Goal: Task Accomplishment & Management: Use online tool/utility

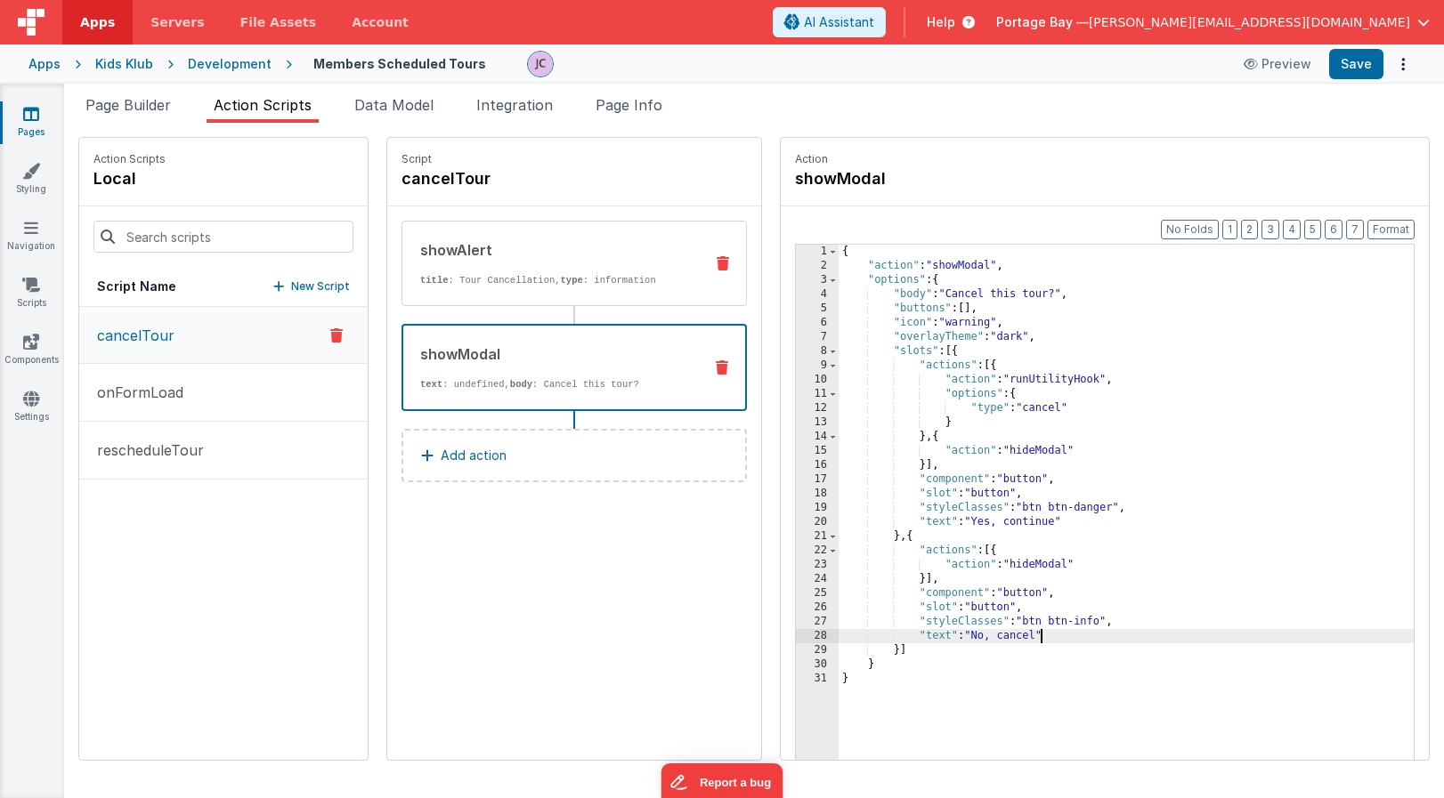
click at [716, 265] on icon at bounding box center [722, 263] width 12 height 14
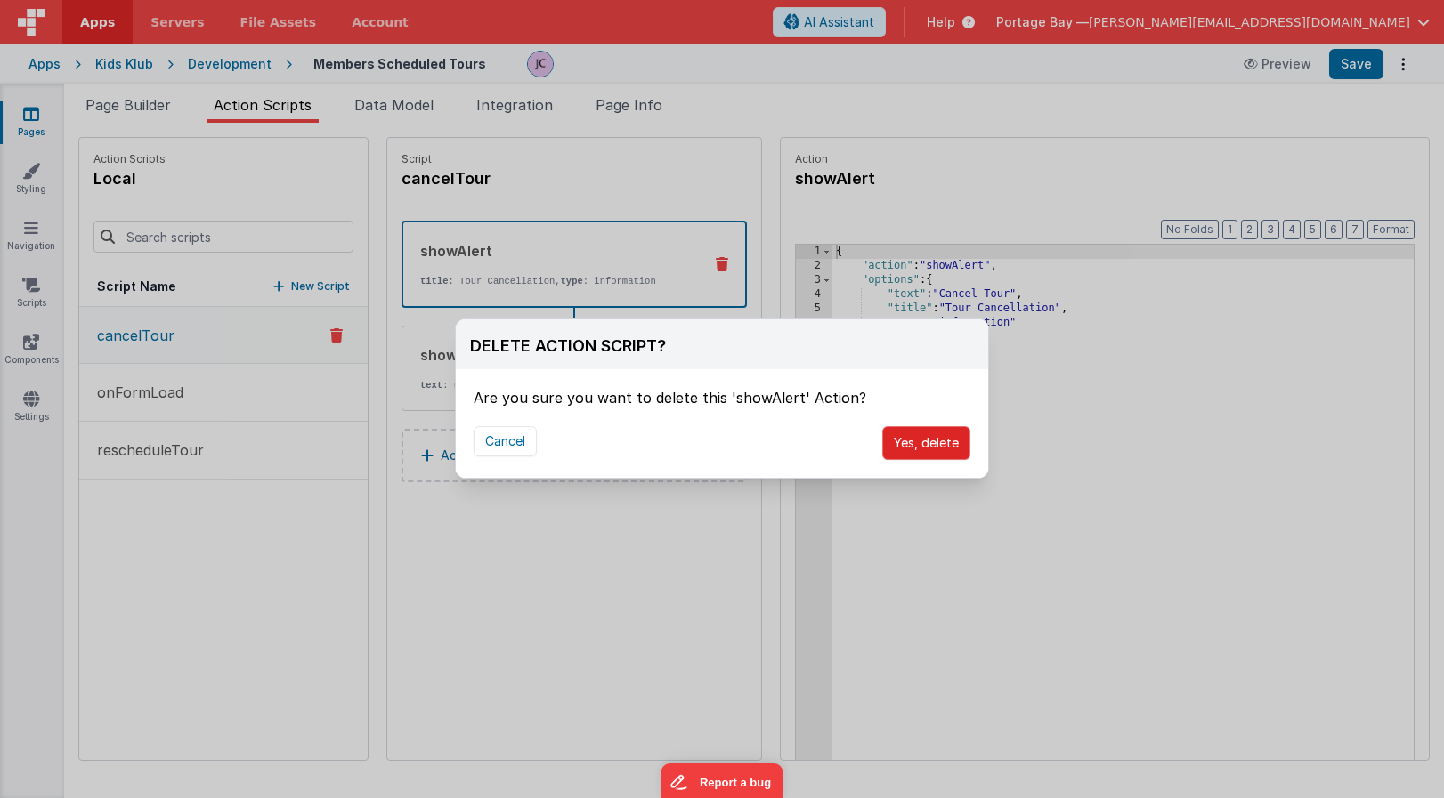
click at [947, 440] on button "Yes, delete" at bounding box center [926, 443] width 88 height 34
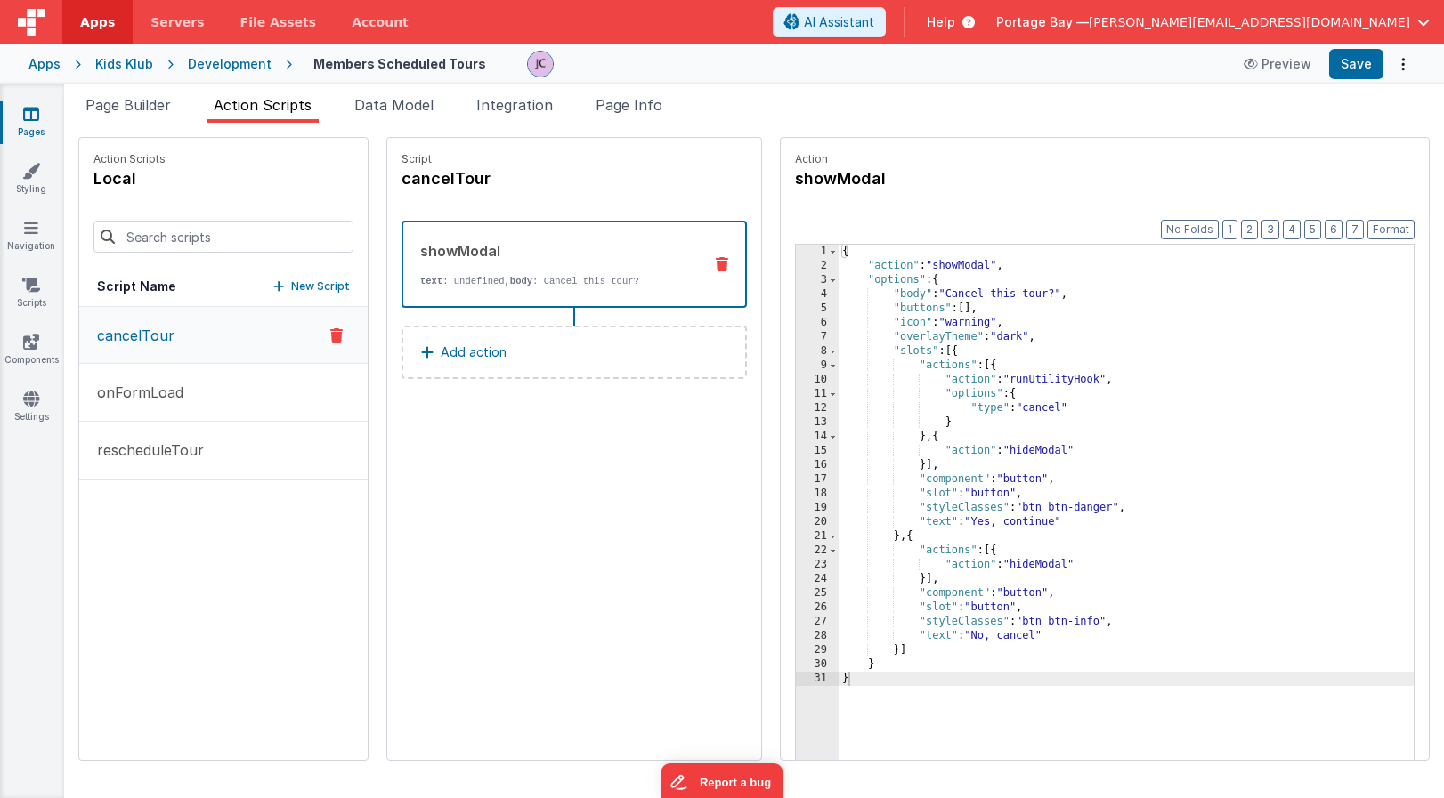
click at [587, 359] on button "Add action" at bounding box center [573, 352] width 345 height 53
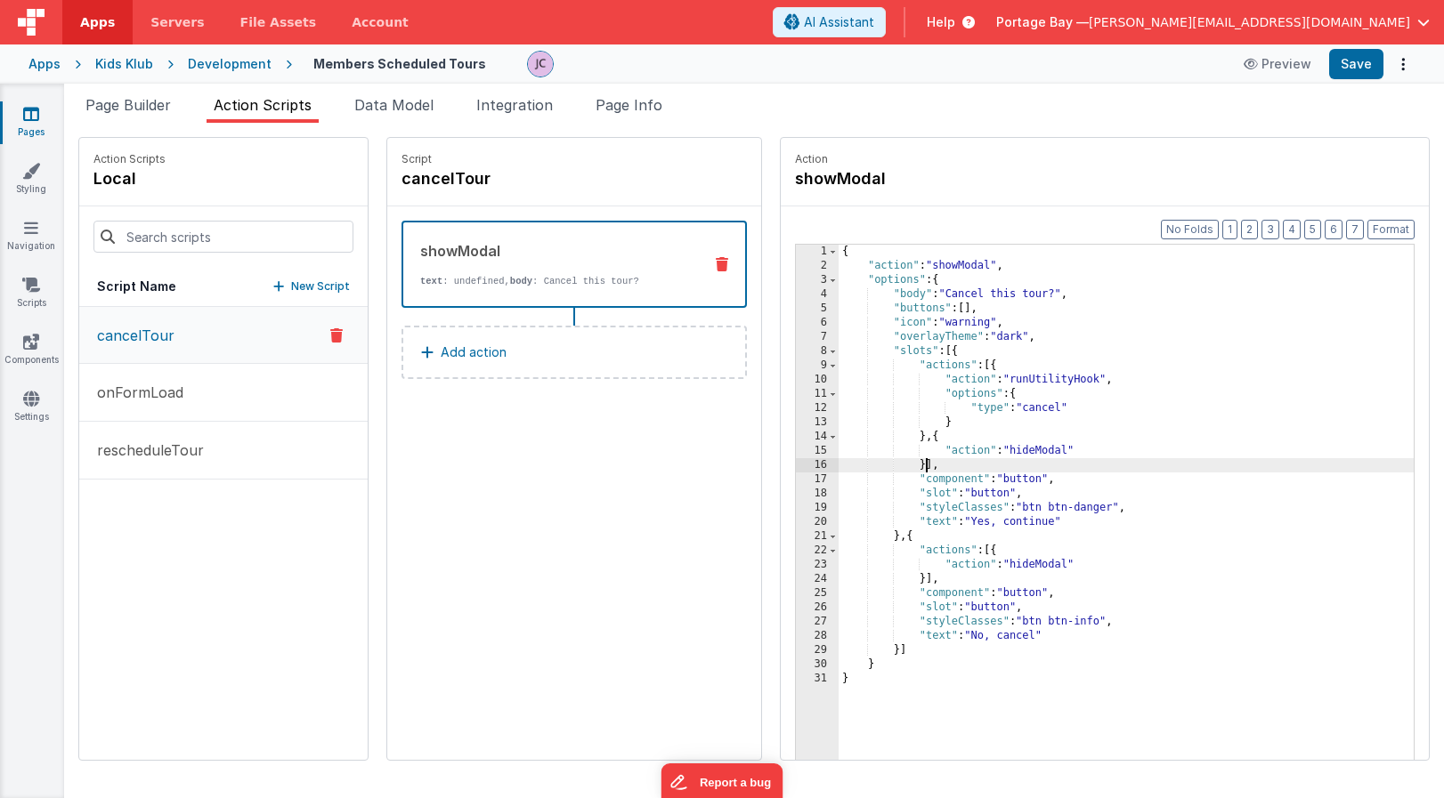
click at [881, 465] on div "{ "action" : "showModal" , "options" : { "body" : "Cancel this tour?" , "button…" at bounding box center [1148, 544] width 621 height 599
click at [1355, 62] on button "Save" at bounding box center [1356, 64] width 54 height 30
click at [969, 520] on div "{ "action" : "showModal" , "options" : { "body" : "Cancel this tour?" , "button…" at bounding box center [1148, 544] width 621 height 599
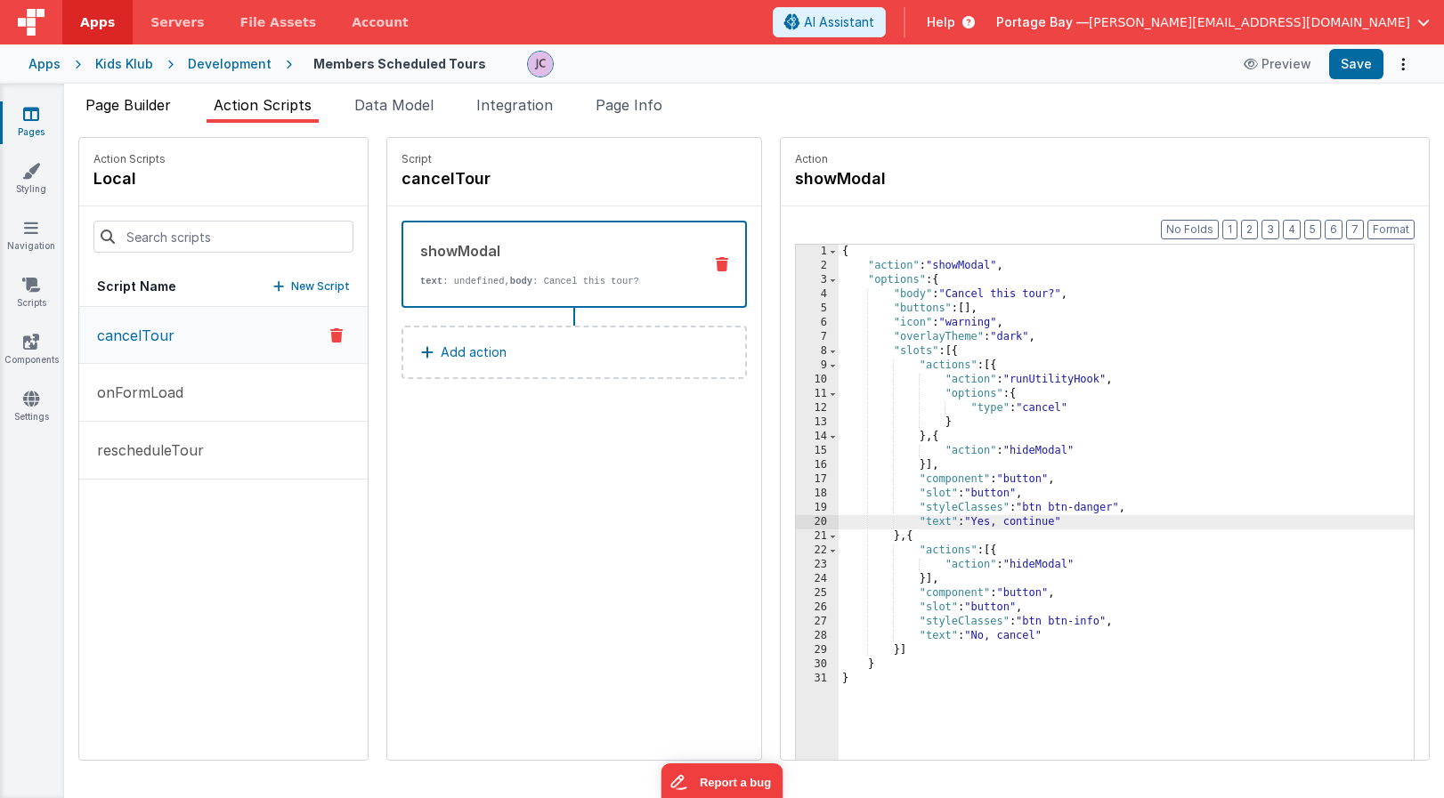
click at [146, 106] on span "Page Builder" at bounding box center [127, 105] width 85 height 18
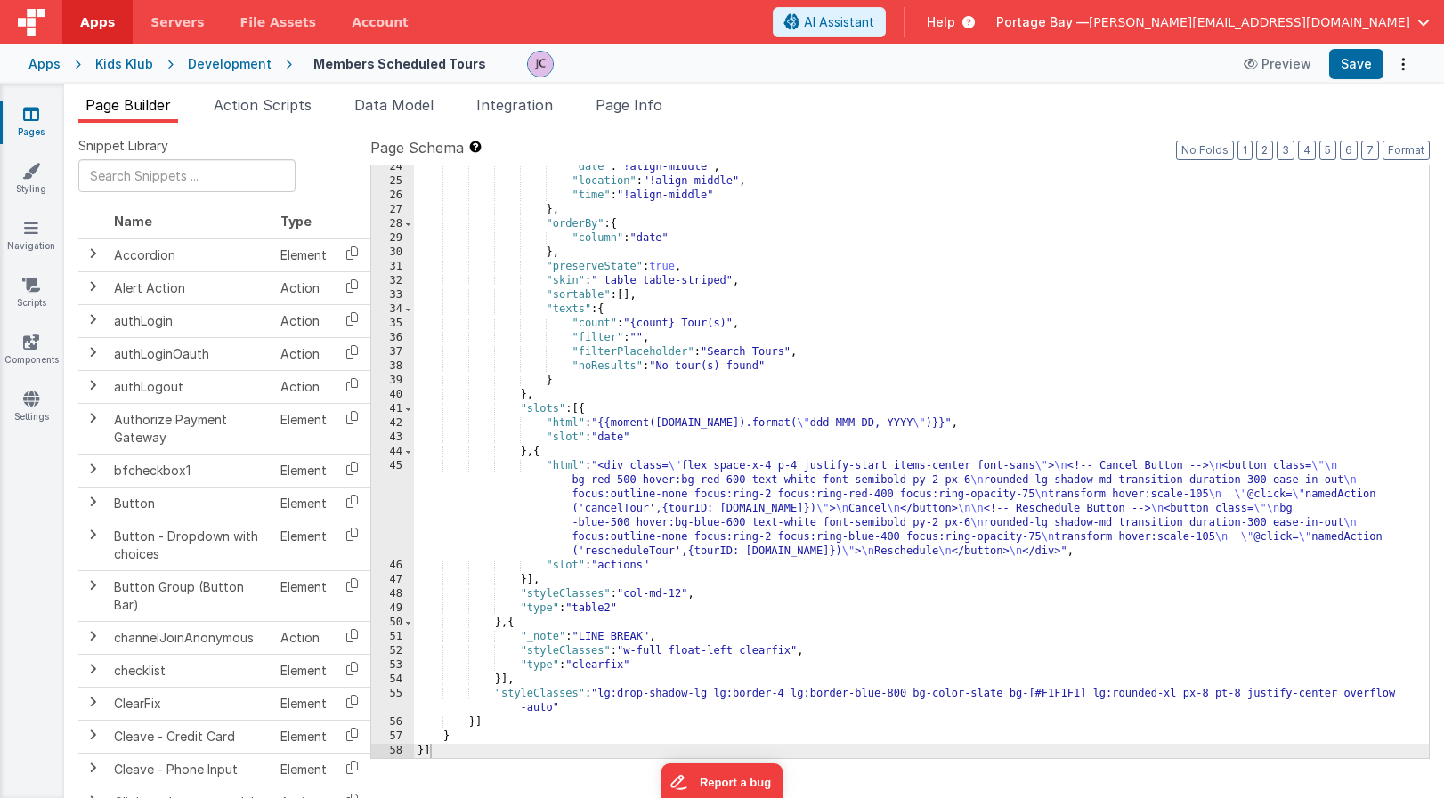
scroll to position [361, 0]
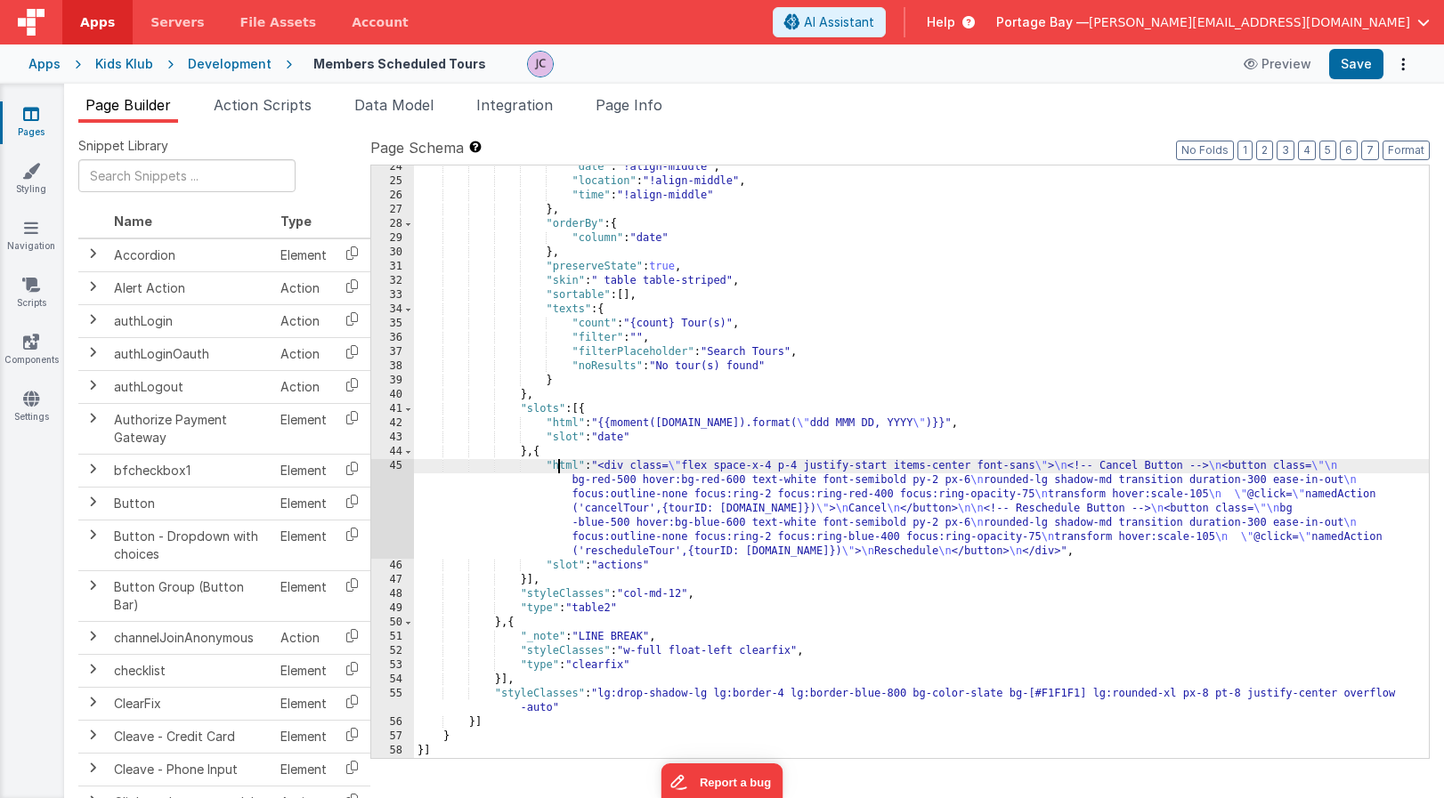
click at [561, 465] on div ""date" : "!align-middle" , "location" : "!align-middle" , "time" : "!align-midd…" at bounding box center [921, 470] width 1015 height 621
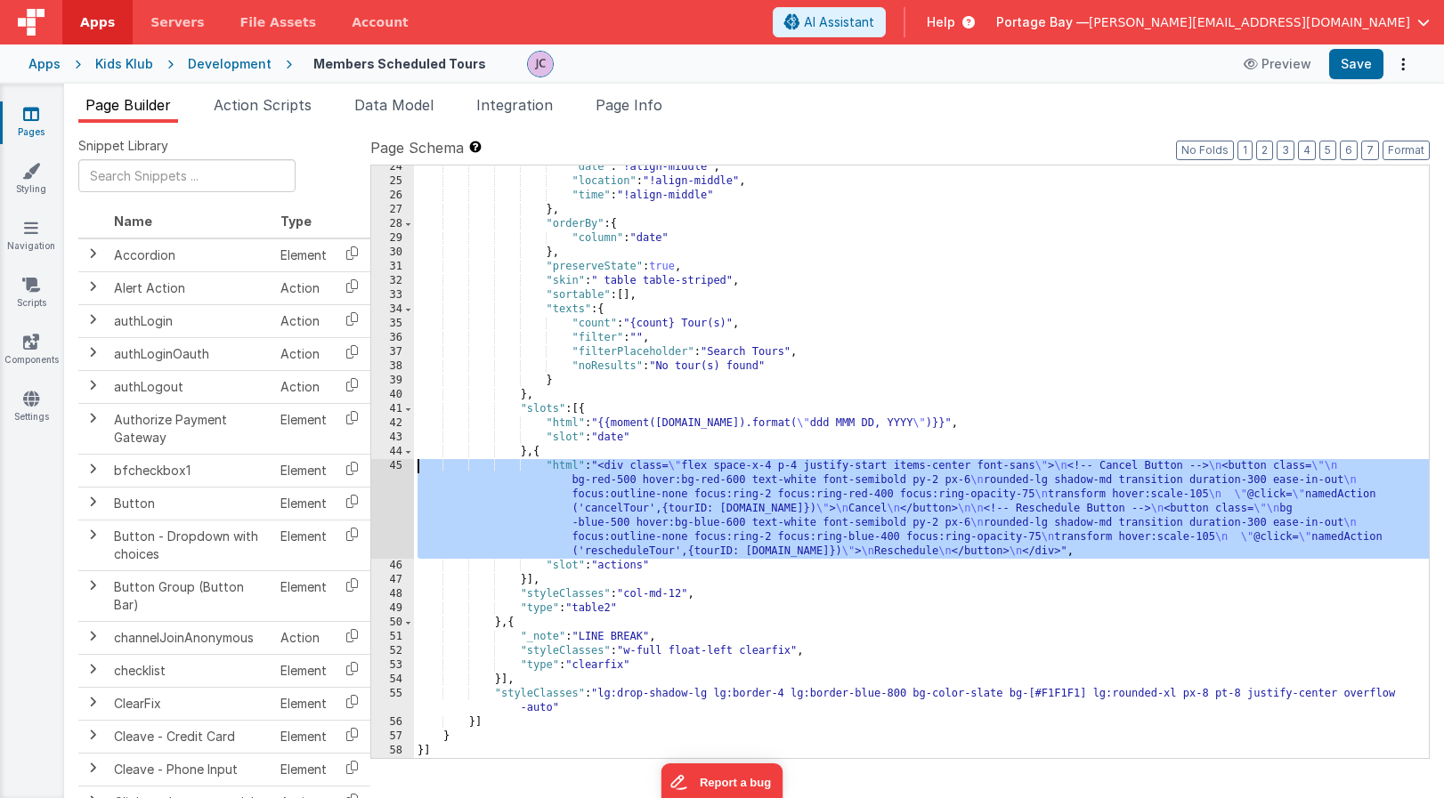
click at [396, 466] on div "45" at bounding box center [392, 509] width 43 height 100
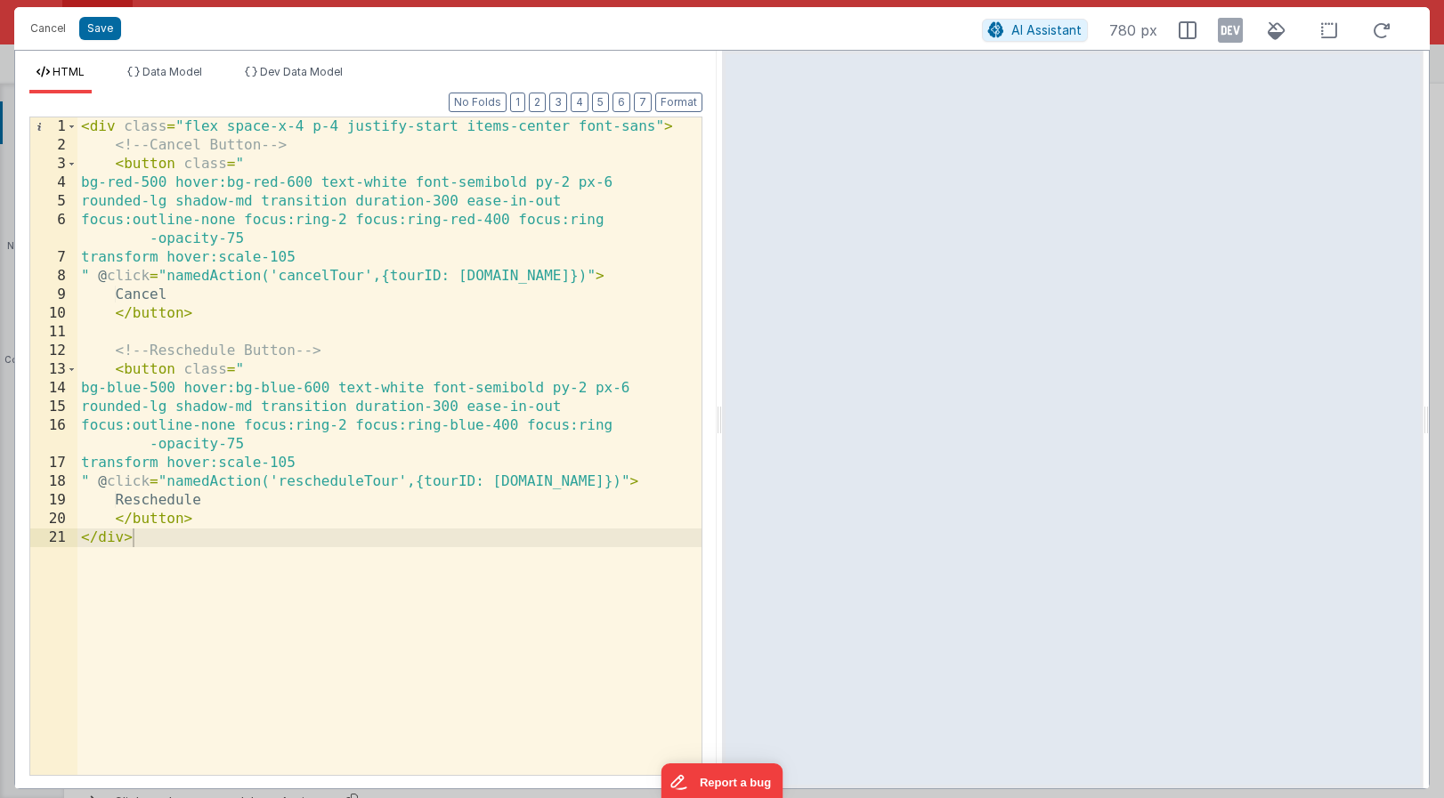
click at [526, 274] on div "< div class = "flex space-x-4 p-4 justify-start items-center font-sans" > <!-- …" at bounding box center [389, 464] width 624 height 695
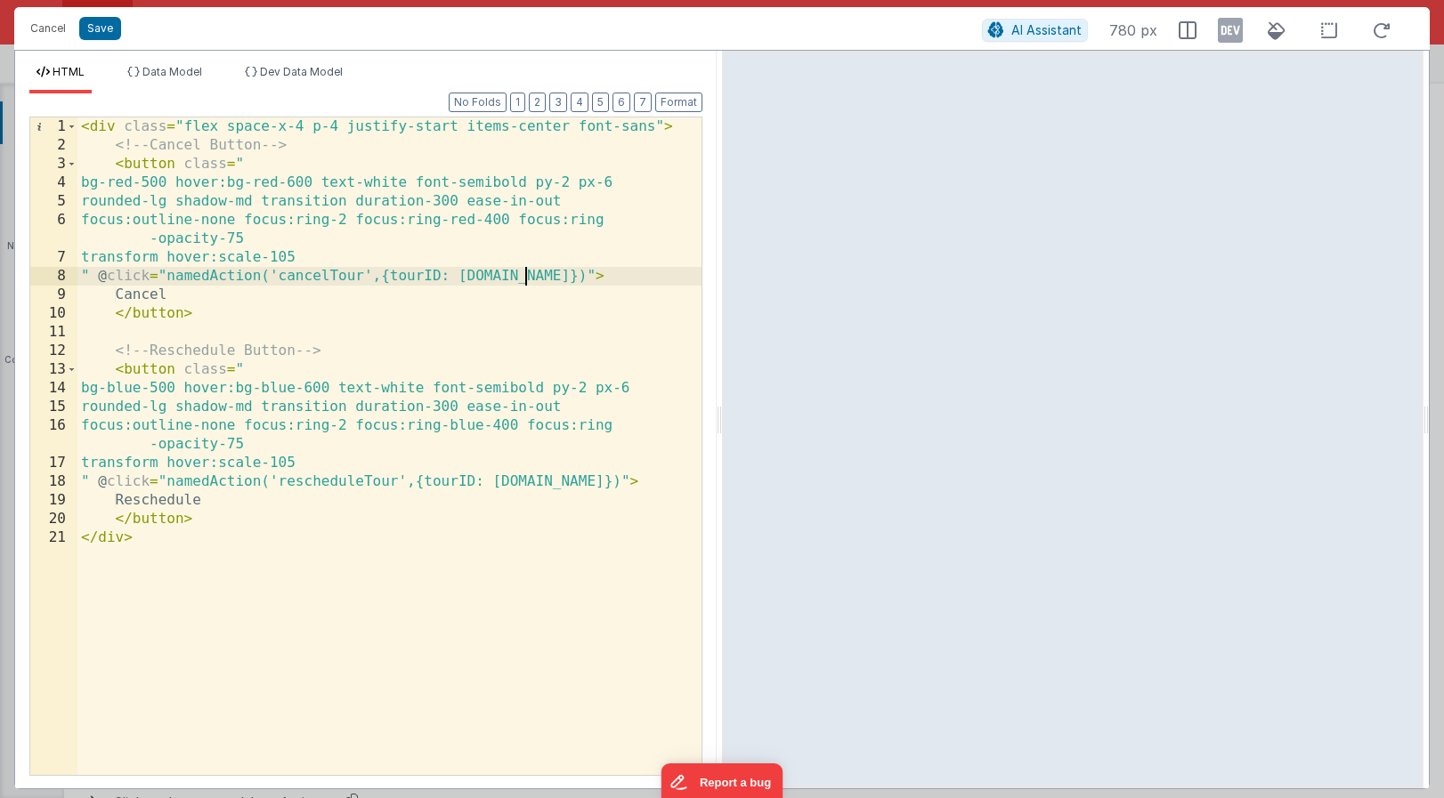
click at [457, 275] on div "< div class = "flex space-x-4 p-4 justify-start items-center font-sans" > <!-- …" at bounding box center [389, 464] width 624 height 695
click at [46, 28] on button "Cancel" at bounding box center [47, 28] width 53 height 25
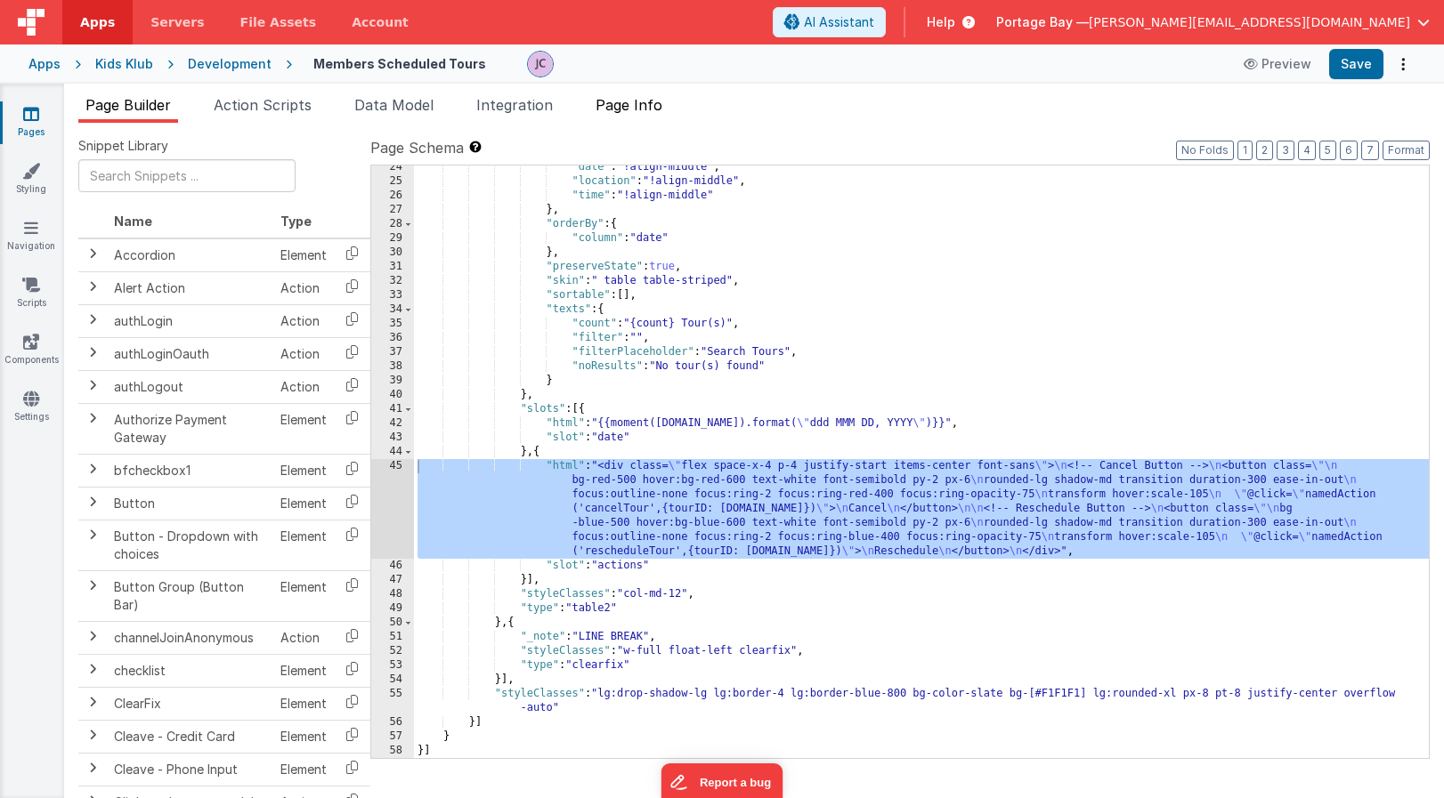
click at [622, 102] on span "Page Info" at bounding box center [628, 105] width 67 height 18
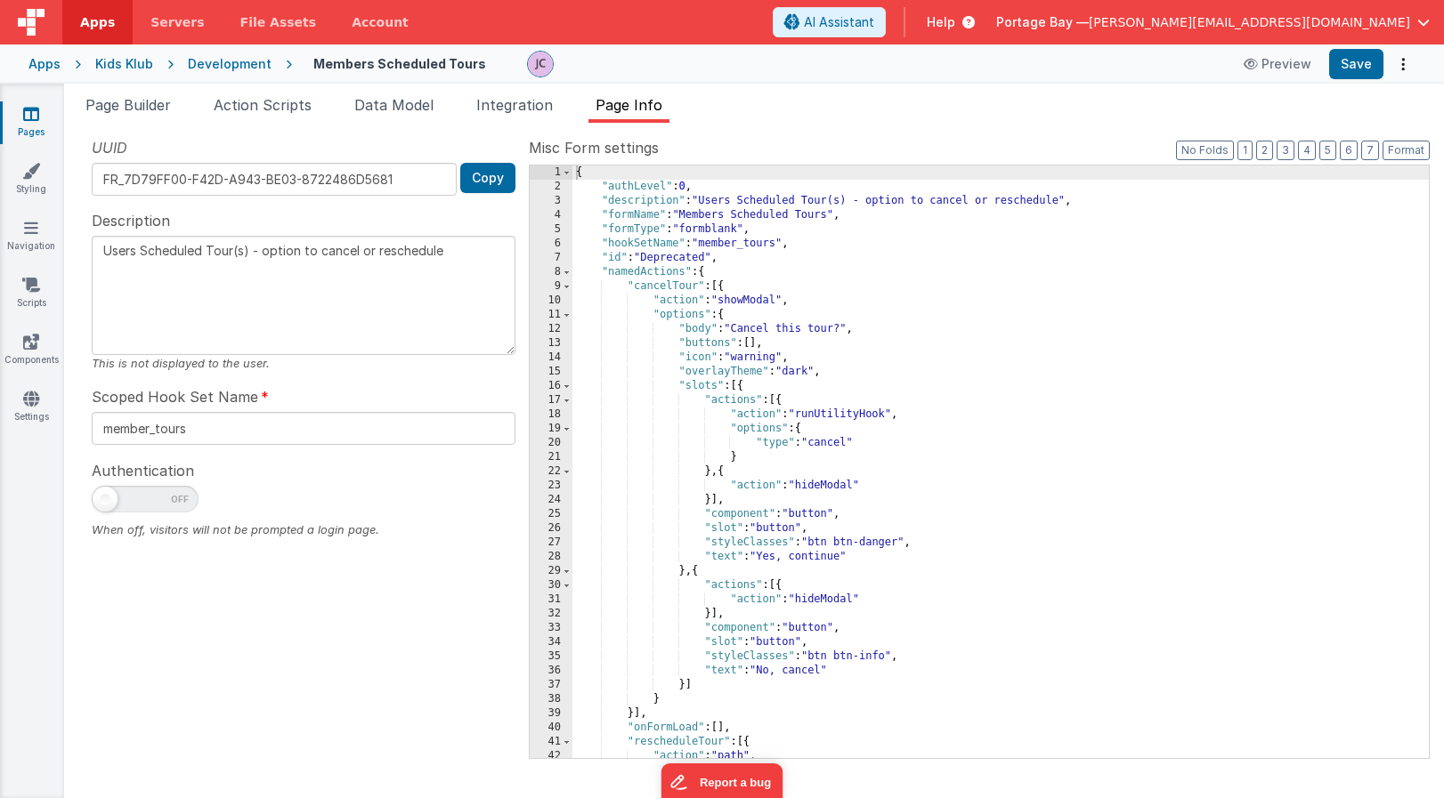
click at [220, 61] on div "Development" at bounding box center [230, 64] width 84 height 18
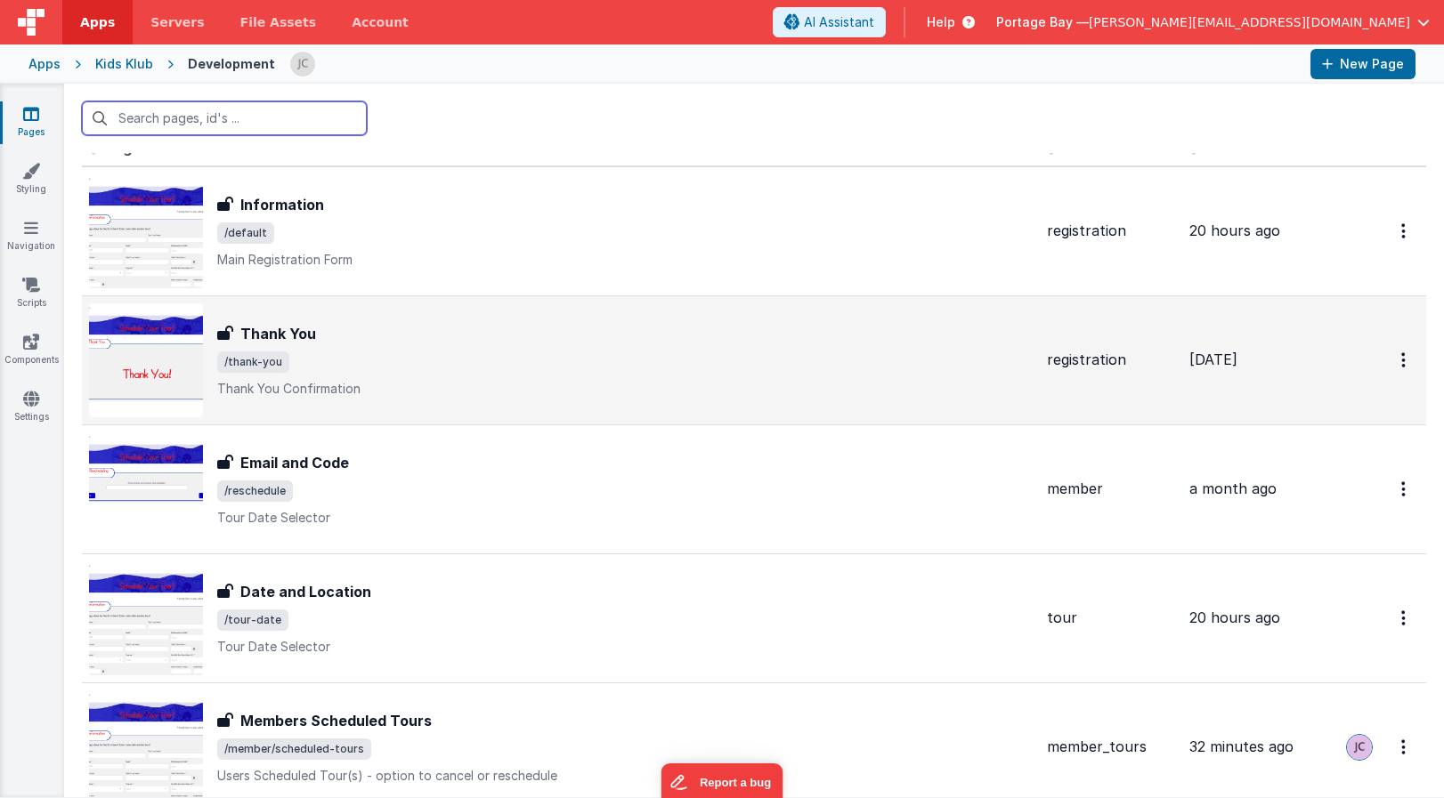
scroll to position [25, 0]
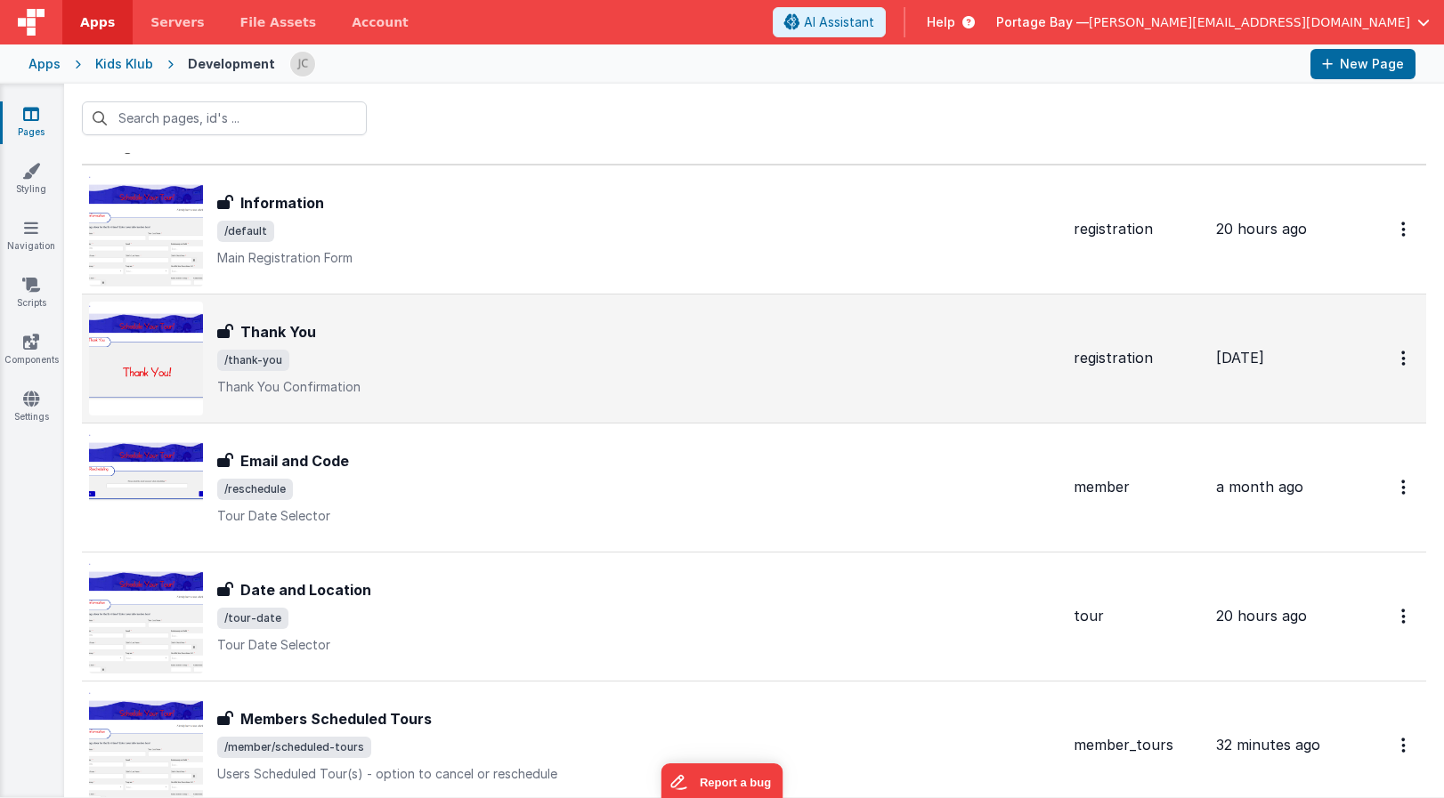
click at [404, 359] on span "/thank-you" at bounding box center [638, 360] width 842 height 21
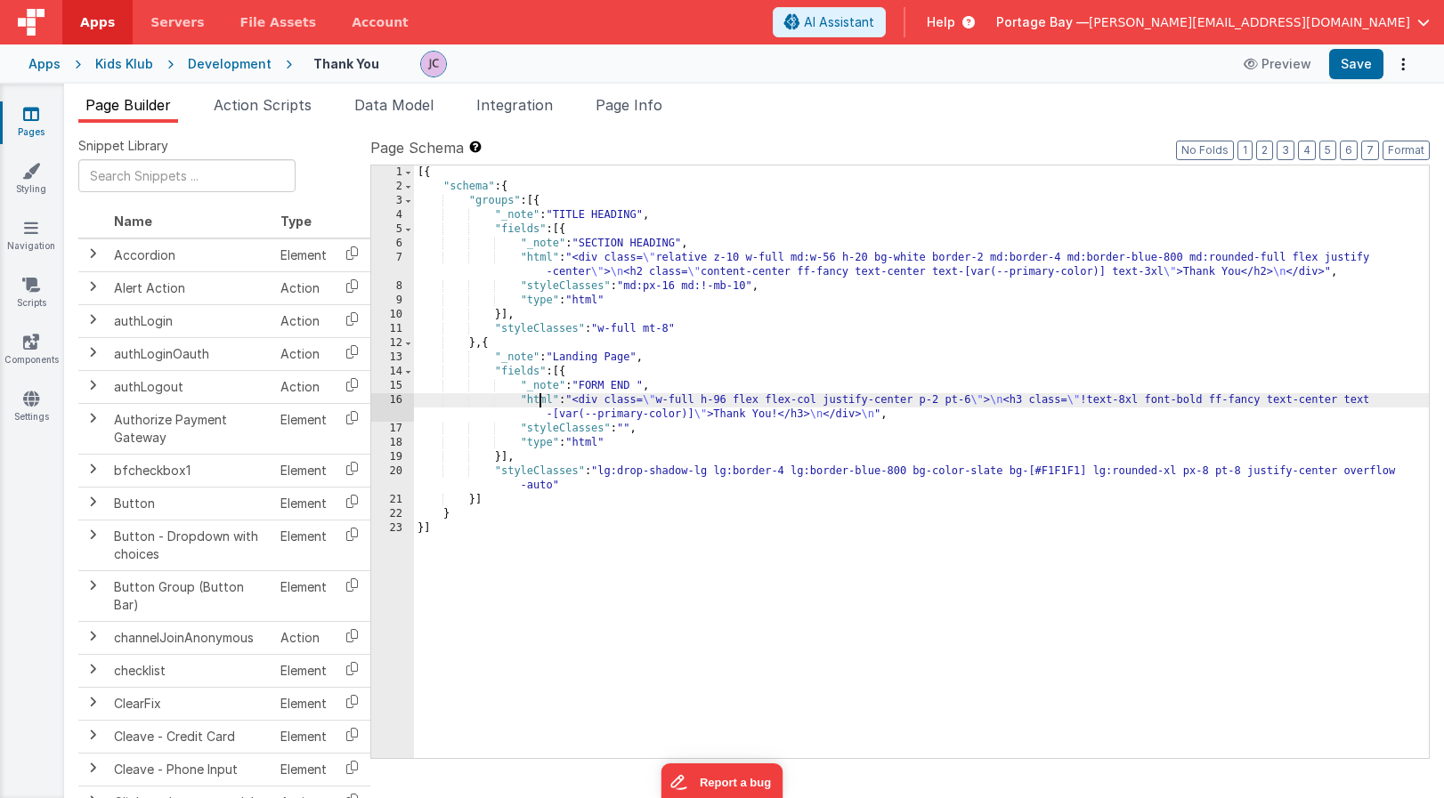
click at [539, 396] on div "[{ "schema" : { "groups" : [{ "_note" : "TITLE HEADING" , "fields" : [{ "_note"…" at bounding box center [921, 476] width 1015 height 621
click at [391, 400] on div "16" at bounding box center [392, 407] width 43 height 28
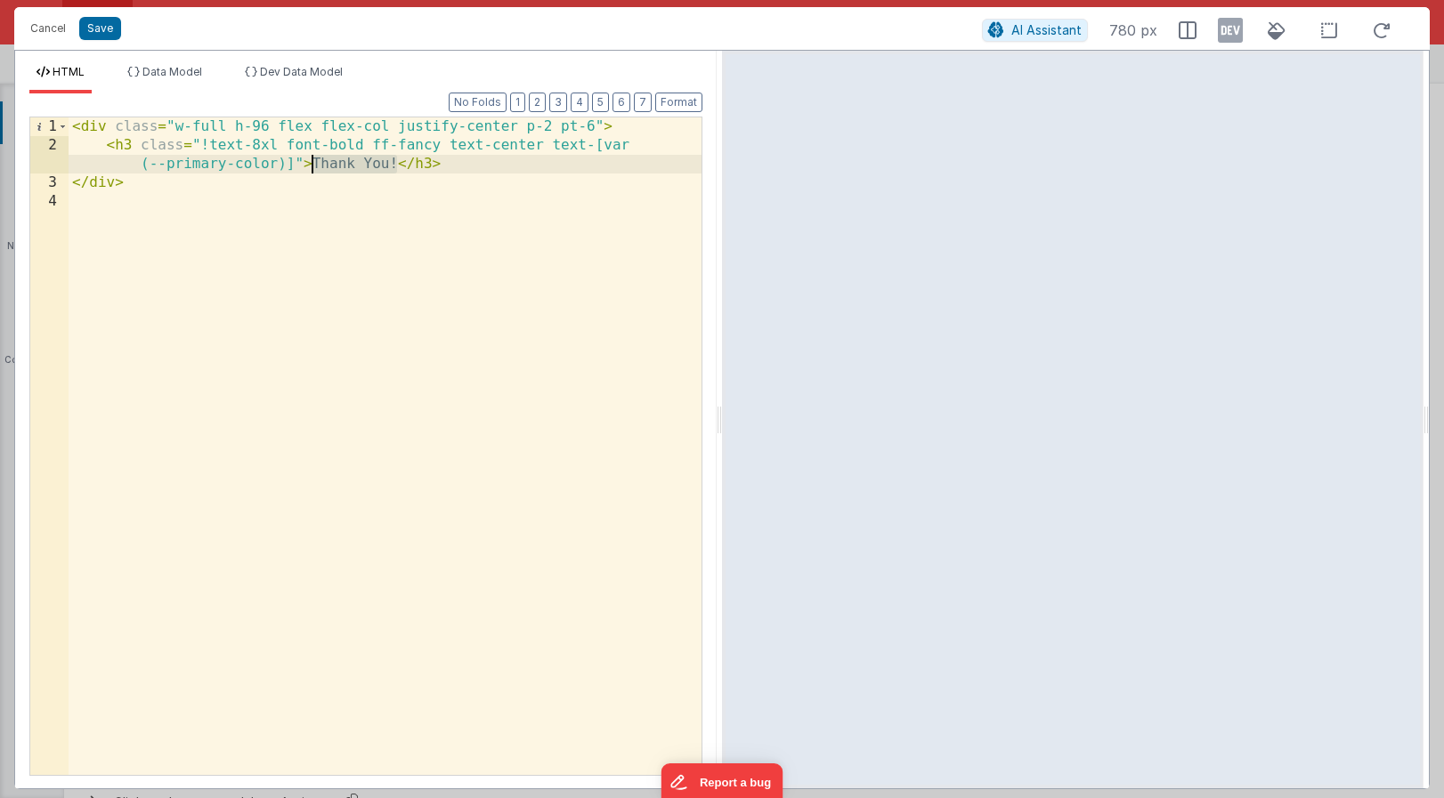
drag, startPoint x: 397, startPoint y: 164, endPoint x: 313, endPoint y: 162, distance: 83.7
click at [313, 162] on div "< div class = "w-full h-96 flex flex-col justify-center p-2 pt-6" > < h3 class …" at bounding box center [385, 464] width 633 height 695
click at [261, 144] on div "< div class = "w-full h-96 flex flex-col justify-center p-2 pt-6" > < h3 class …" at bounding box center [385, 464] width 633 height 695
click at [560, 168] on div "< div class = "w-full h-96 flex flex-col justify-center p-2 pt-6" > < h3 class …" at bounding box center [385, 464] width 633 height 695
click at [260, 143] on div "< div class = "w-full h-96 flex flex-col justify-center p-2 pt-6" > < h3 class …" at bounding box center [385, 464] width 633 height 695
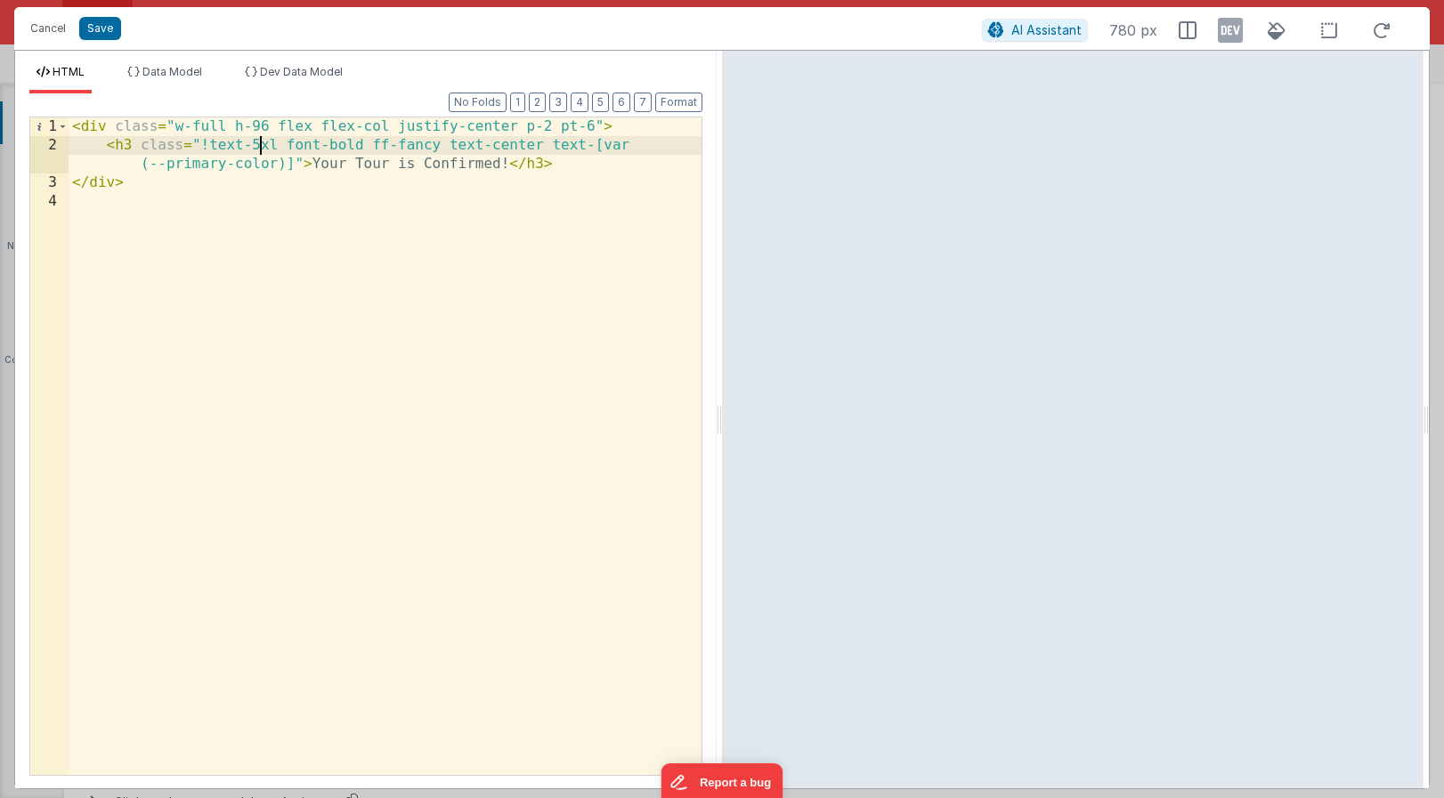
drag, startPoint x: 550, startPoint y: 158, endPoint x: 558, endPoint y: 174, distance: 17.9
click at [548, 161] on div "< div class = "w-full h-96 flex flex-col justify-center p-2 pt-6" > < h3 class …" at bounding box center [385, 464] width 633 height 695
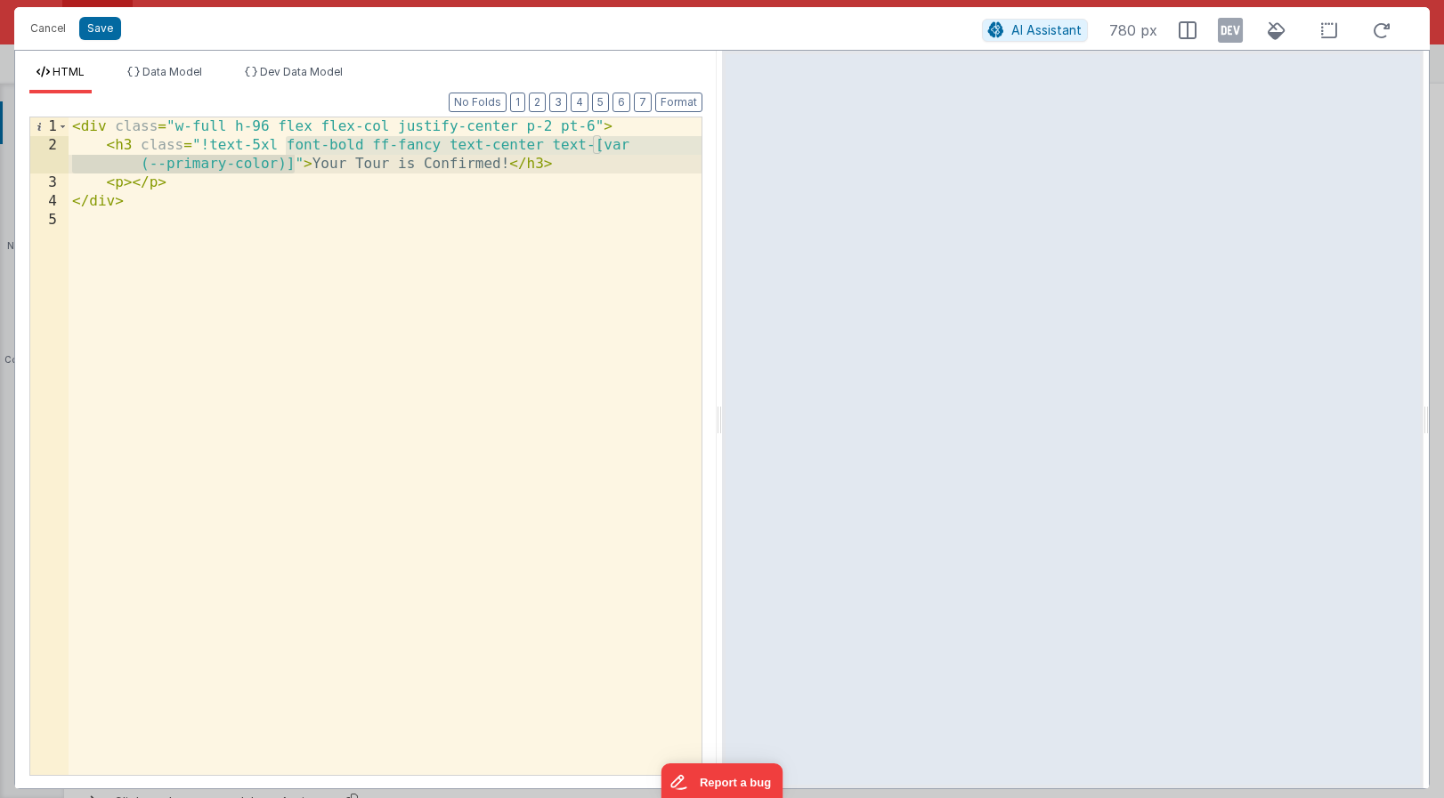
drag, startPoint x: 286, startPoint y: 143, endPoint x: 295, endPoint y: 168, distance: 26.5
click at [295, 168] on div "< div class = "w-full h-96 flex flex-col justify-center p-2 pt-6" > < h3 class …" at bounding box center [385, 464] width 633 height 695
click at [127, 183] on div "< div class = "w-full h-96 flex flex-col justify-center p-2 pt-6" > < h3 class …" at bounding box center [385, 464] width 633 height 695
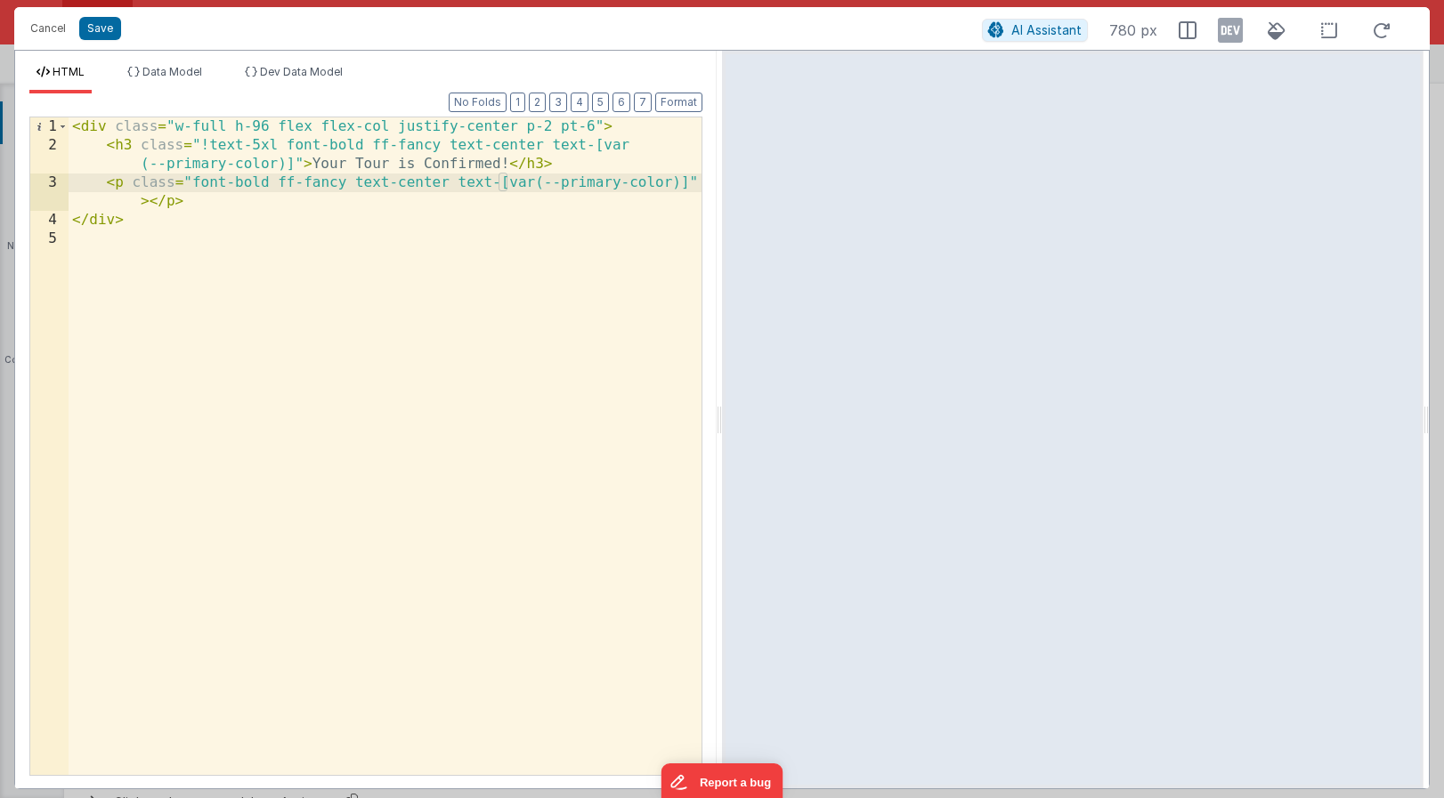
click at [151, 199] on div "< div class = "w-full h-96 flex flex-col justify-center p-2 pt-6" > < h3 class …" at bounding box center [385, 464] width 633 height 695
click at [448, 181] on div "< div class = "w-full h-96 flex flex-col justify-center p-2 pt-6" > < h3 class …" at bounding box center [385, 464] width 633 height 695
click at [405, 199] on div "< div class = "w-full h-96 flex flex-col justify-center p-2 pt-6" > < h3 class …" at bounding box center [385, 464] width 633 height 695
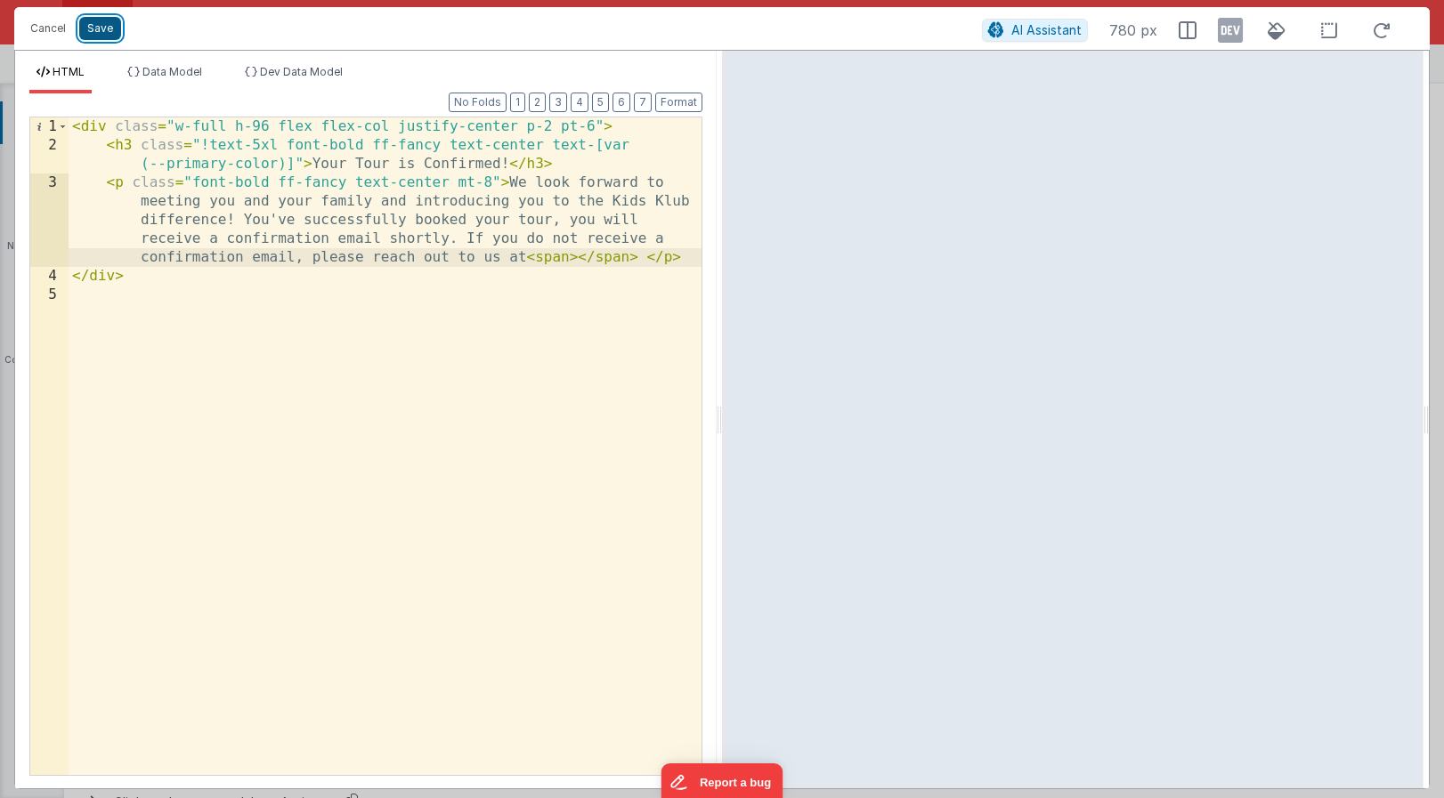
click at [101, 28] on button "Save" at bounding box center [100, 28] width 42 height 23
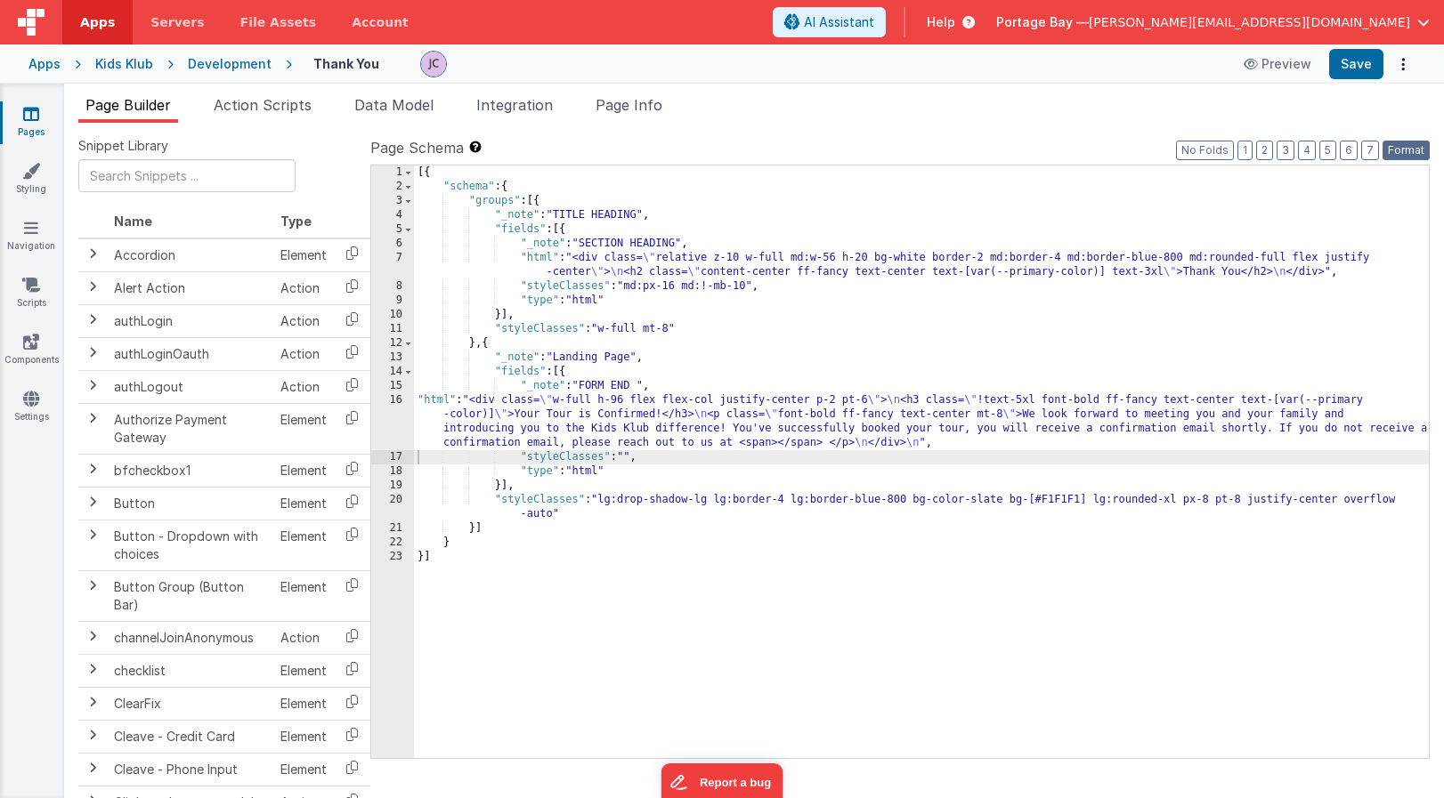
click at [1399, 150] on button "Format" at bounding box center [1405, 151] width 47 height 20
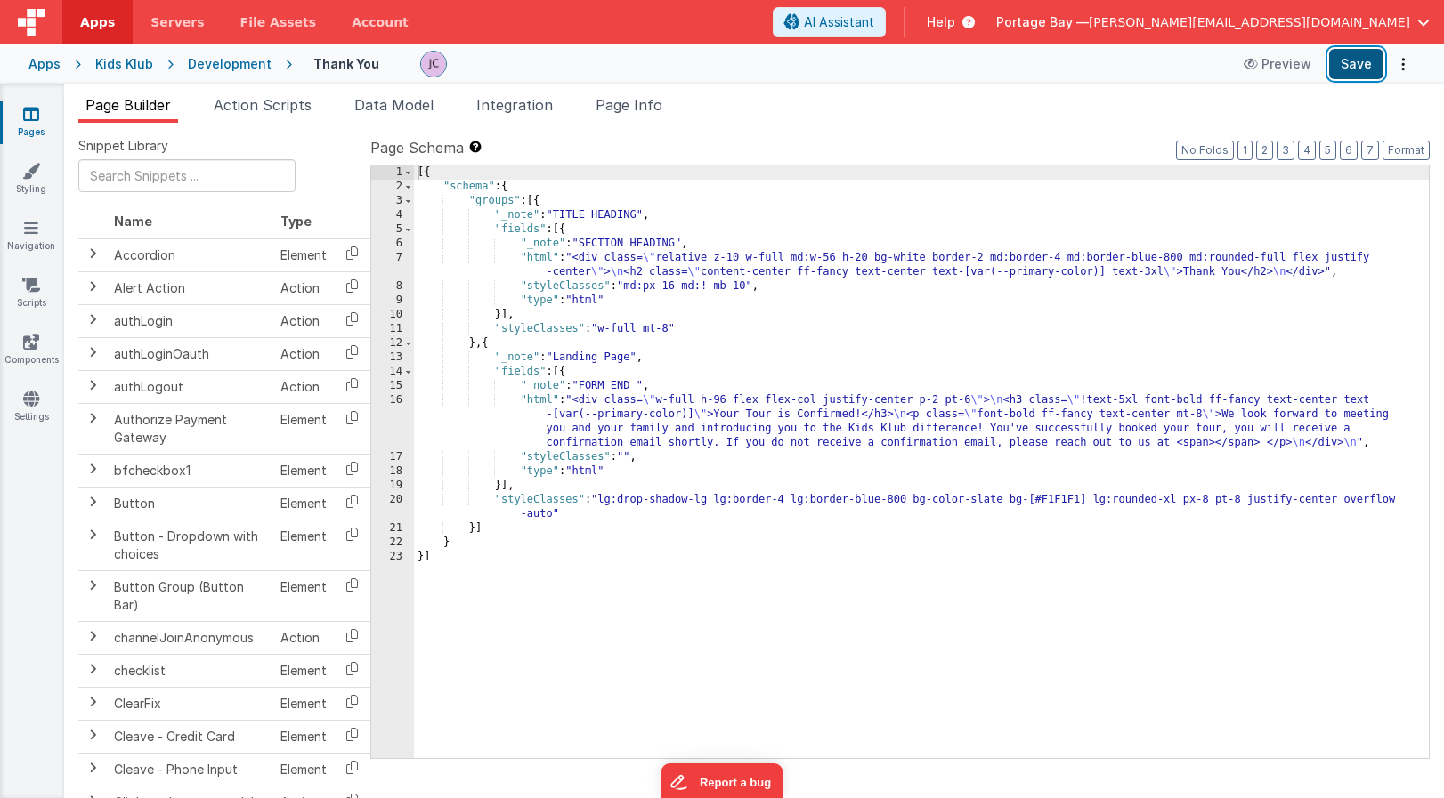
click at [1354, 64] on button "Save" at bounding box center [1356, 64] width 54 height 30
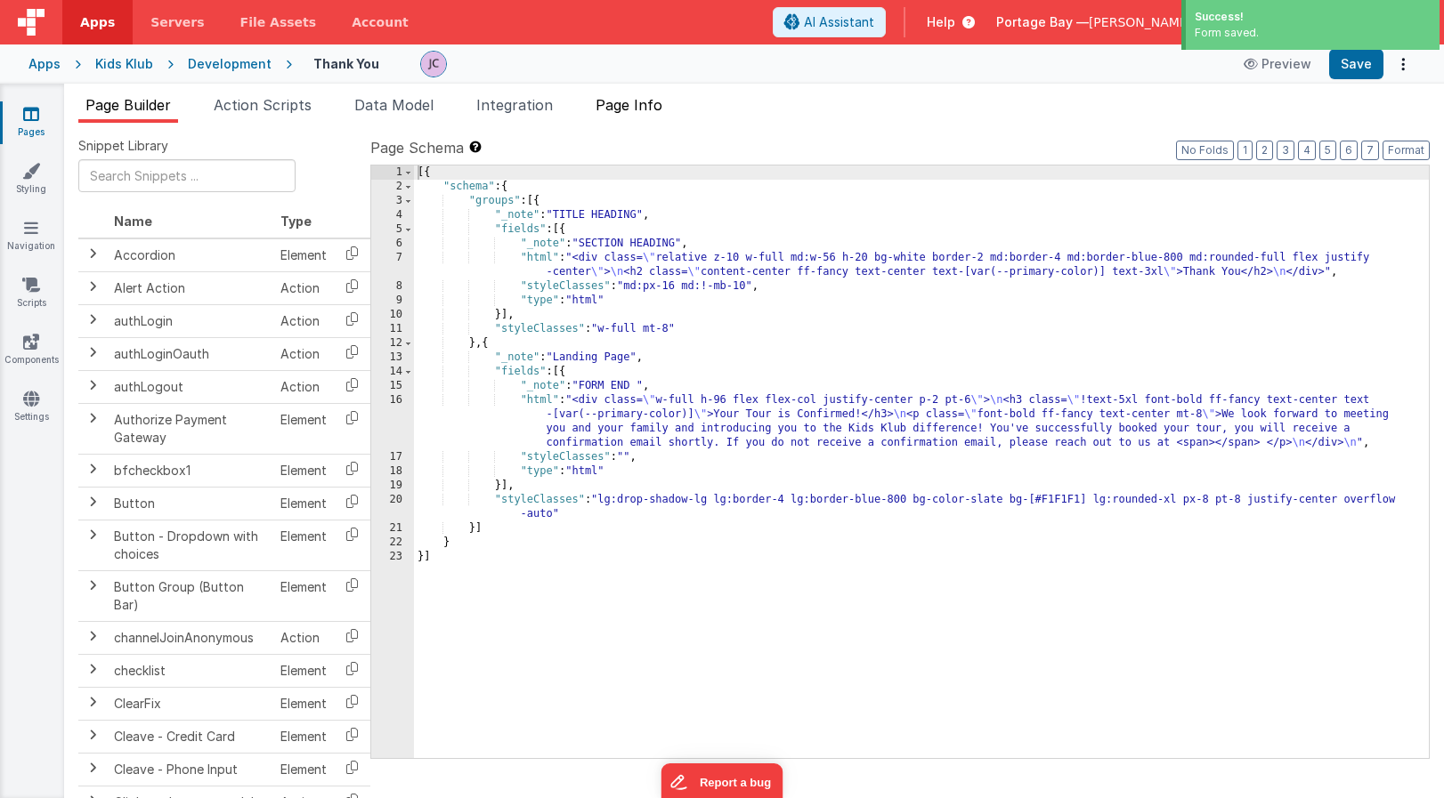
click at [651, 103] on span "Page Info" at bounding box center [628, 105] width 67 height 18
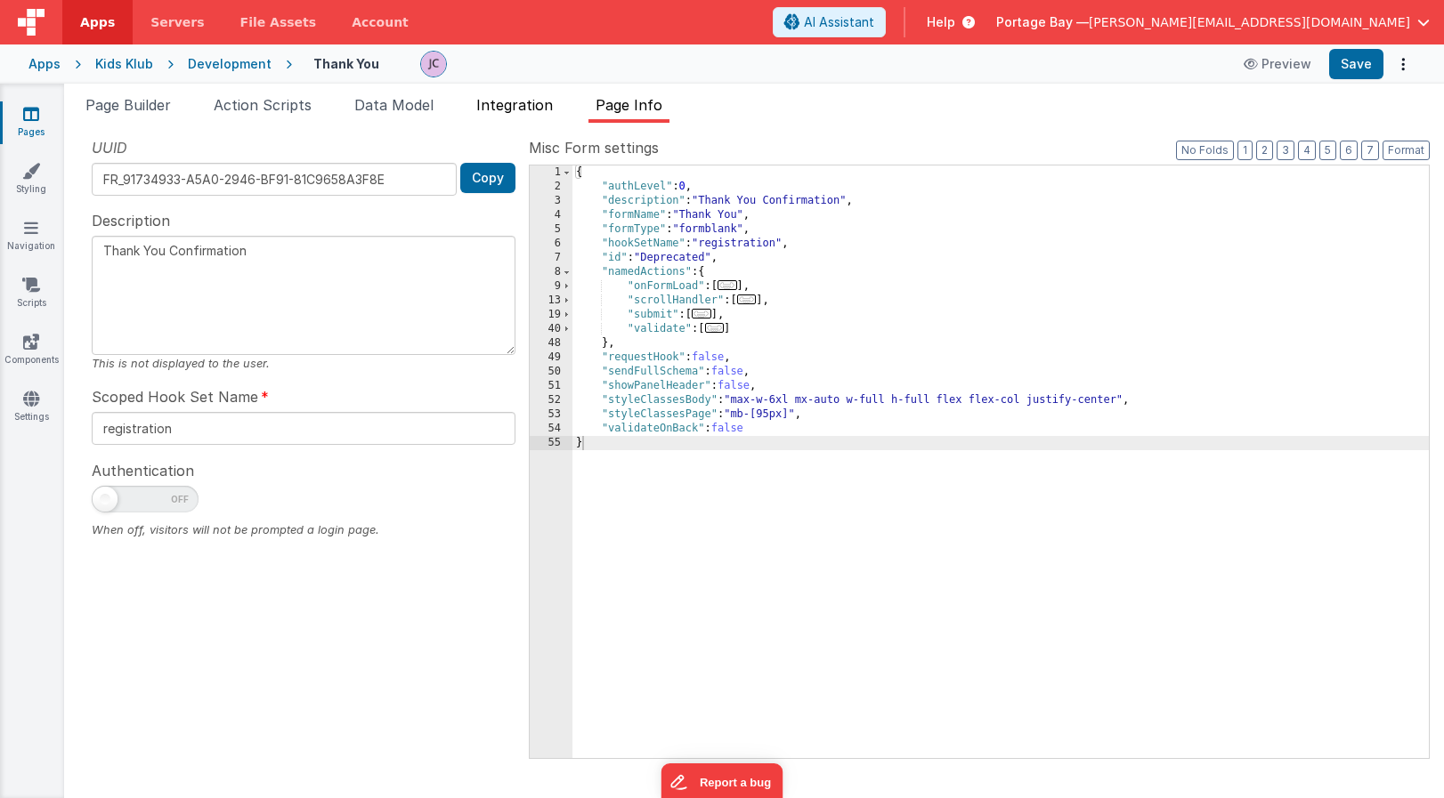
click at [516, 106] on span "Integration" at bounding box center [514, 105] width 77 height 18
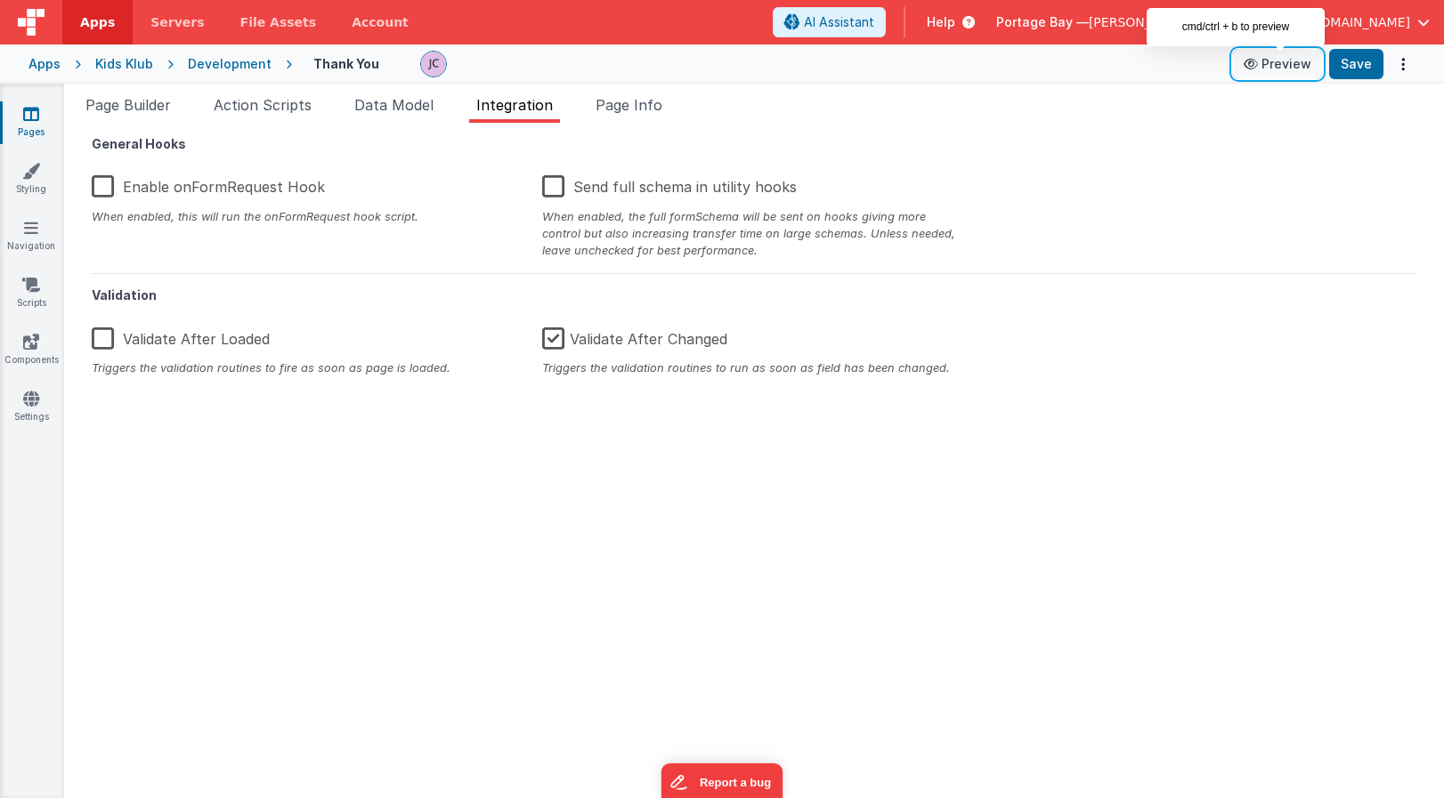
click at [1280, 66] on button "Preview" at bounding box center [1277, 64] width 89 height 28
click at [627, 101] on span "Page Info" at bounding box center [628, 105] width 67 height 18
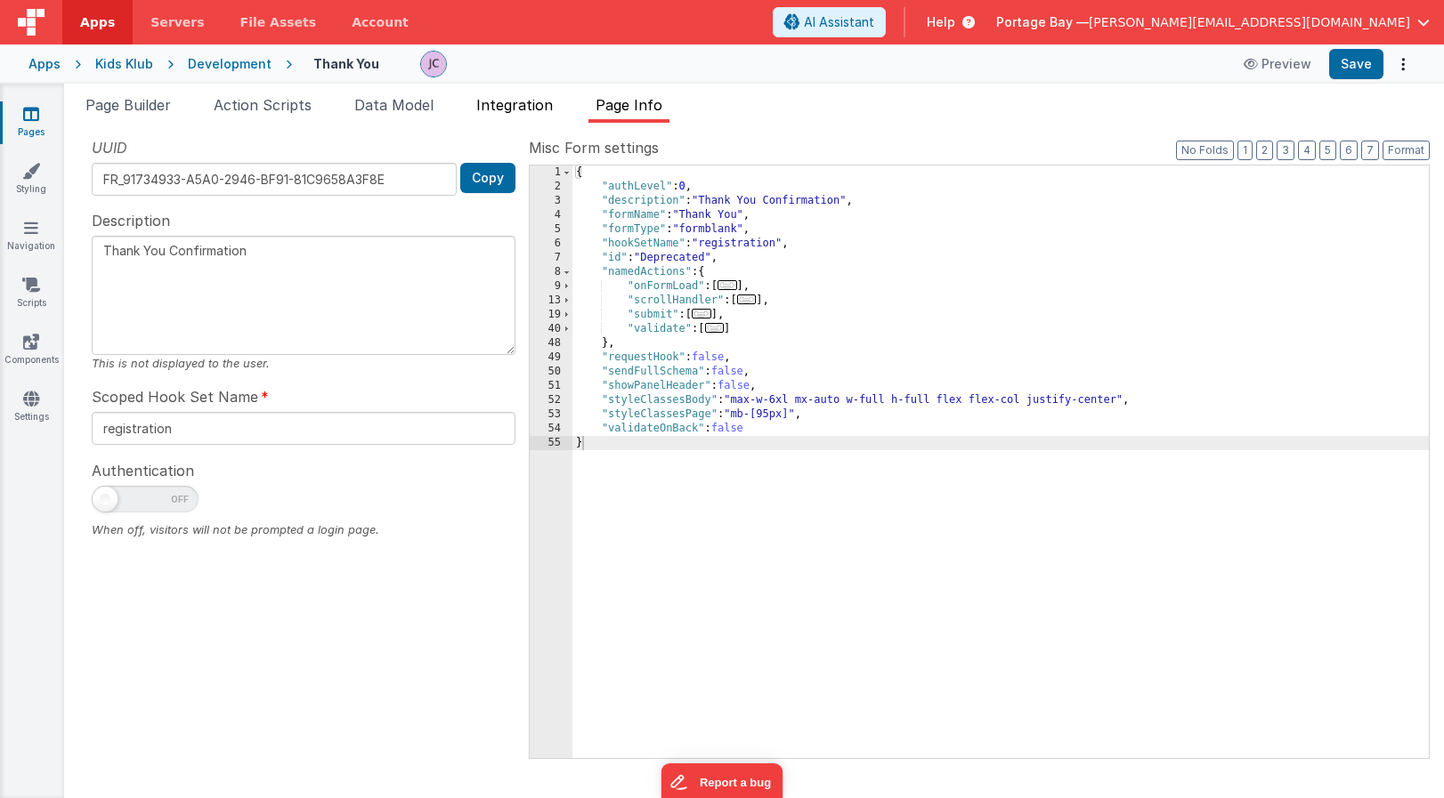
click at [541, 105] on span "Integration" at bounding box center [514, 105] width 77 height 18
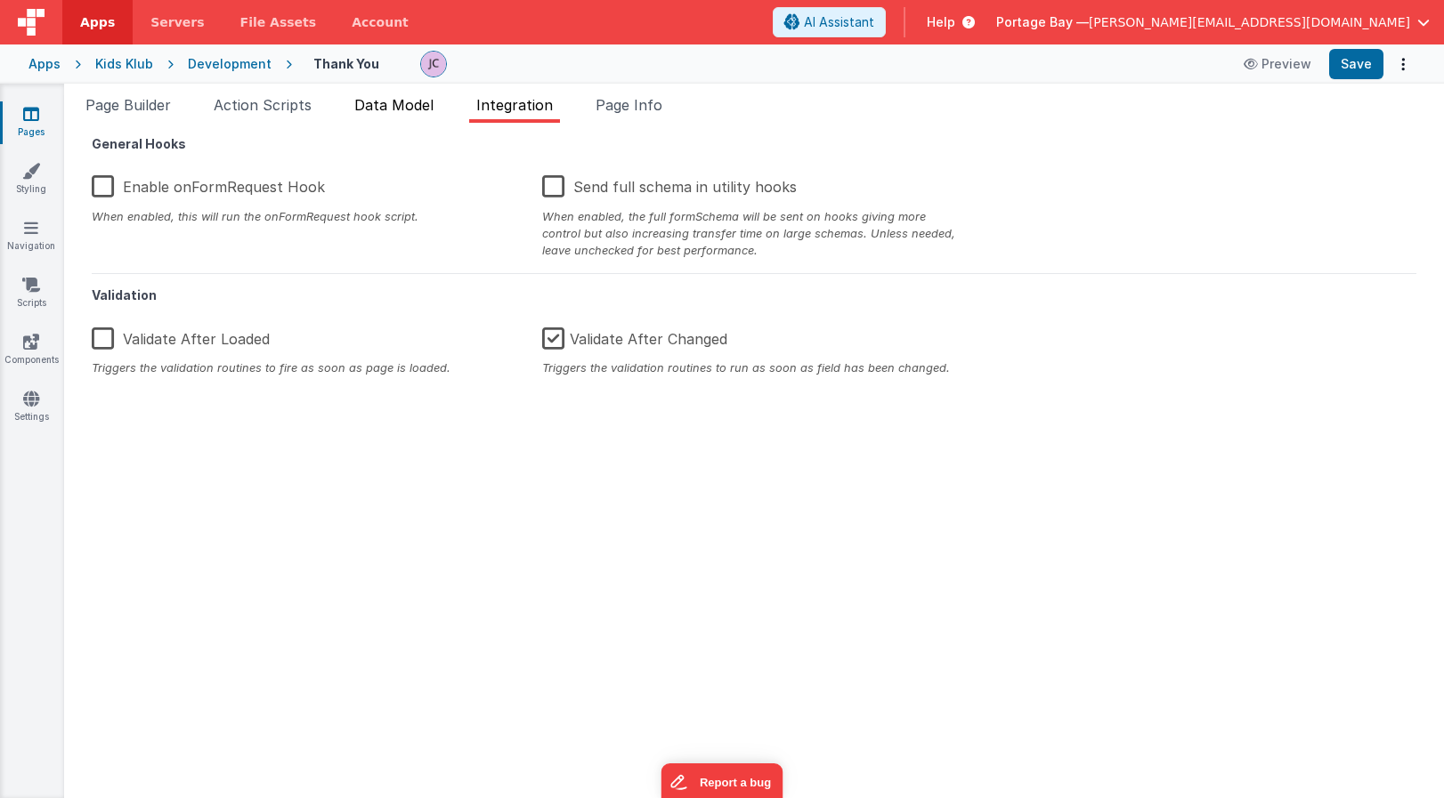
click at [374, 111] on span "Data Model" at bounding box center [393, 105] width 79 height 18
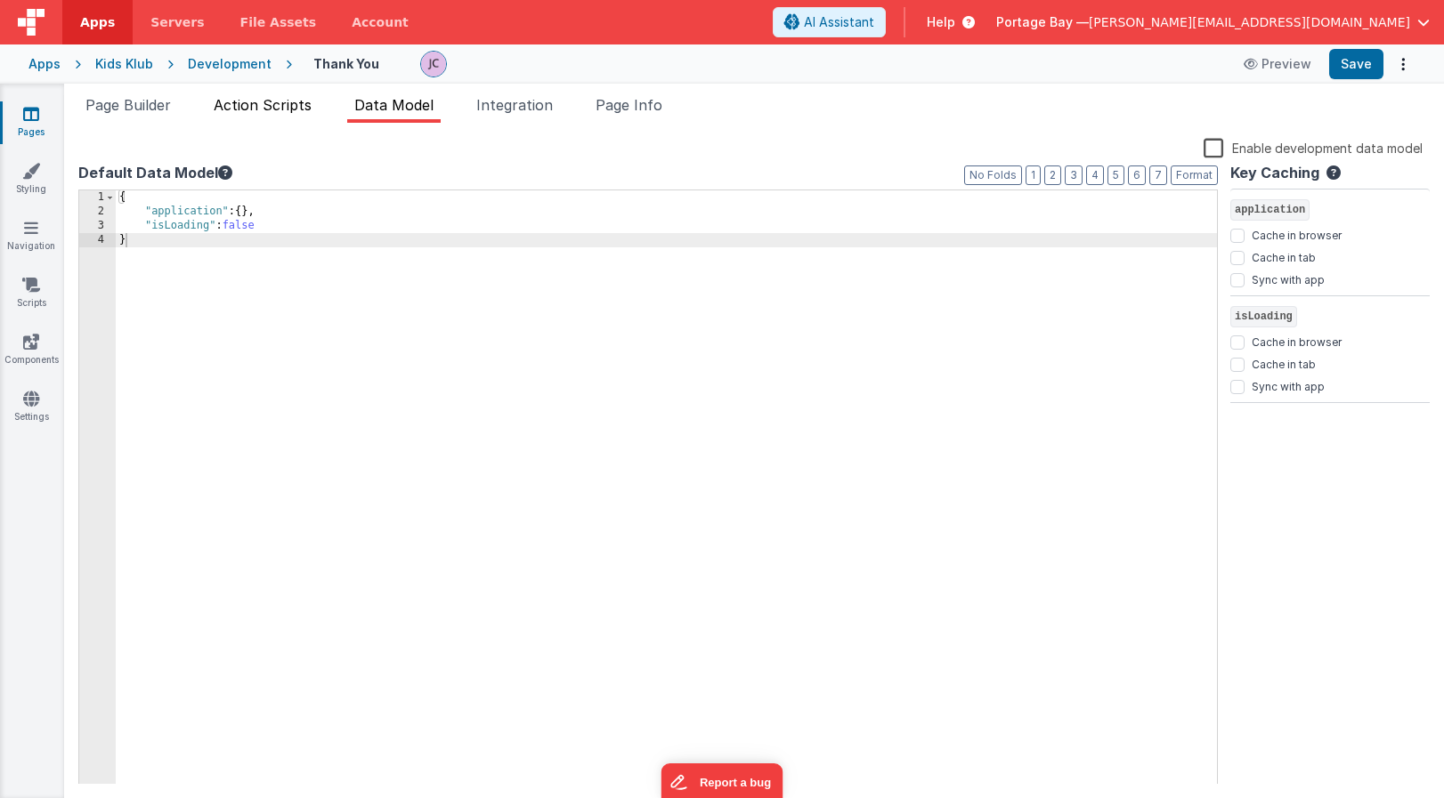
click at [254, 106] on span "Action Scripts" at bounding box center [263, 105] width 98 height 18
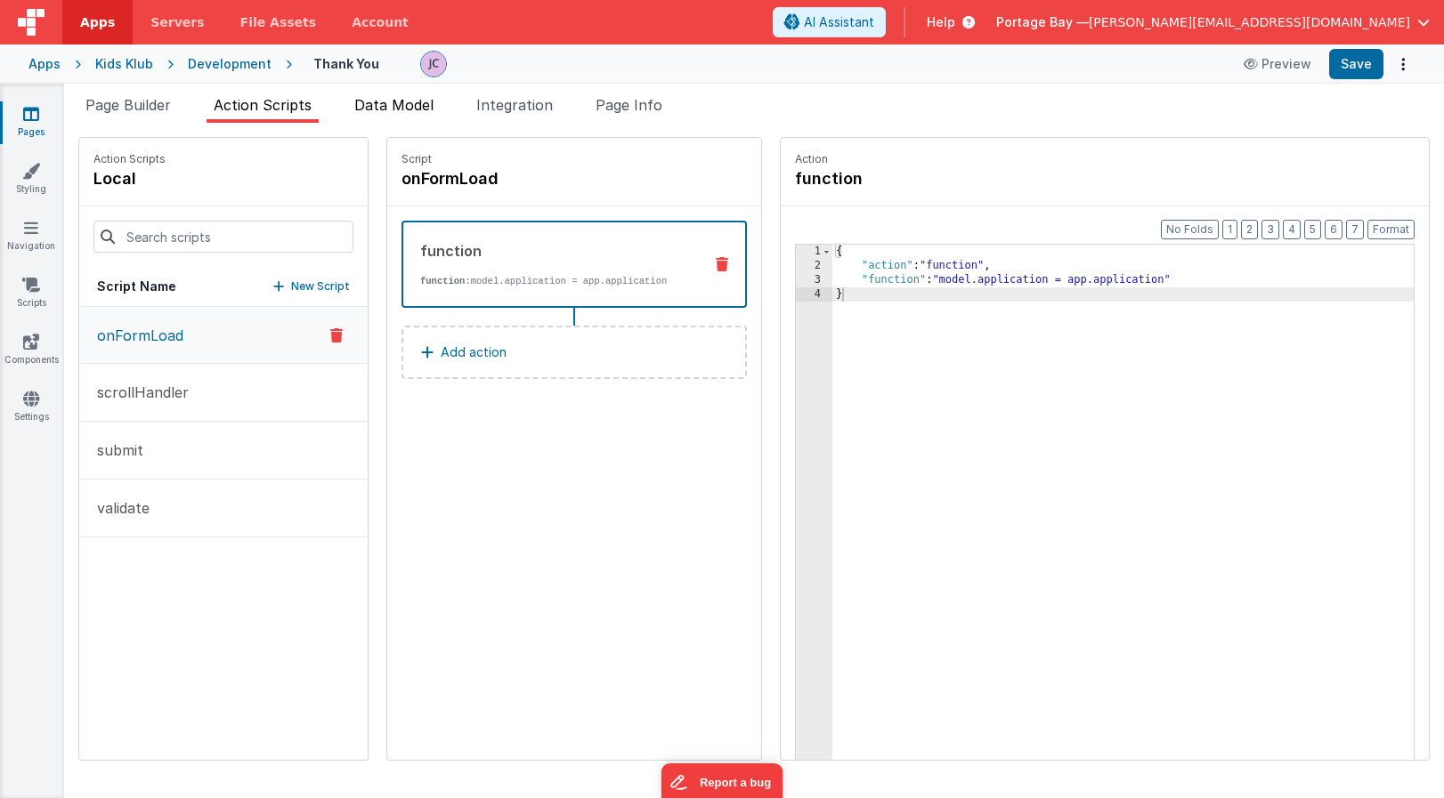
click at [384, 111] on span "Data Model" at bounding box center [393, 105] width 79 height 18
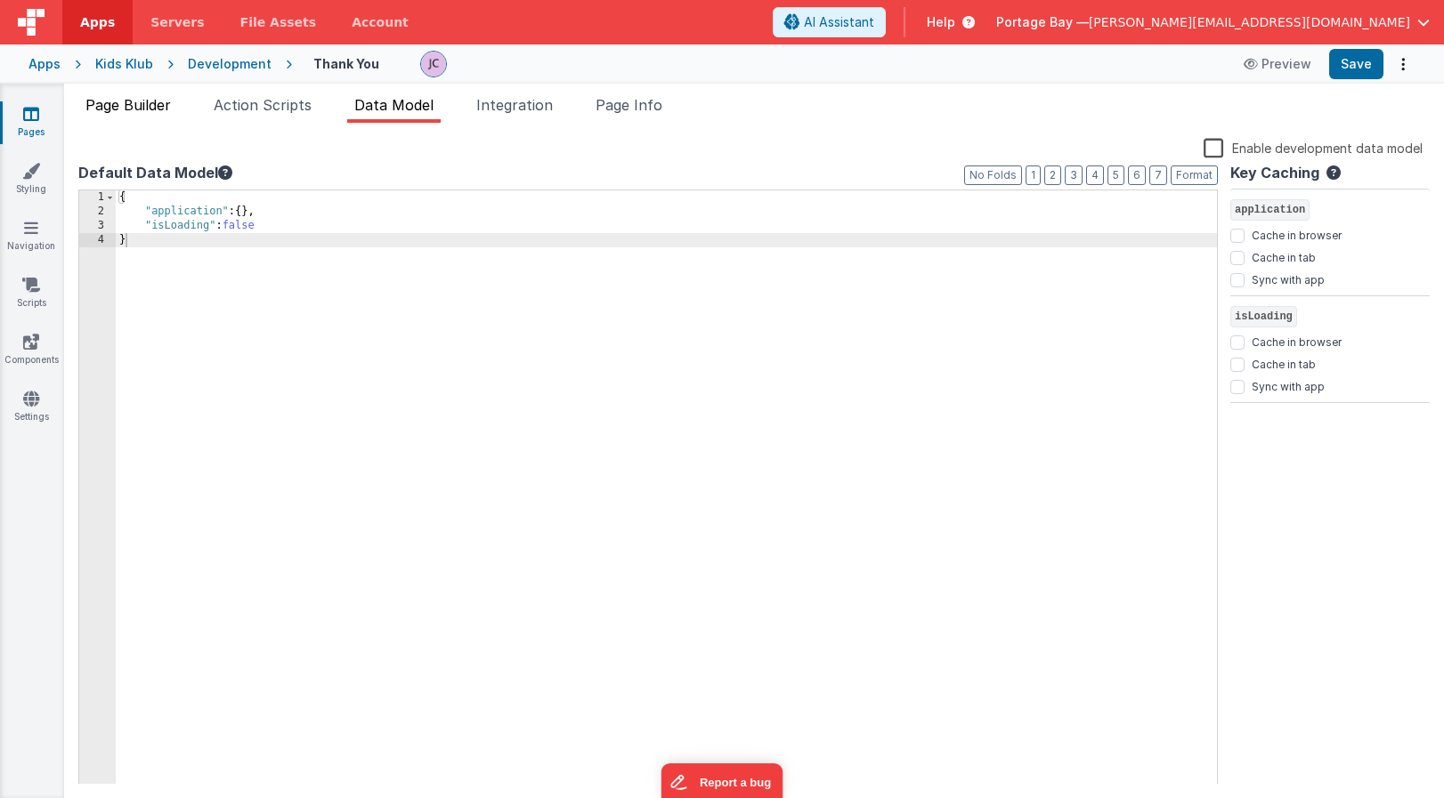
click at [108, 103] on span "Page Builder" at bounding box center [127, 105] width 85 height 18
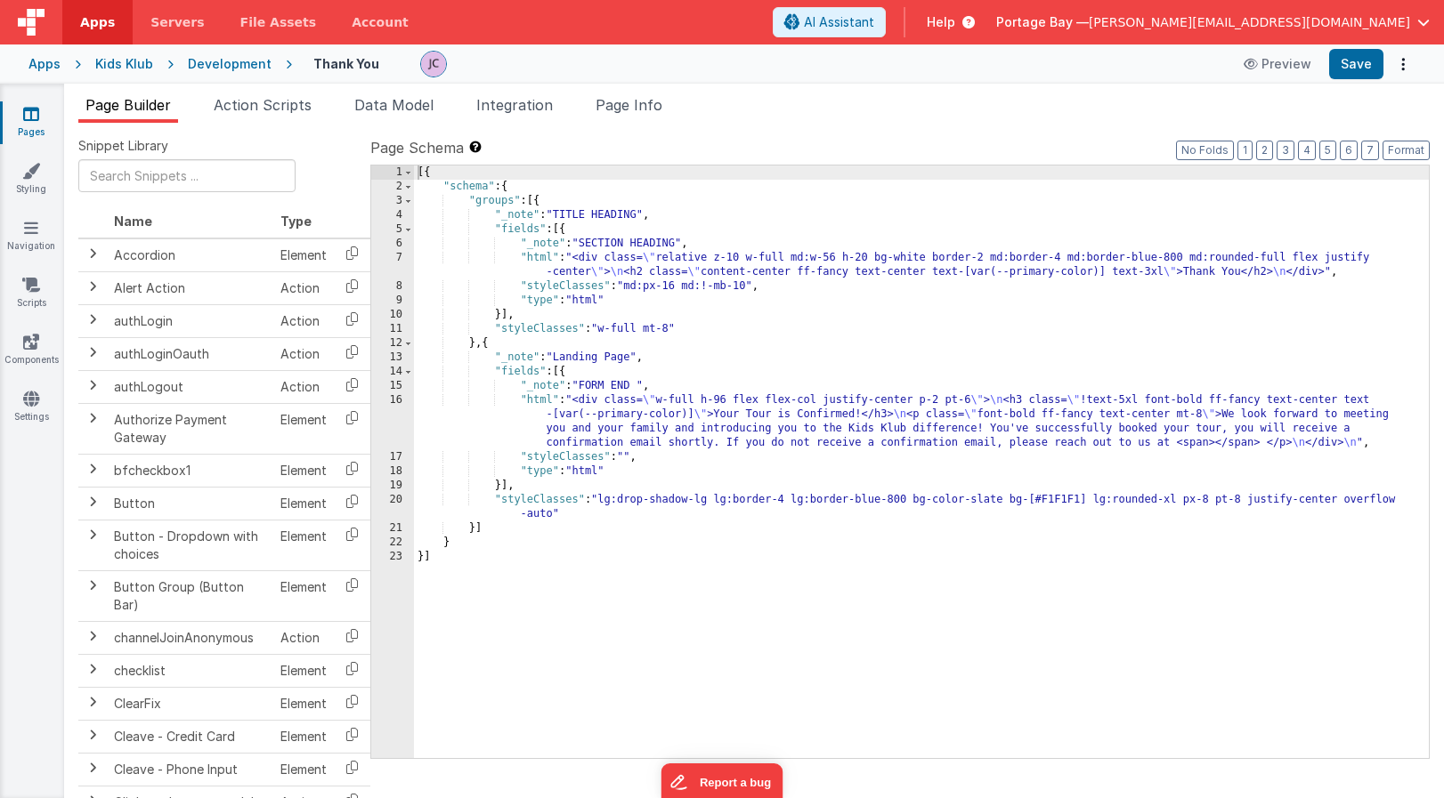
click at [235, 59] on div "Development" at bounding box center [230, 64] width 84 height 18
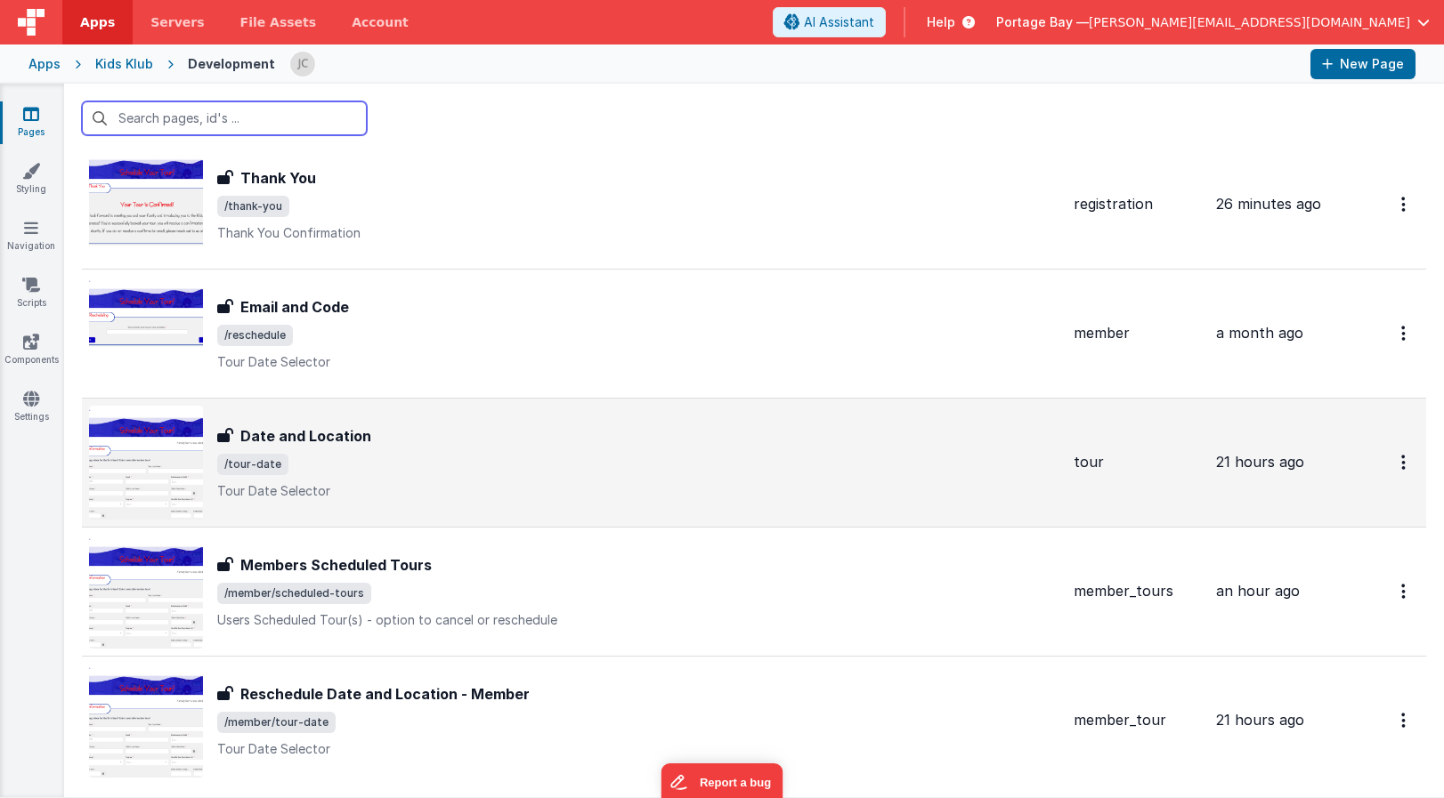
scroll to position [181, 0]
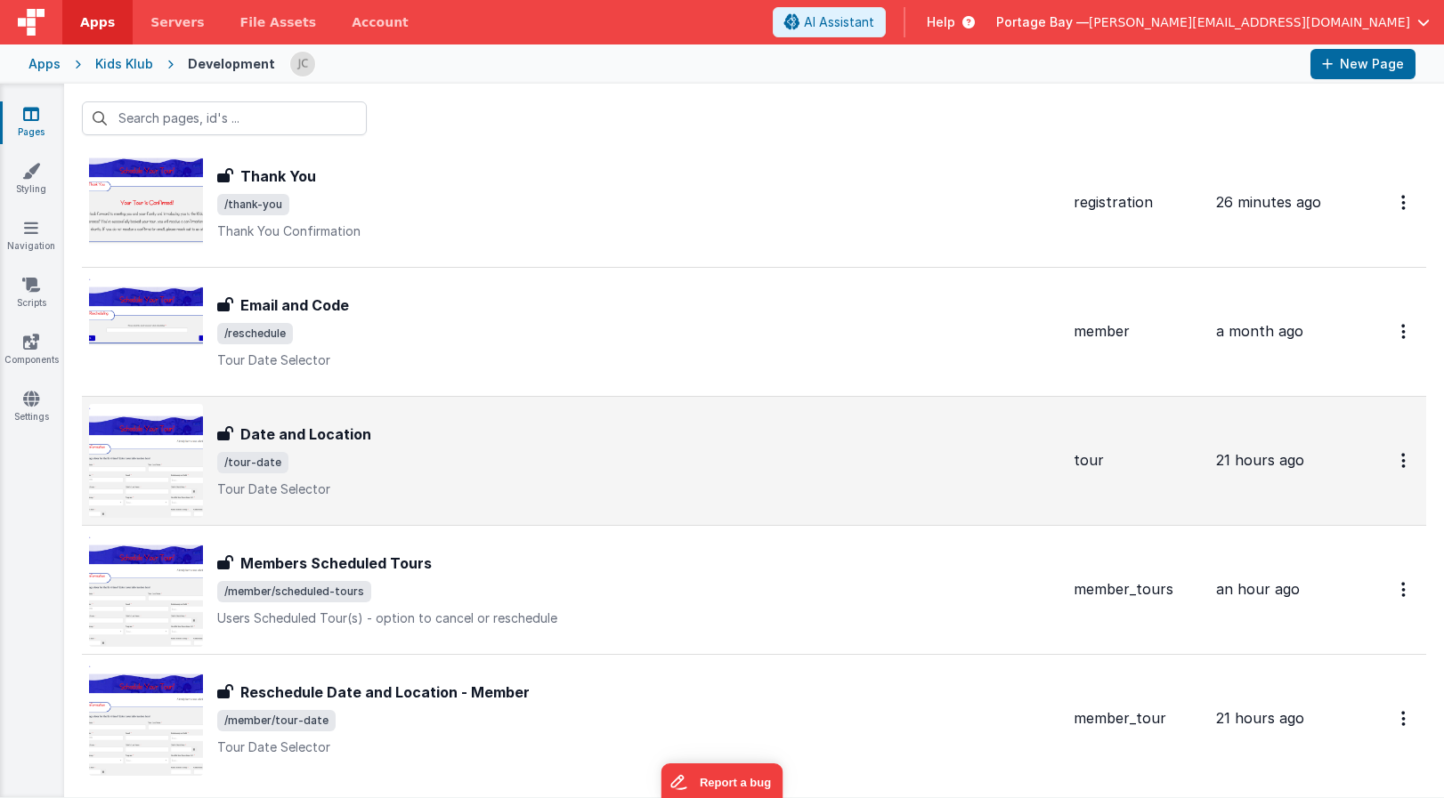
click at [488, 433] on div "Date and Location" at bounding box center [638, 434] width 842 height 21
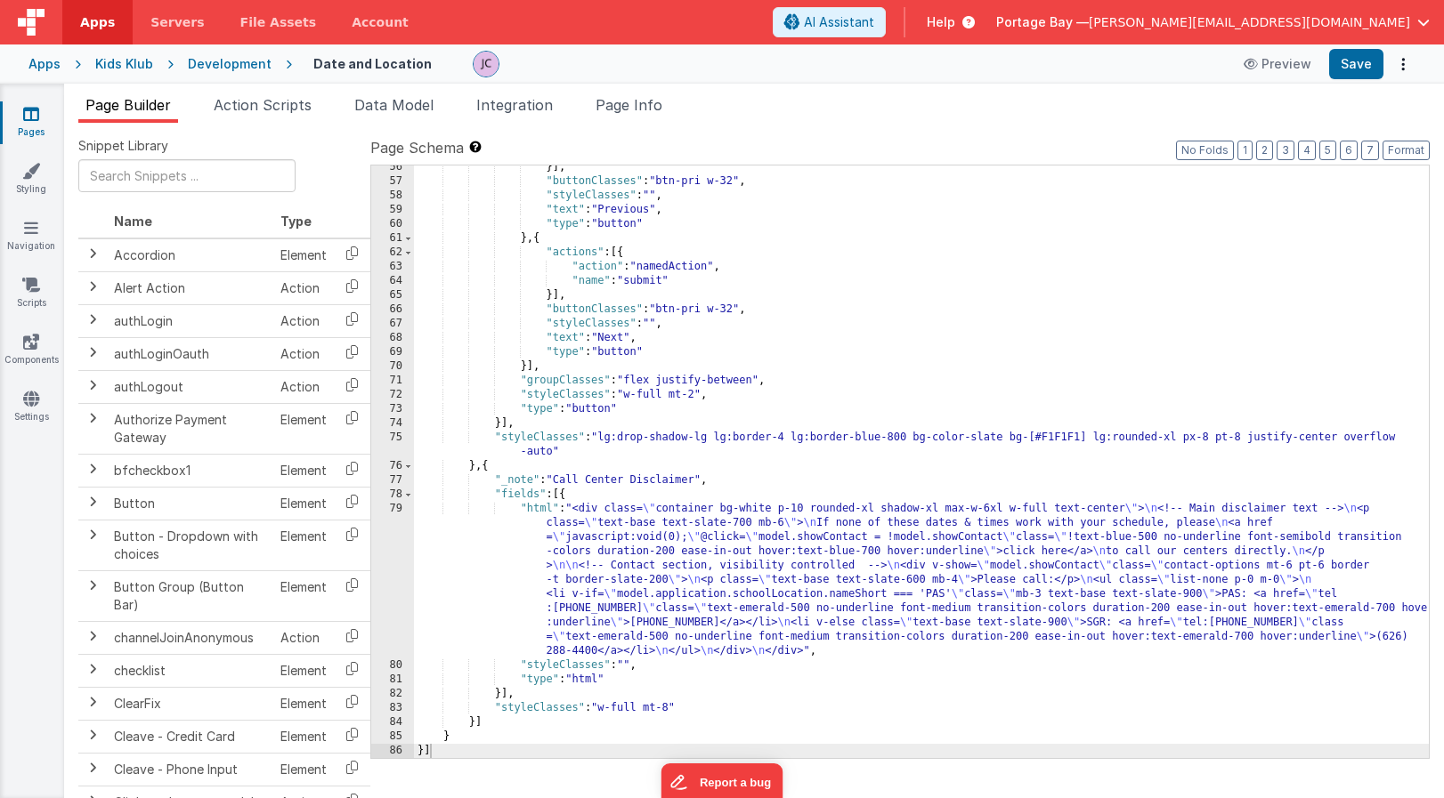
scroll to position [845, 0]
click at [530, 509] on div "}] , "buttonClasses" : "btn-pri w-32" , "styleClasses" : "" , "text" : "Previou…" at bounding box center [921, 470] width 1015 height 621
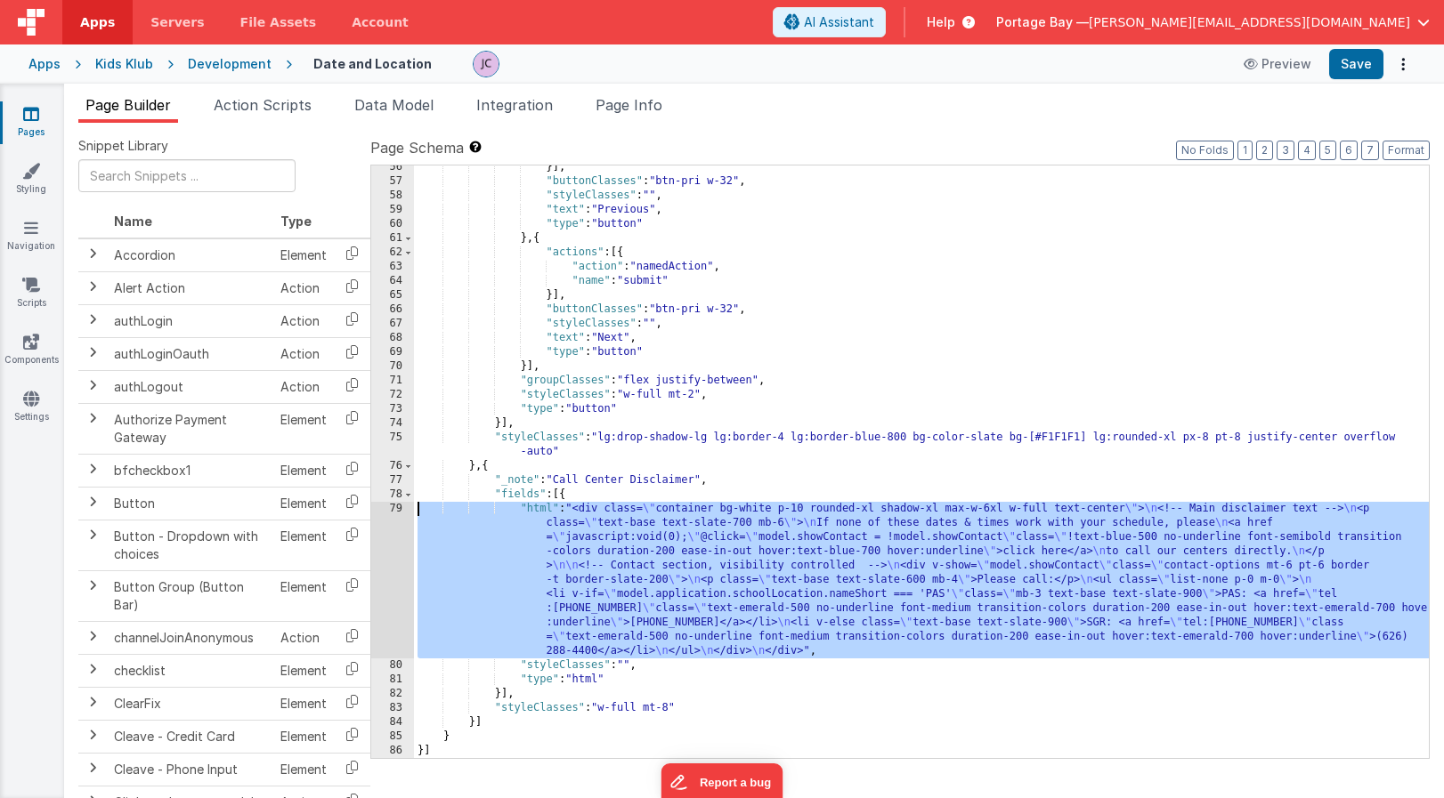
click at [397, 508] on div "79" at bounding box center [392, 580] width 43 height 157
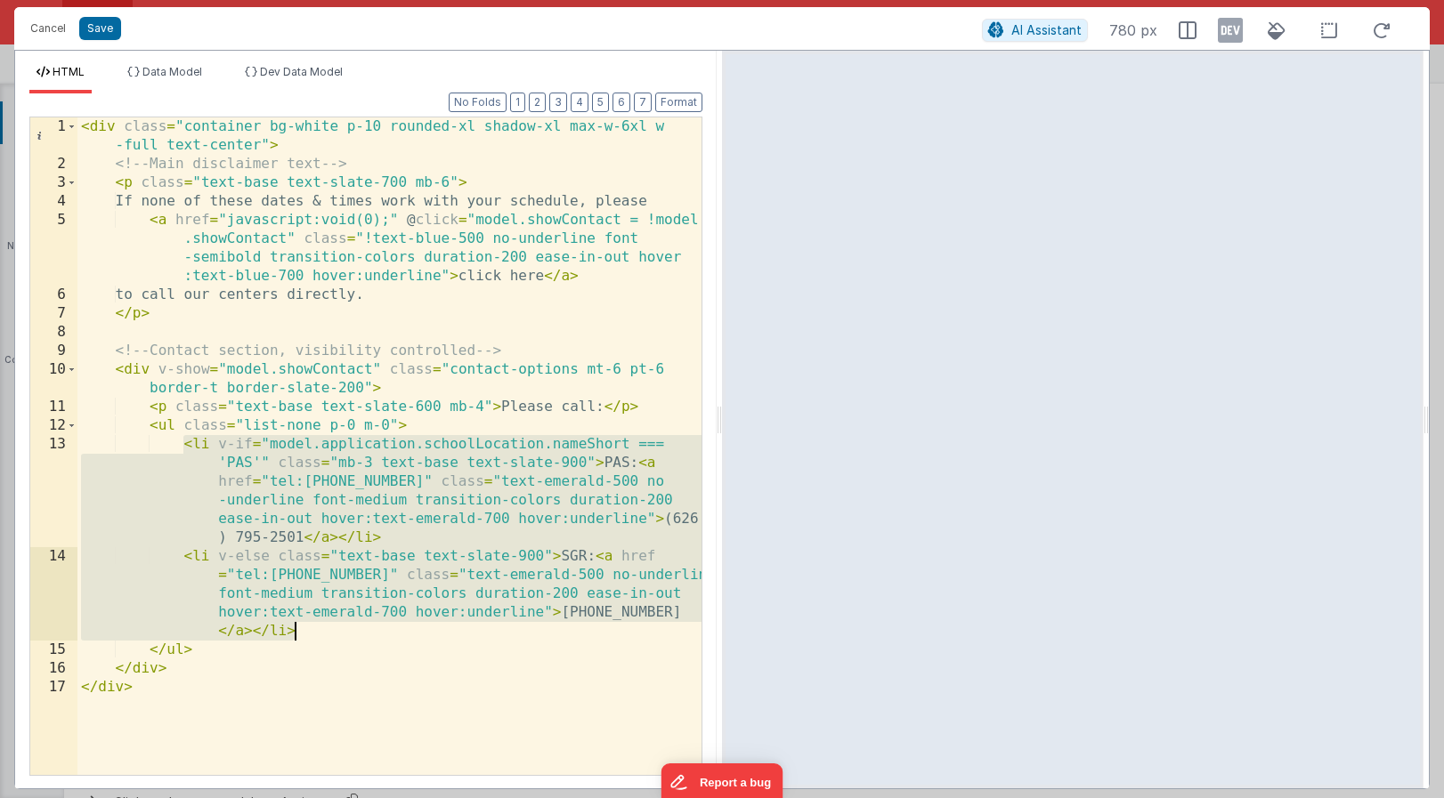
drag, startPoint x: 184, startPoint y: 443, endPoint x: 317, endPoint y: 629, distance: 228.4
click at [317, 629] on div "< div class = "container bg-white p-10 rounded-xl shadow-xl max-w-6xl w -full t…" at bounding box center [389, 474] width 624 height 714
click at [417, 425] on div "< div class = "container bg-white p-10 rounded-xl shadow-xl max-w-6xl w -full t…" at bounding box center [389, 474] width 624 height 714
drag, startPoint x: 184, startPoint y: 445, endPoint x: 322, endPoint y: 636, distance: 235.9
click at [322, 636] on div "< div class = "container bg-white p-10 rounded-xl shadow-xl max-w-6xl w -full t…" at bounding box center [389, 474] width 624 height 714
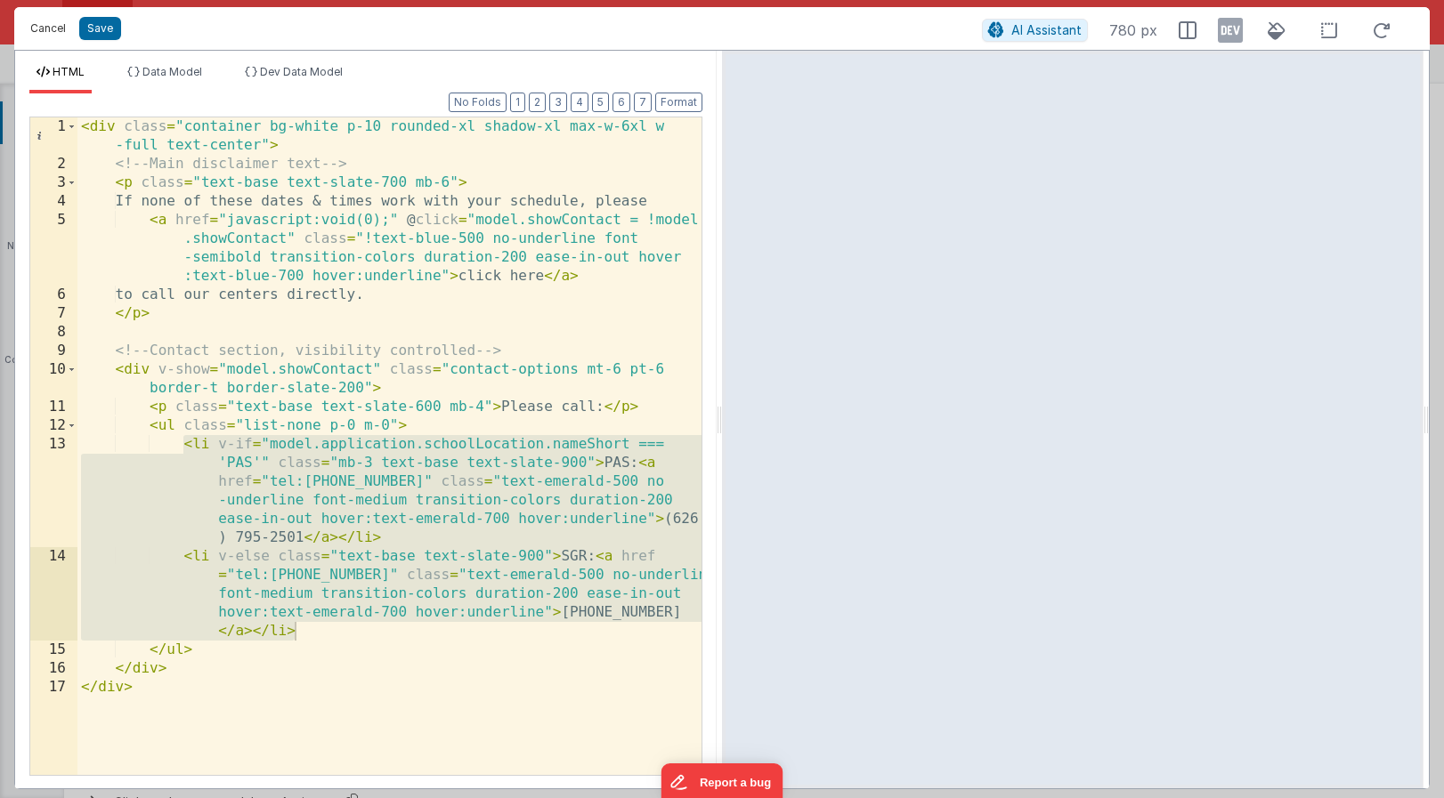
click at [45, 29] on button "Cancel" at bounding box center [47, 28] width 53 height 25
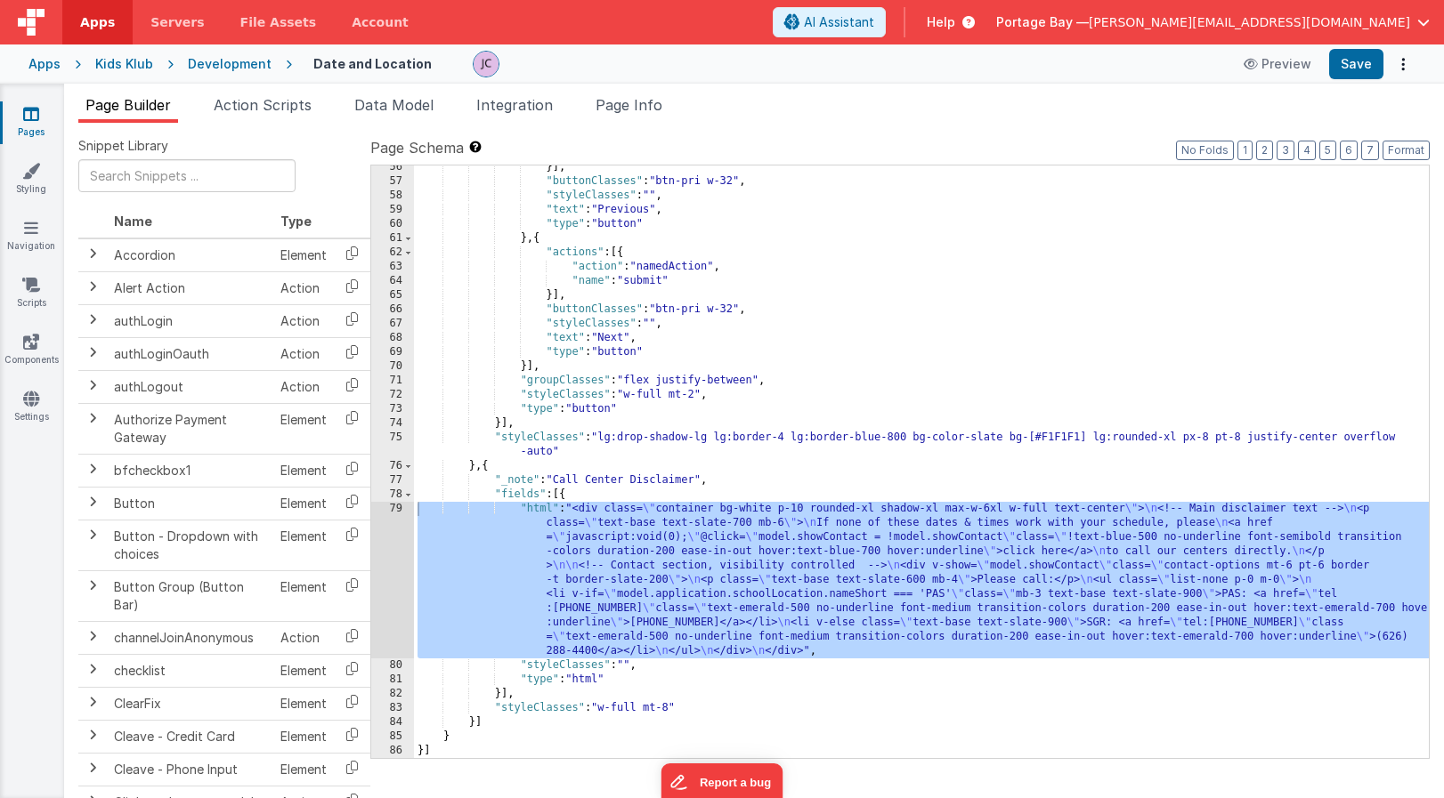
click at [231, 62] on div "Development" at bounding box center [230, 64] width 84 height 18
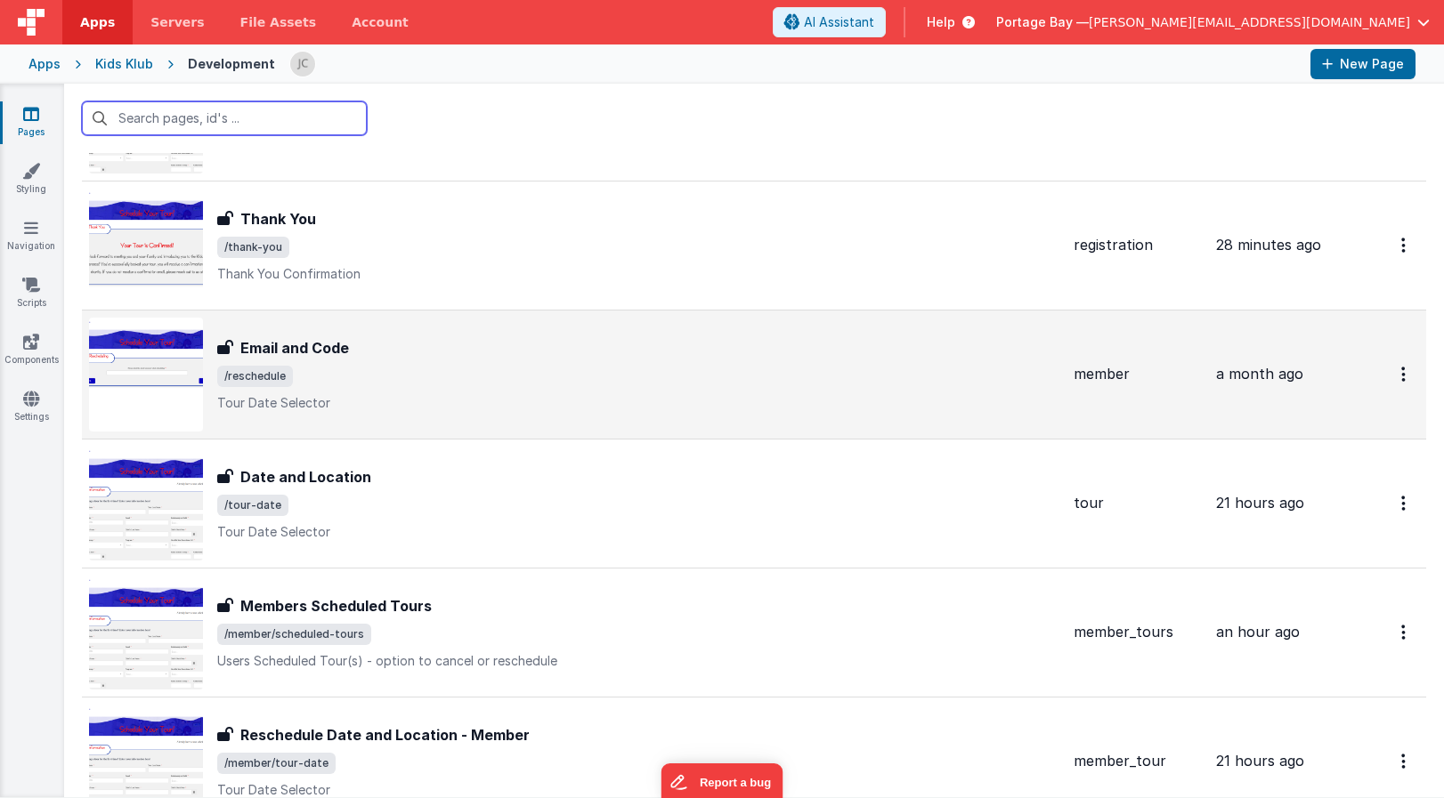
scroll to position [117, 0]
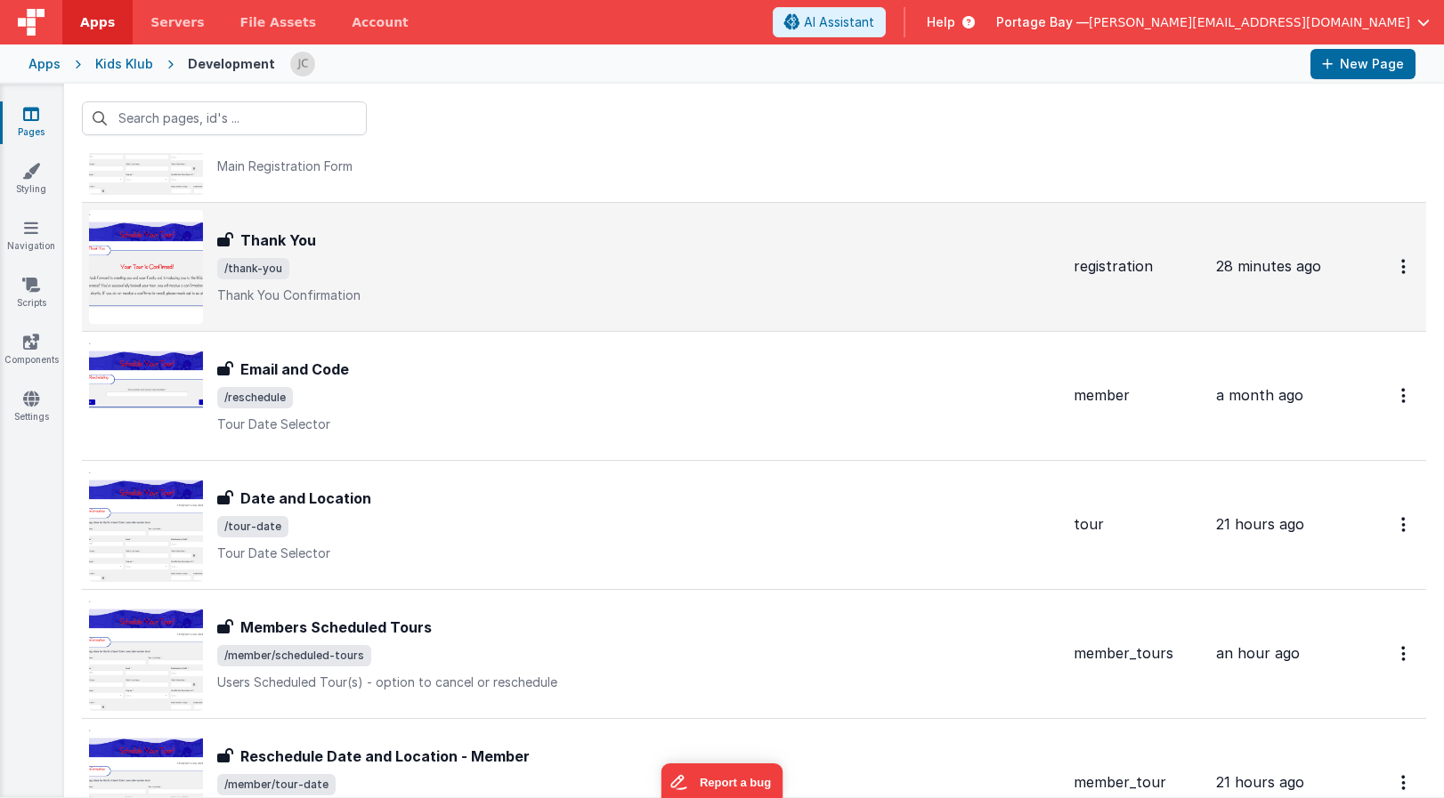
click at [445, 263] on span "/thank-you" at bounding box center [638, 268] width 842 height 21
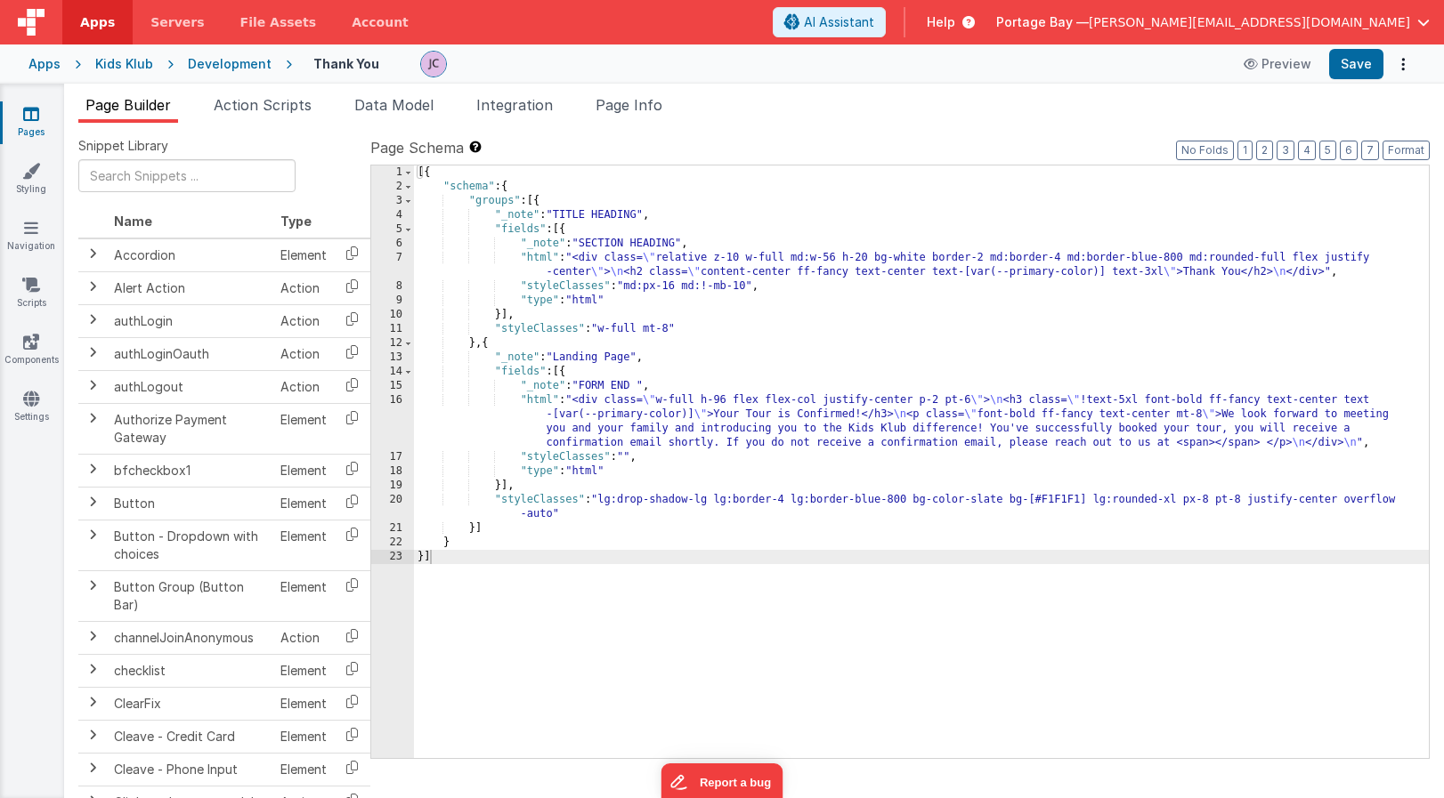
click at [539, 397] on div "[{ "schema" : { "groups" : [{ "_note" : "TITLE HEADING" , "fields" : [{ "_note"…" at bounding box center [921, 476] width 1015 height 621
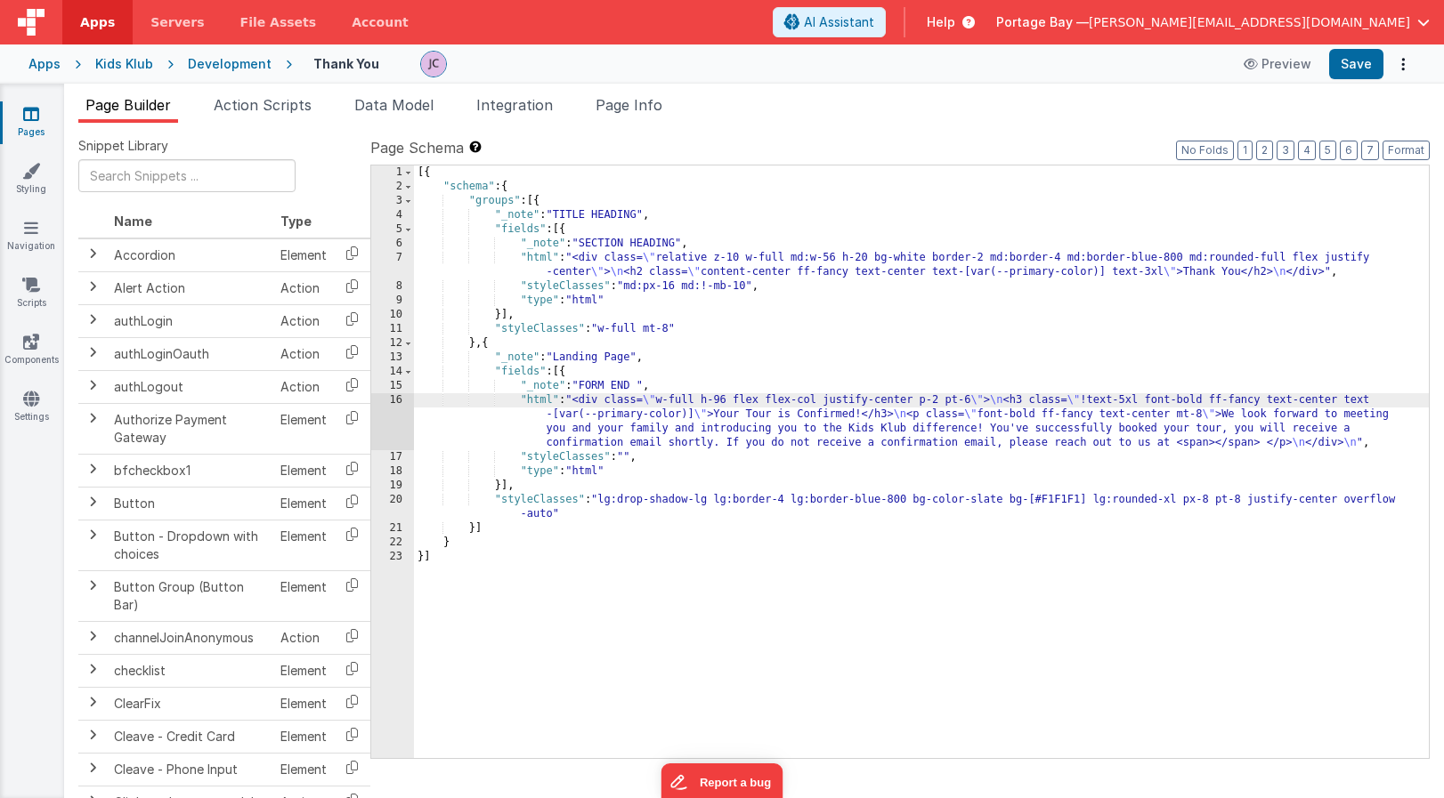
click at [395, 400] on div "16" at bounding box center [392, 421] width 43 height 57
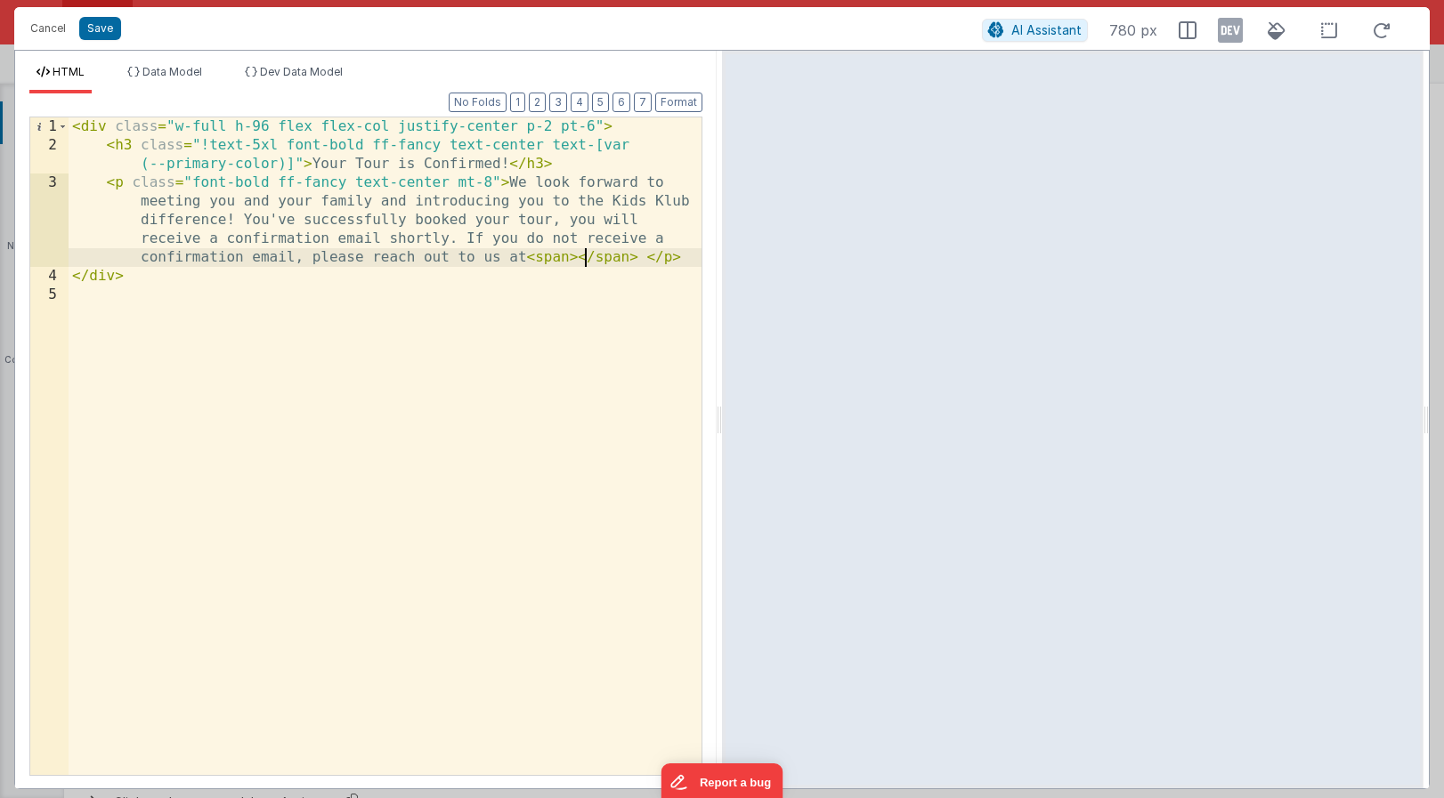
click at [586, 255] on div "< div class = "w-full h-96 flex flex-col justify-center p-2 pt-6" > < h3 class …" at bounding box center [385, 464] width 633 height 695
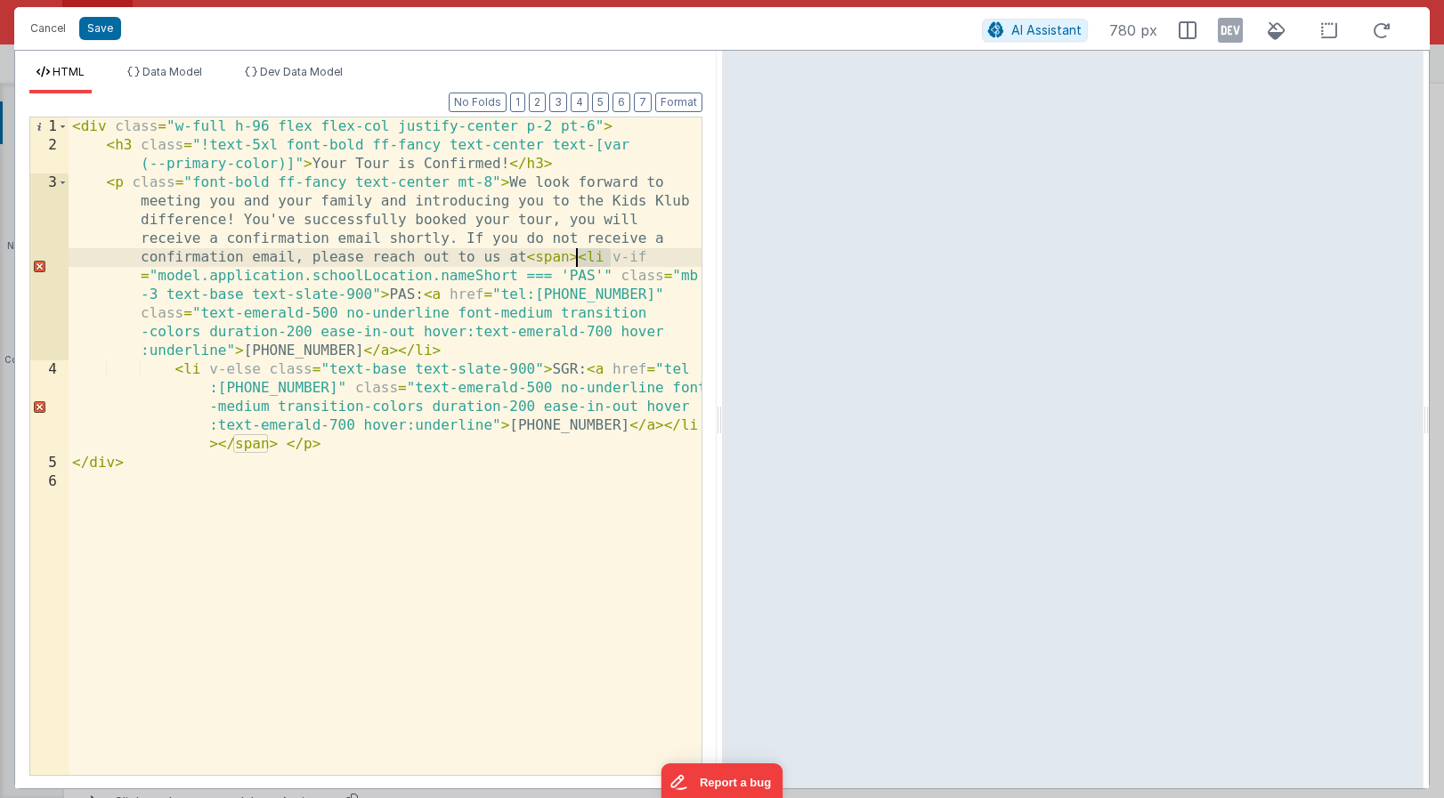
drag, startPoint x: 612, startPoint y: 255, endPoint x: 580, endPoint y: 257, distance: 32.1
click at [580, 257] on div "< div class = "w-full h-96 flex flex-col justify-center p-2 pt-6" > < h3 class …" at bounding box center [385, 464] width 633 height 695
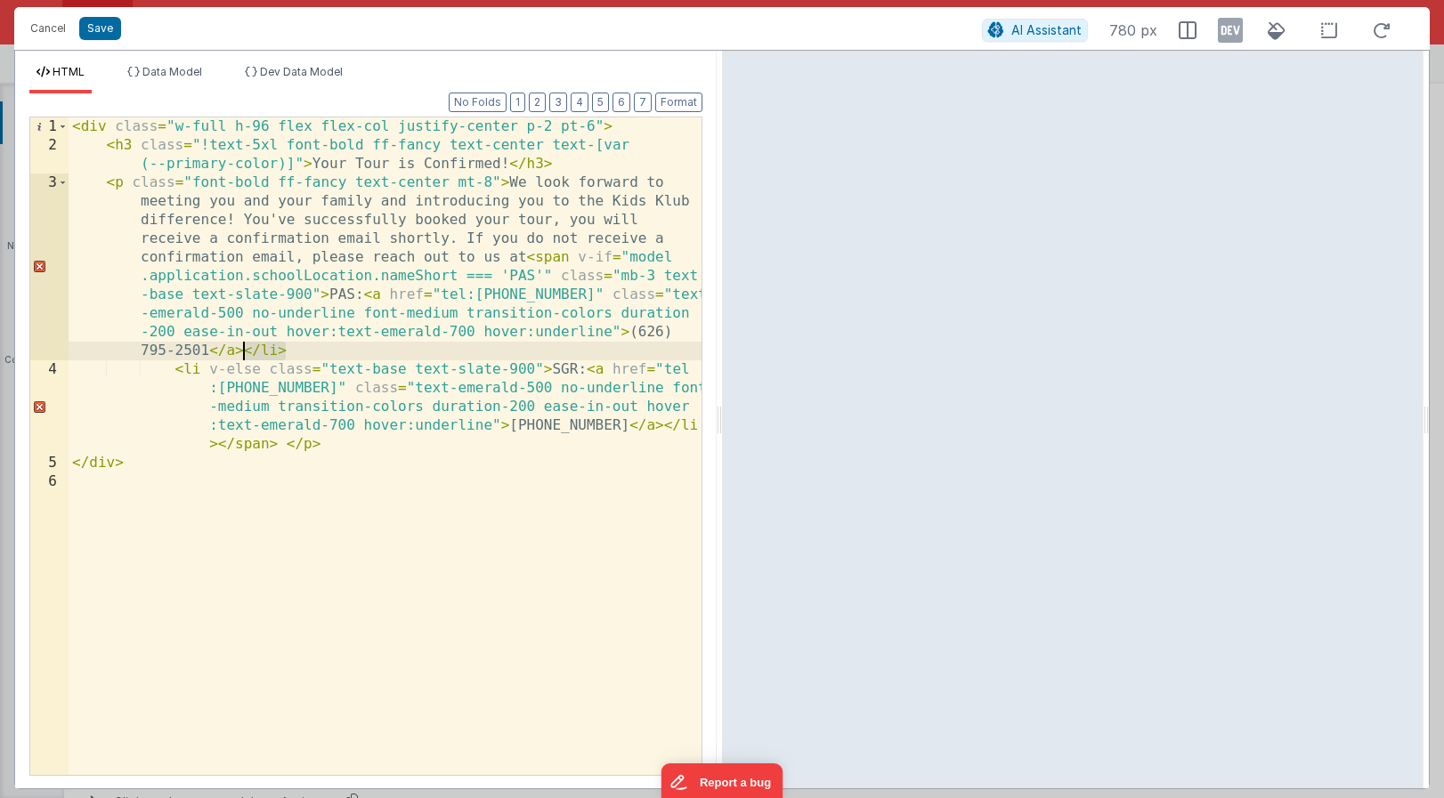
drag, startPoint x: 290, startPoint y: 352, endPoint x: 244, endPoint y: 353, distance: 46.3
click at [244, 353] on div "< div class = "w-full h-96 flex flex-col justify-center p-2 pt-6" > < h3 class …" at bounding box center [385, 464] width 633 height 695
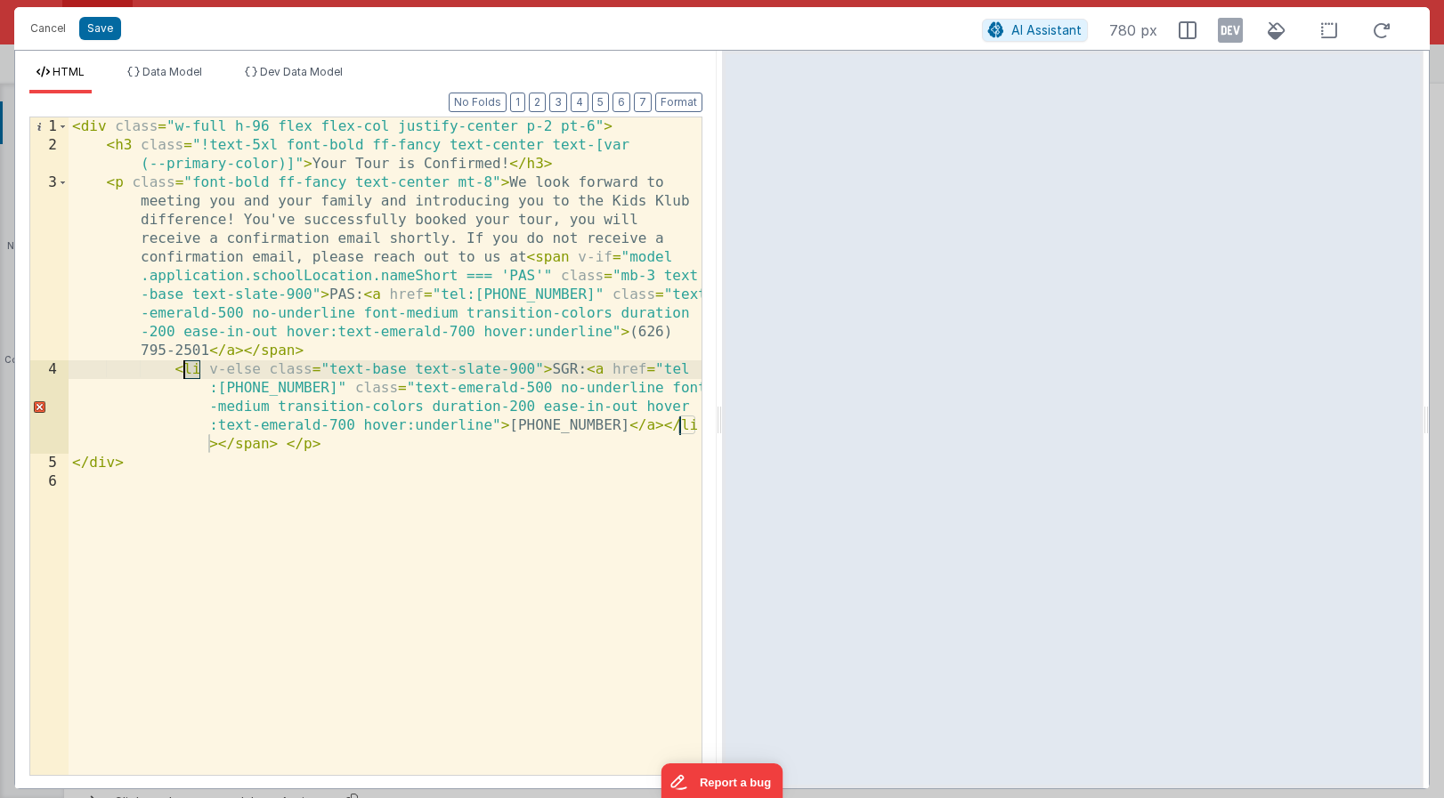
drag, startPoint x: 199, startPoint y: 368, endPoint x: 186, endPoint y: 368, distance: 13.3
click at [186, 368] on div "< div class = "w-full h-96 flex flex-col justify-center p-2 pt-6" > < h3 class …" at bounding box center [385, 464] width 633 height 695
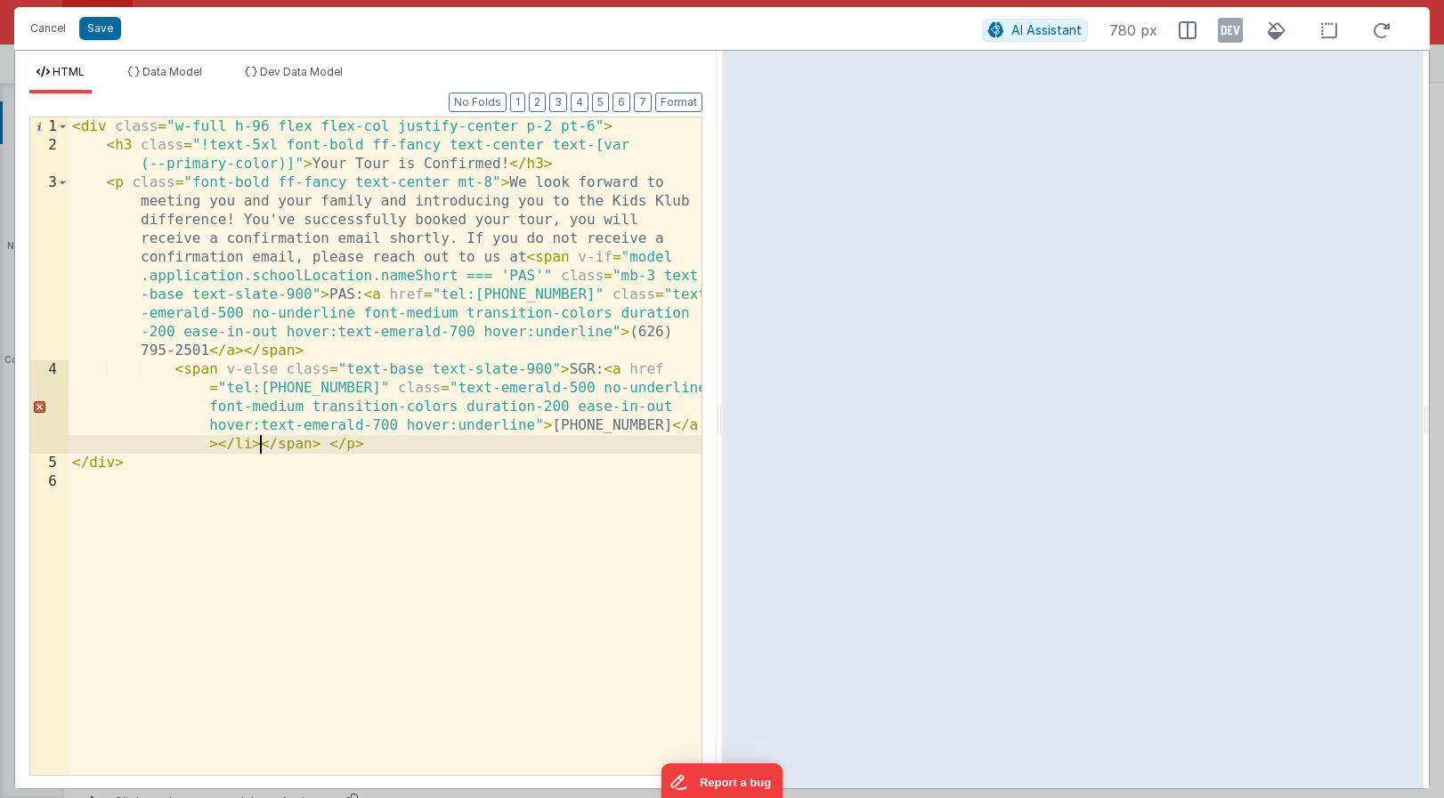
click at [259, 448] on div "< div class = "w-full h-96 flex flex-col justify-center p-2 pt-6" > < h3 class …" at bounding box center [385, 464] width 633 height 695
click at [687, 103] on button "Format" at bounding box center [678, 103] width 47 height 20
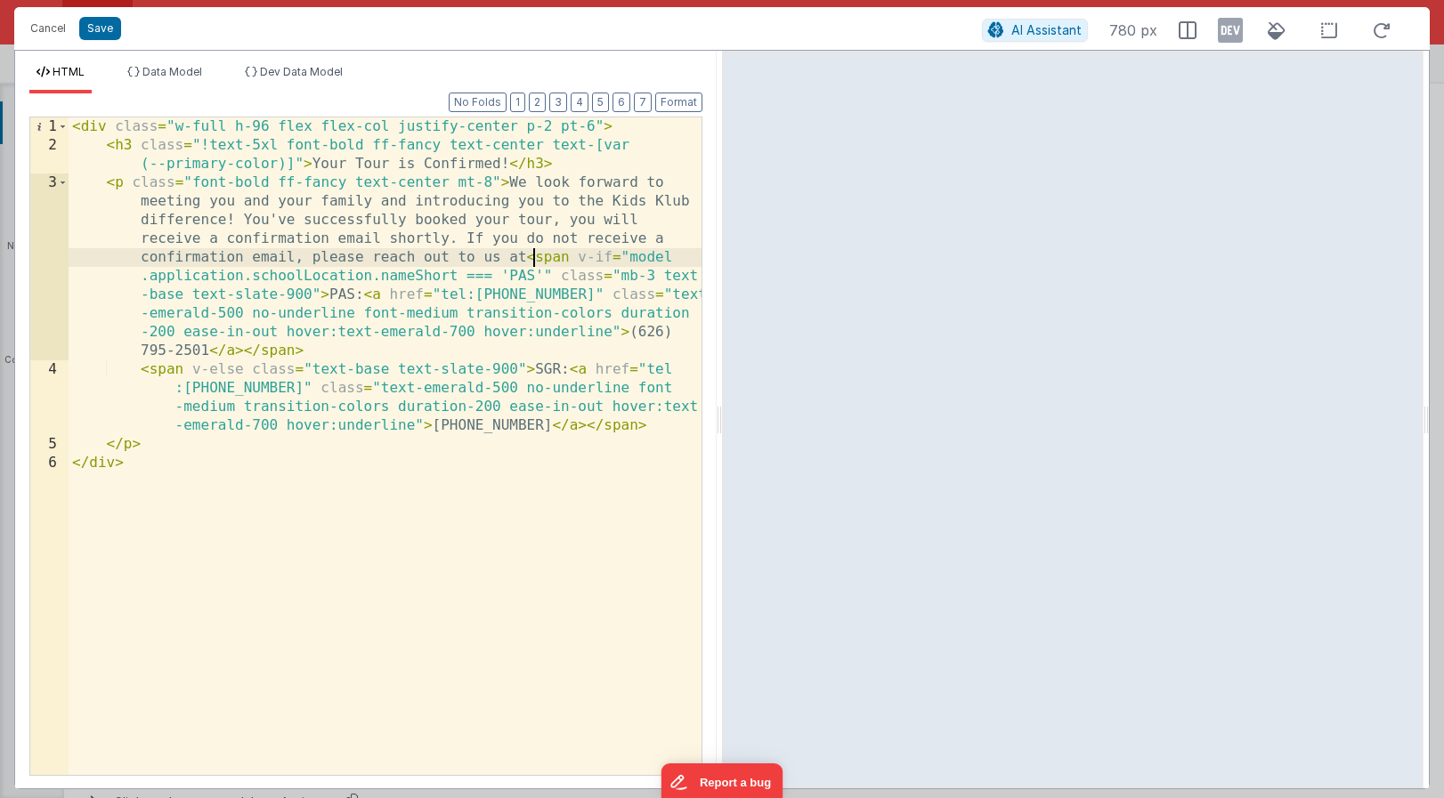
click at [534, 260] on div "< div class = "w-full h-96 flex flex-col justify-center p-2 pt-6" > < h3 class …" at bounding box center [385, 464] width 633 height 695
click at [93, 28] on button "Save" at bounding box center [100, 28] width 42 height 23
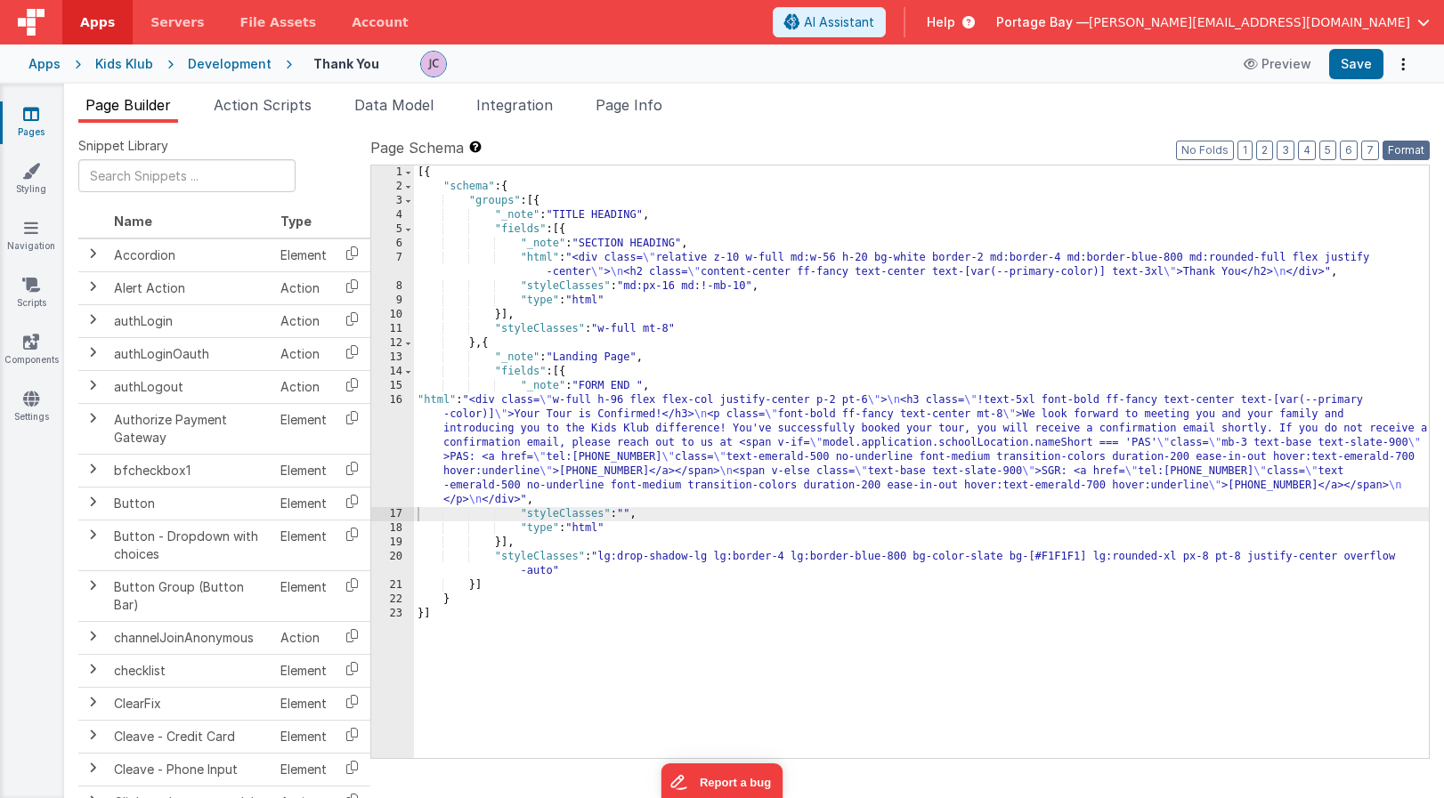
click at [1423, 150] on button "Format" at bounding box center [1405, 151] width 47 height 20
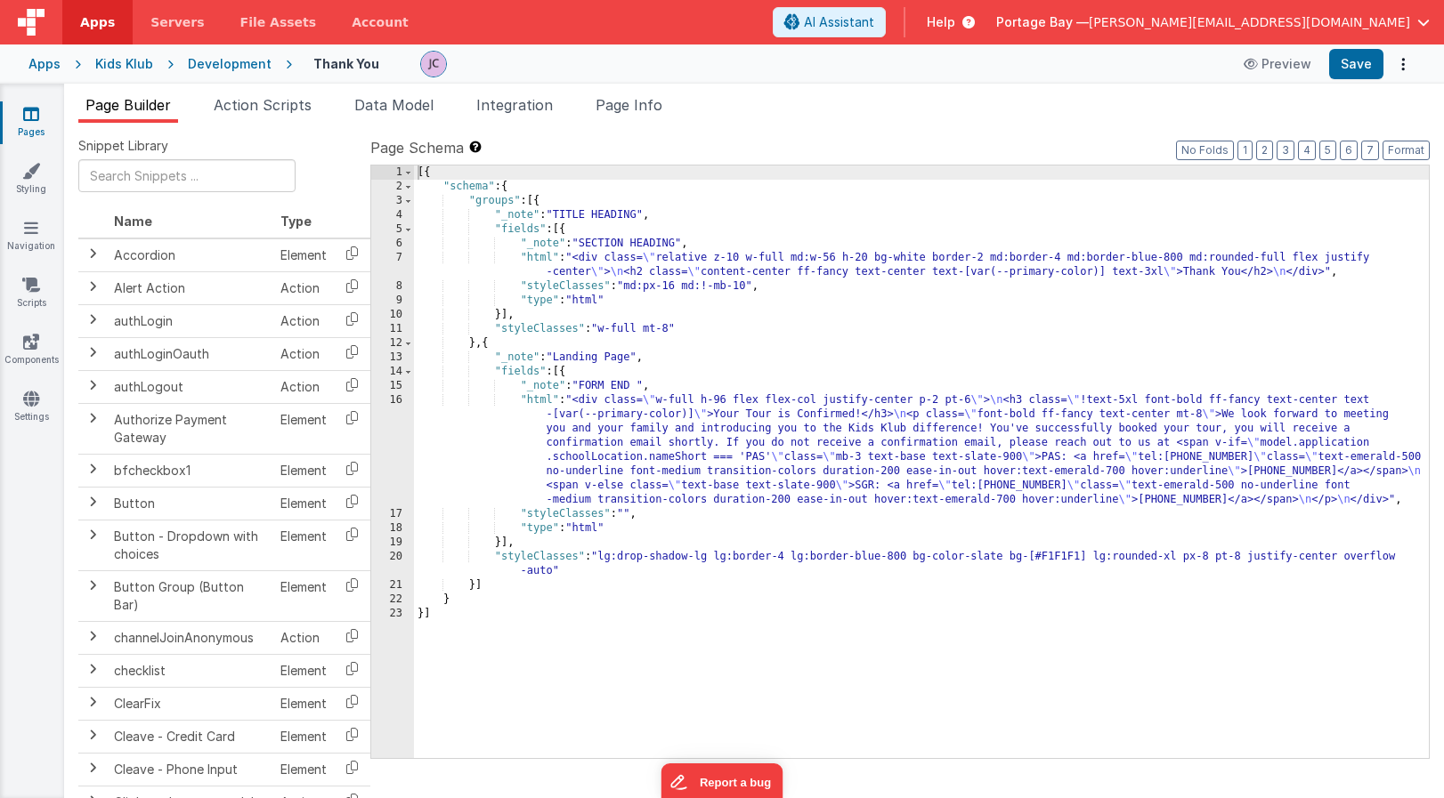
click at [544, 400] on div "[{ "schema" : { "groups" : [{ "_note" : "TITLE HEADING" , "fields" : [{ "_note"…" at bounding box center [921, 476] width 1015 height 621
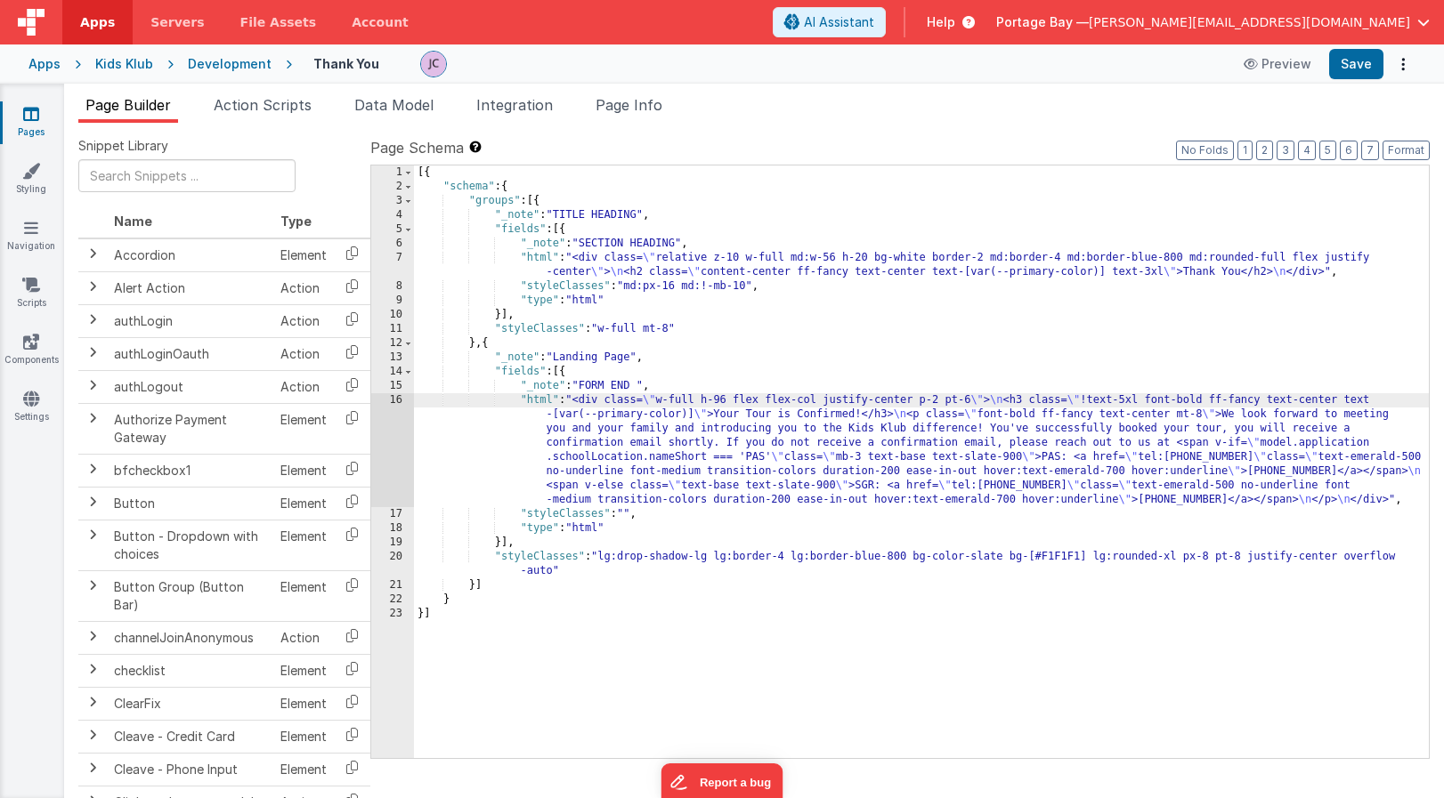
click at [394, 400] on div "16" at bounding box center [392, 450] width 43 height 114
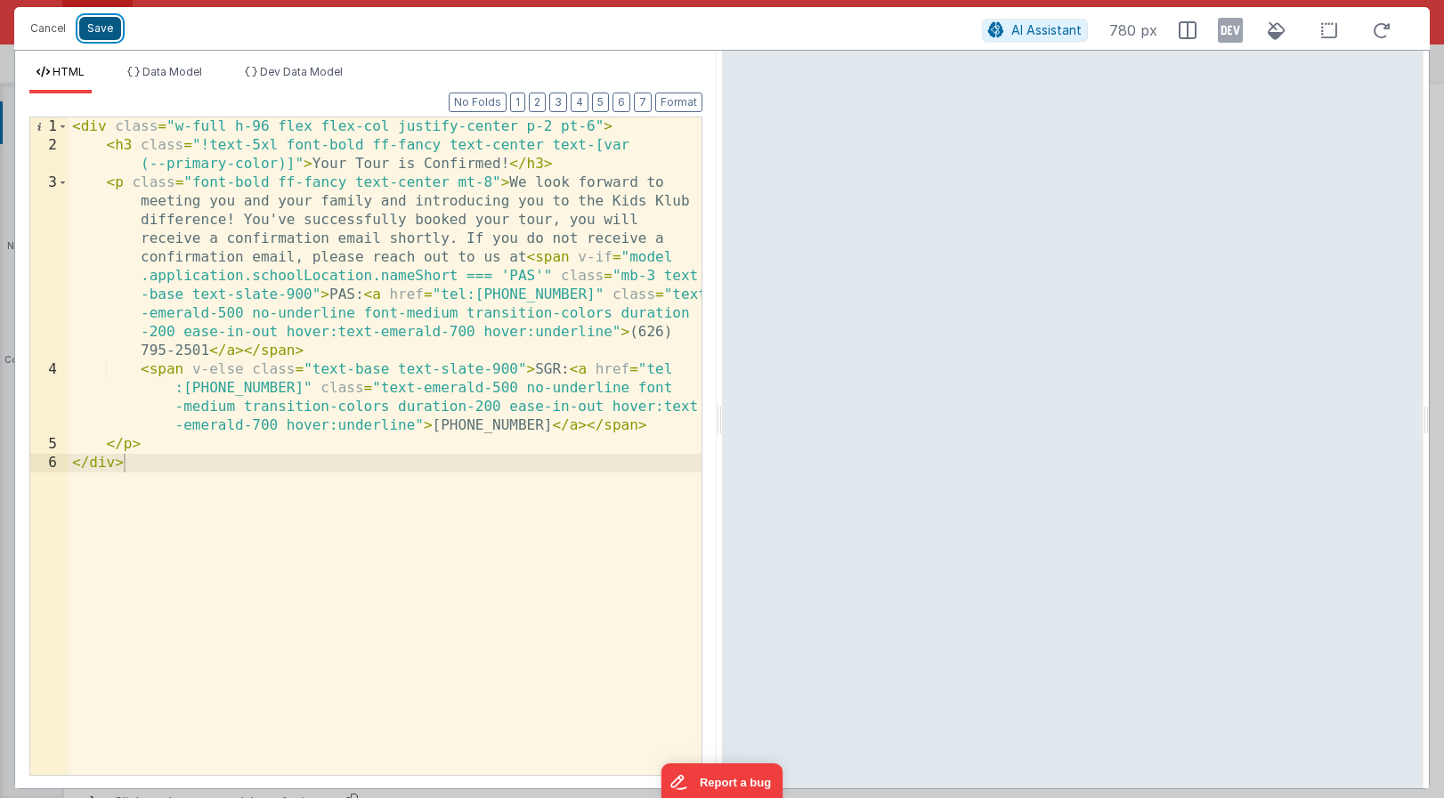
click at [100, 24] on button "Save" at bounding box center [100, 28] width 42 height 23
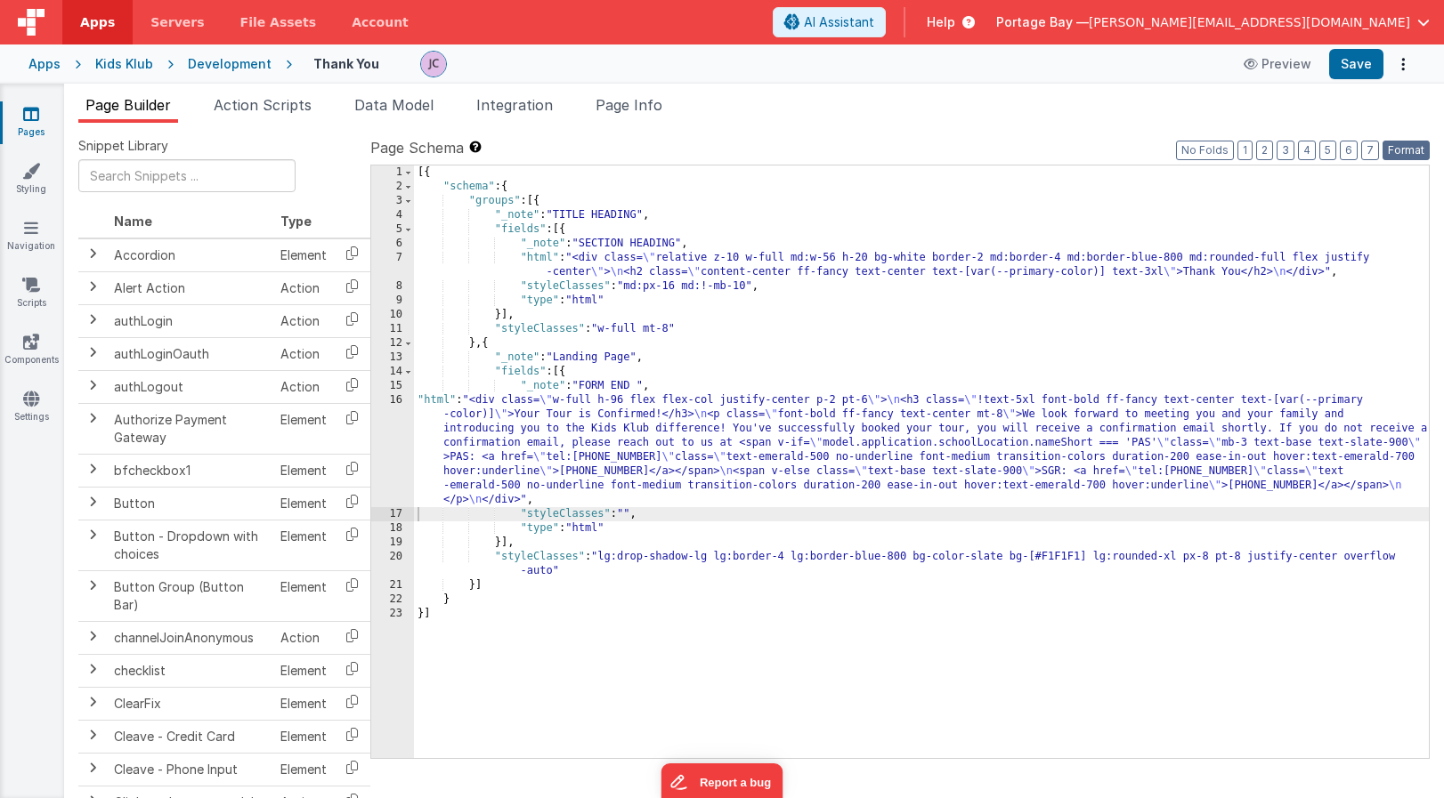
click at [1399, 150] on button "Format" at bounding box center [1405, 151] width 47 height 20
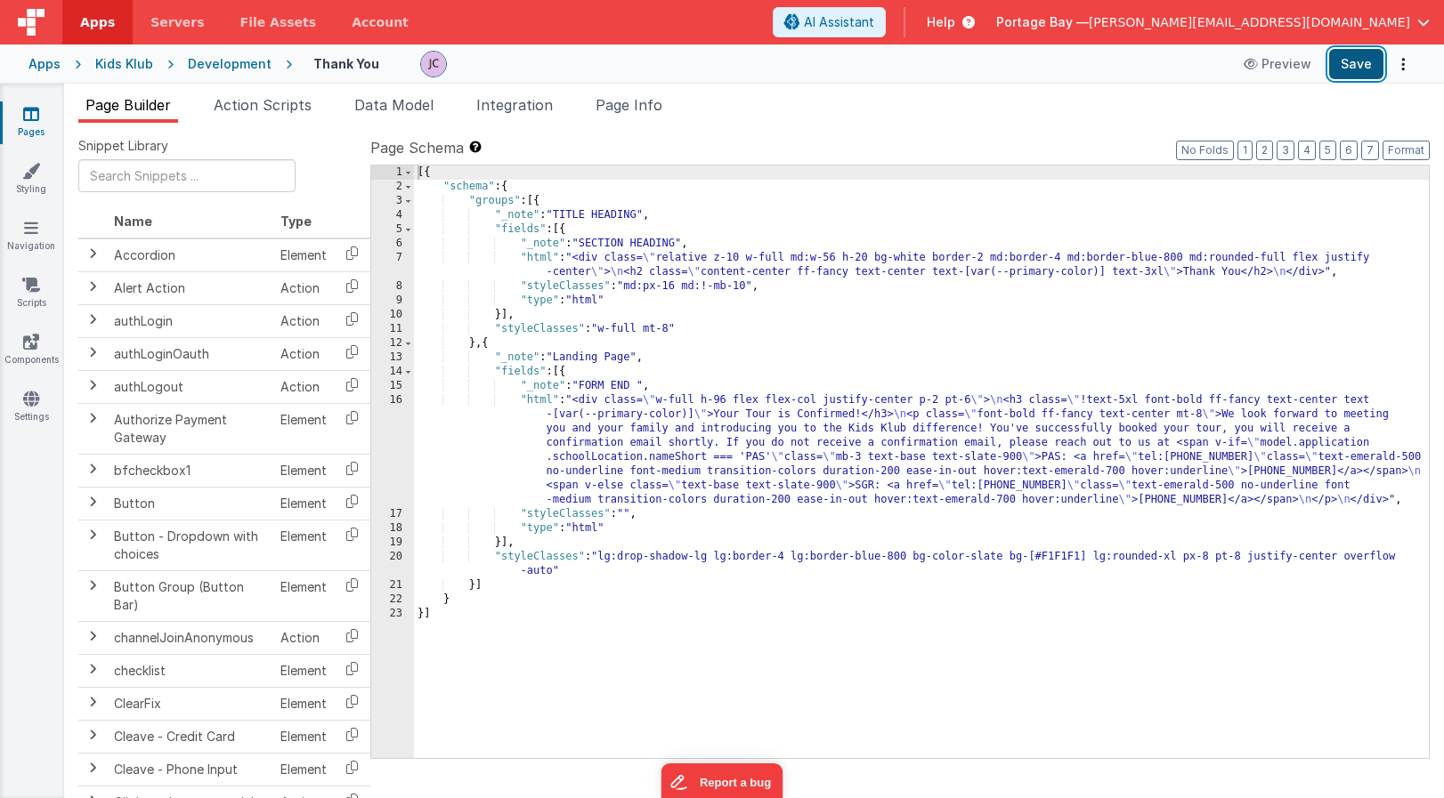
click at [1365, 66] on button "Save" at bounding box center [1356, 64] width 54 height 30
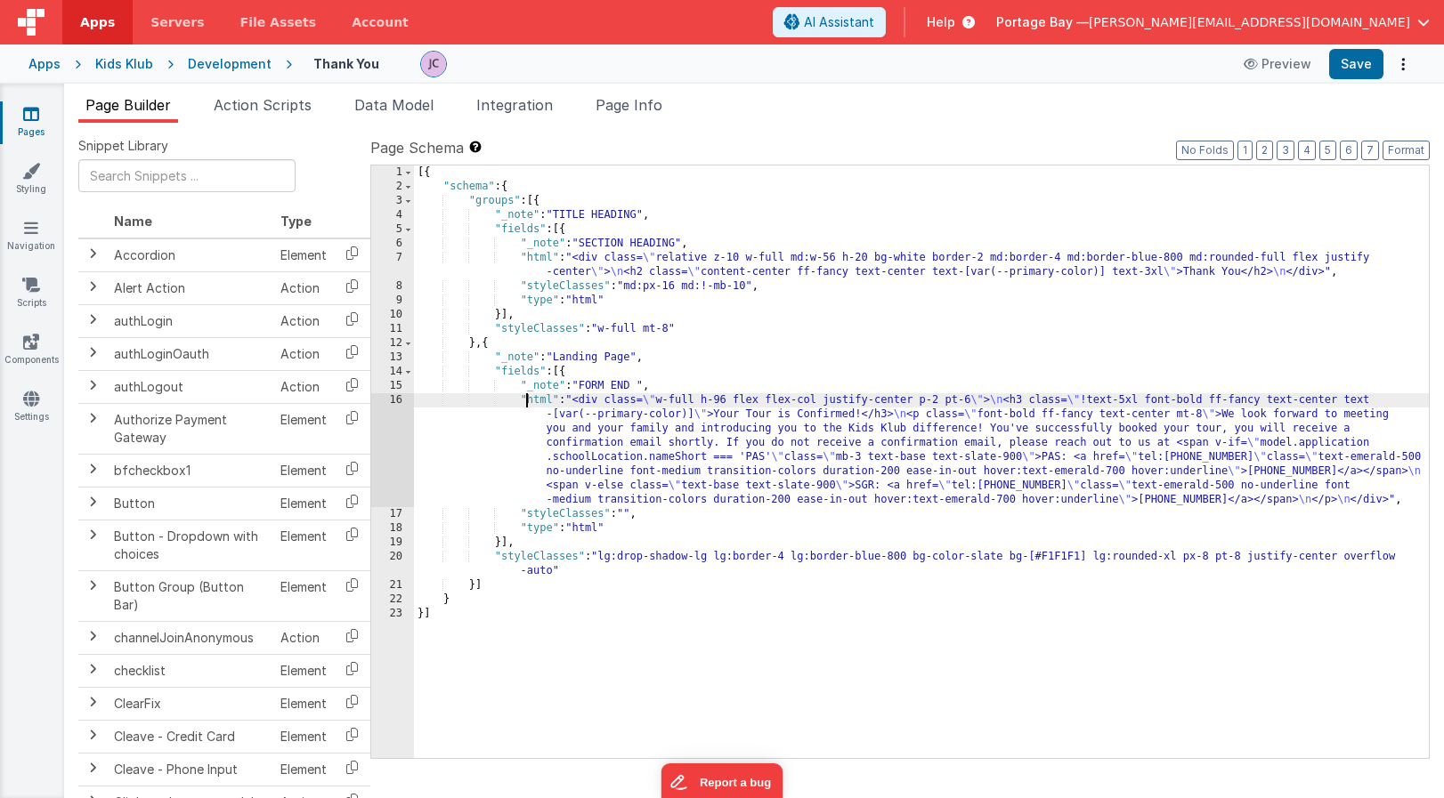
click at [530, 398] on div "[{ "schema" : { "groups" : [{ "_note" : "TITLE HEADING" , "fields" : [{ "_note"…" at bounding box center [921, 476] width 1015 height 621
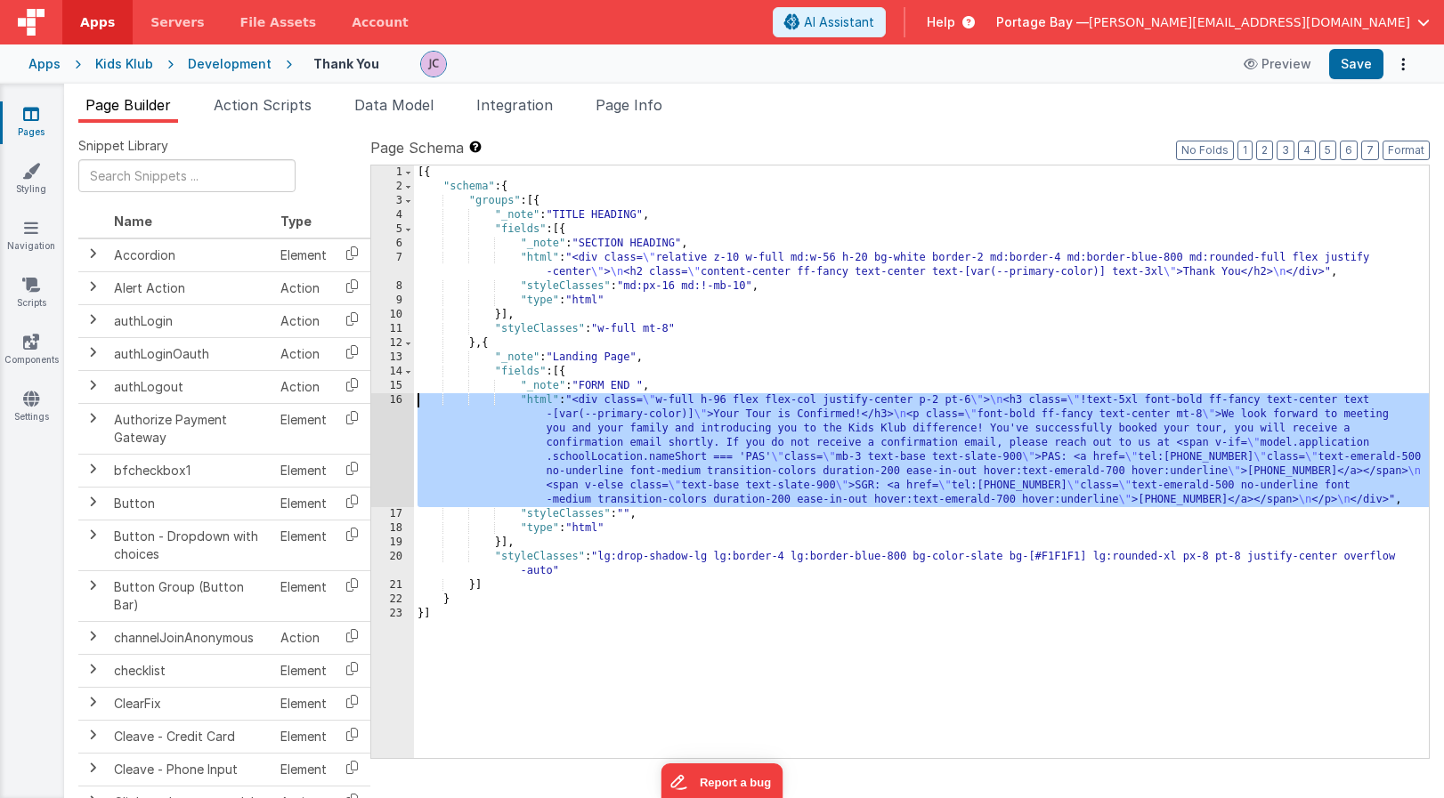
click at [386, 403] on div "16" at bounding box center [392, 450] width 43 height 114
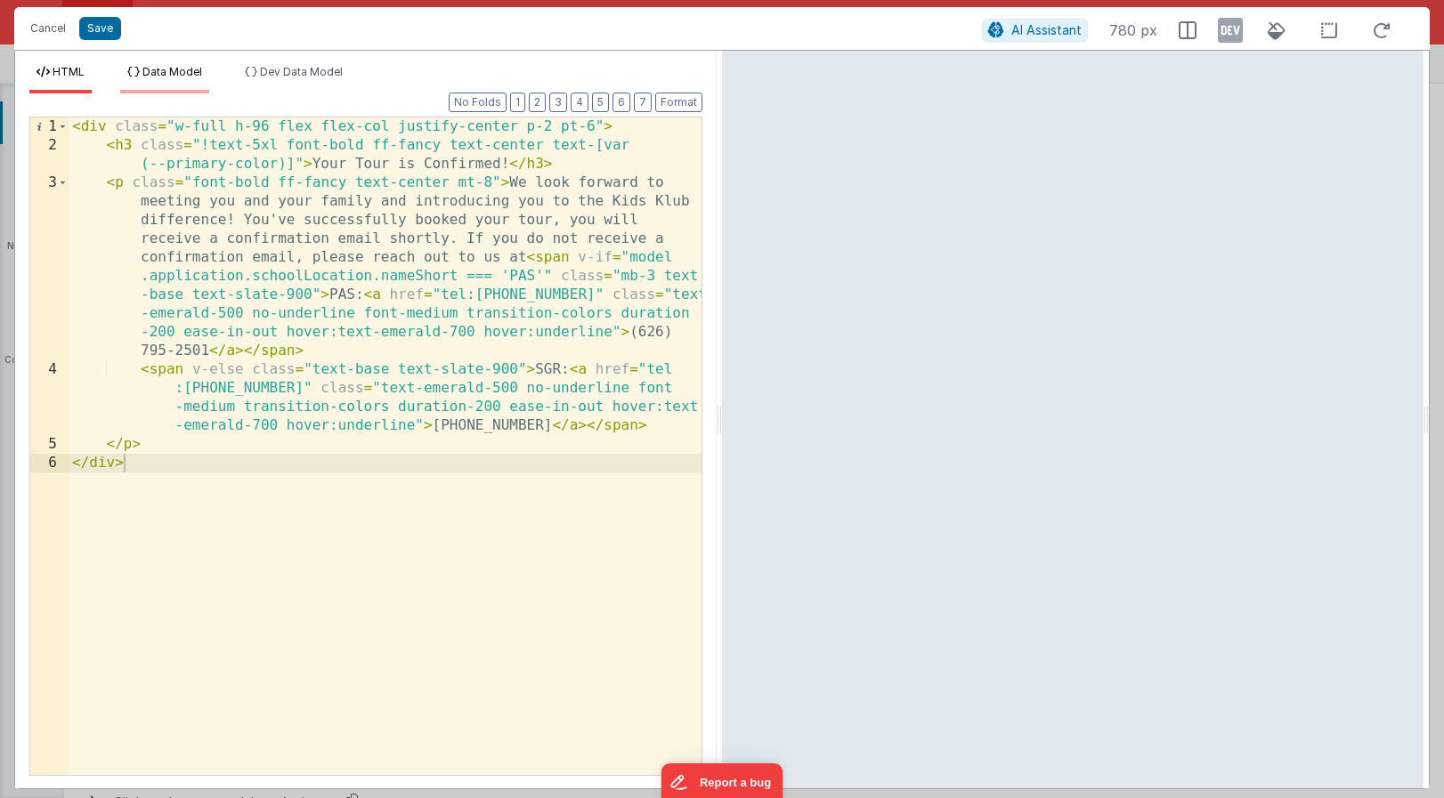
click at [184, 73] on span "Data Model" at bounding box center [172, 71] width 60 height 13
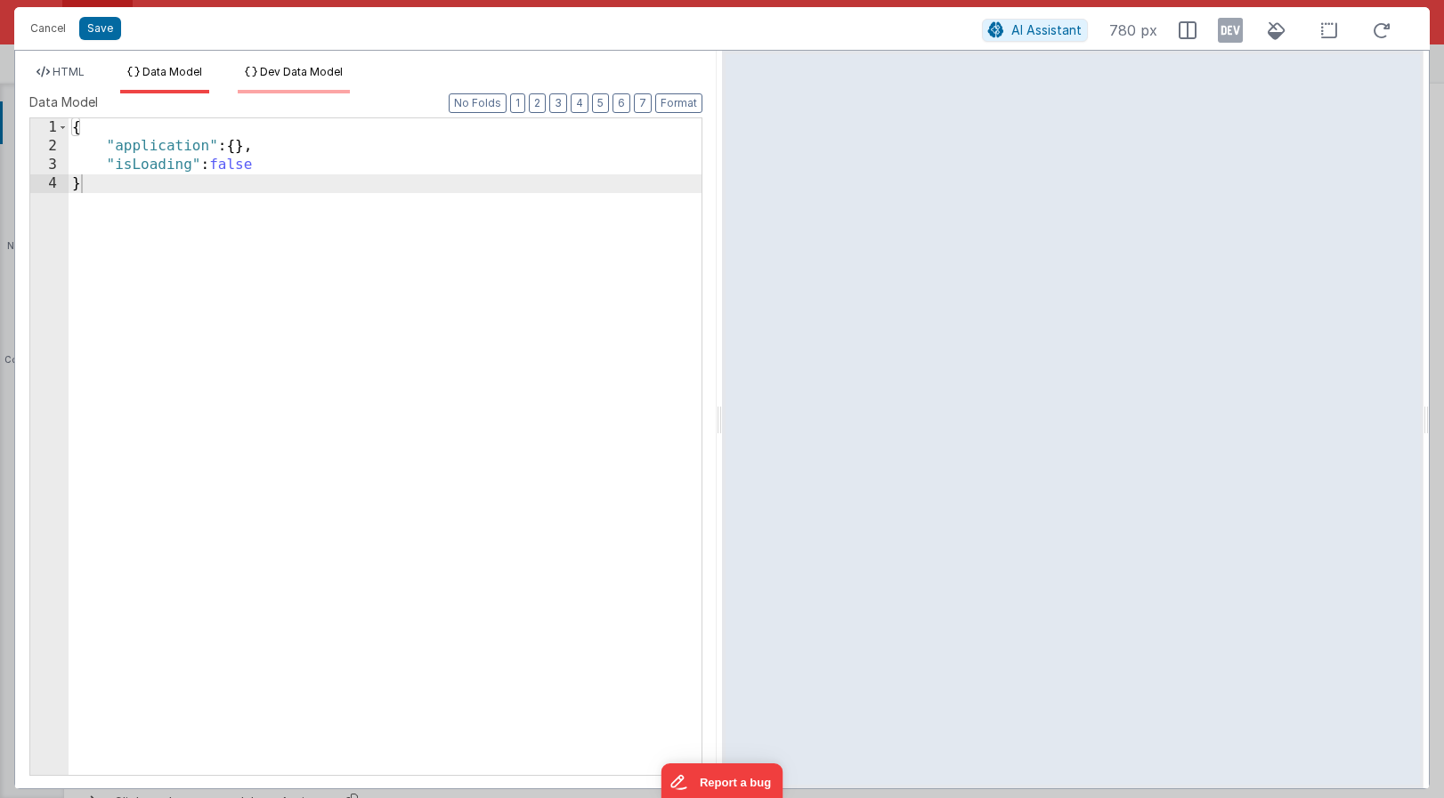
click at [297, 70] on span "Dev Data Model" at bounding box center [301, 71] width 83 height 13
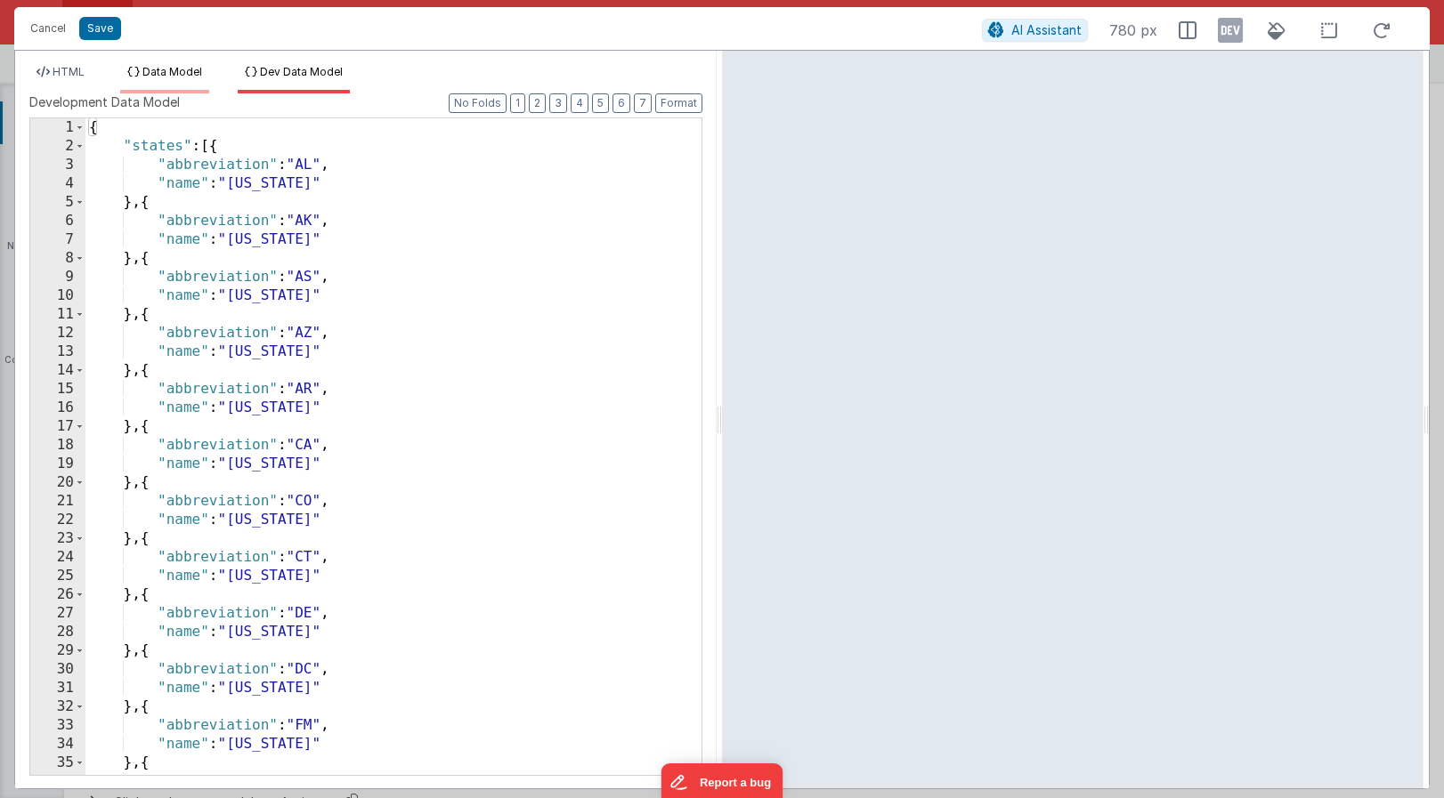
click at [166, 75] on span "Data Model" at bounding box center [172, 71] width 60 height 13
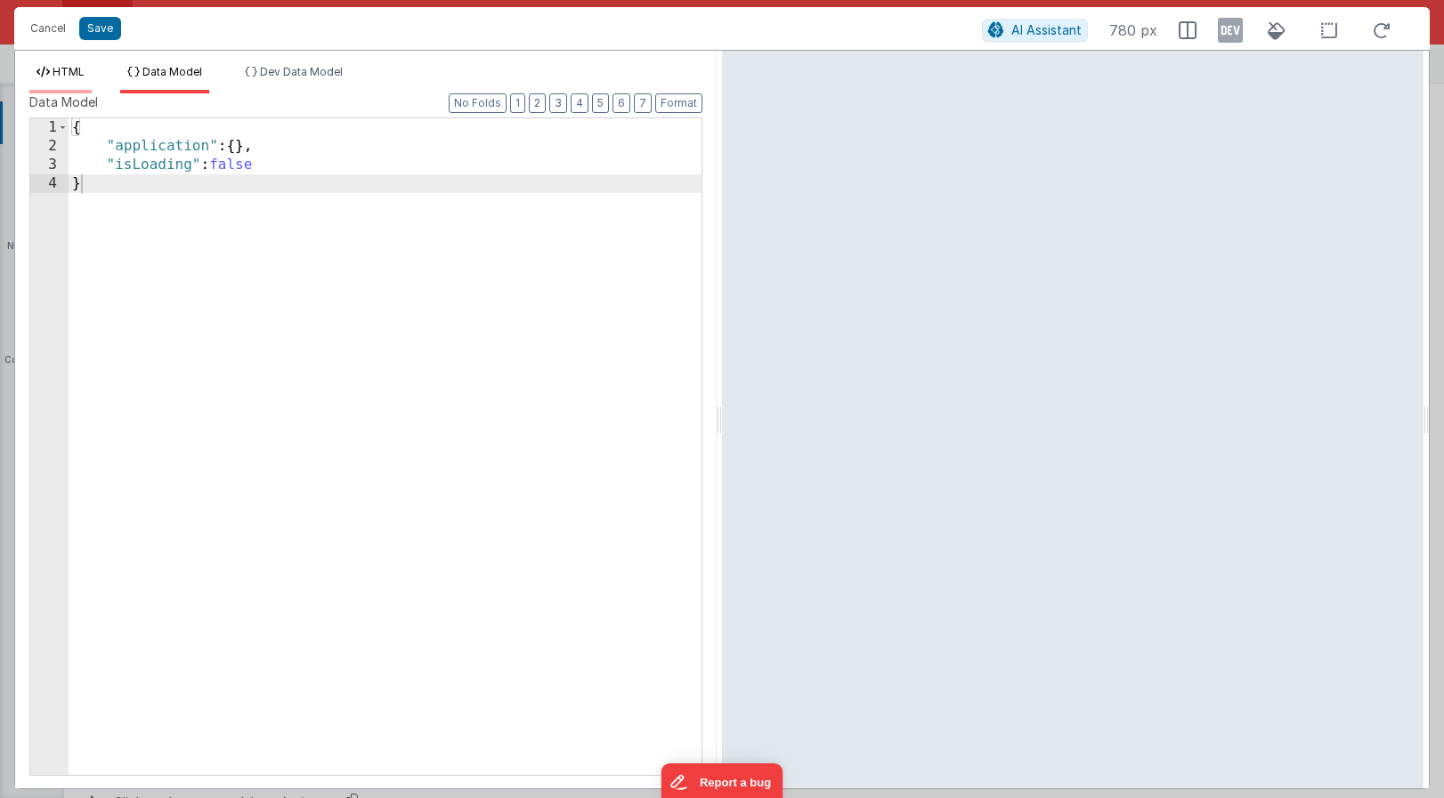
click at [53, 69] on span "HTML" at bounding box center [69, 71] width 32 height 13
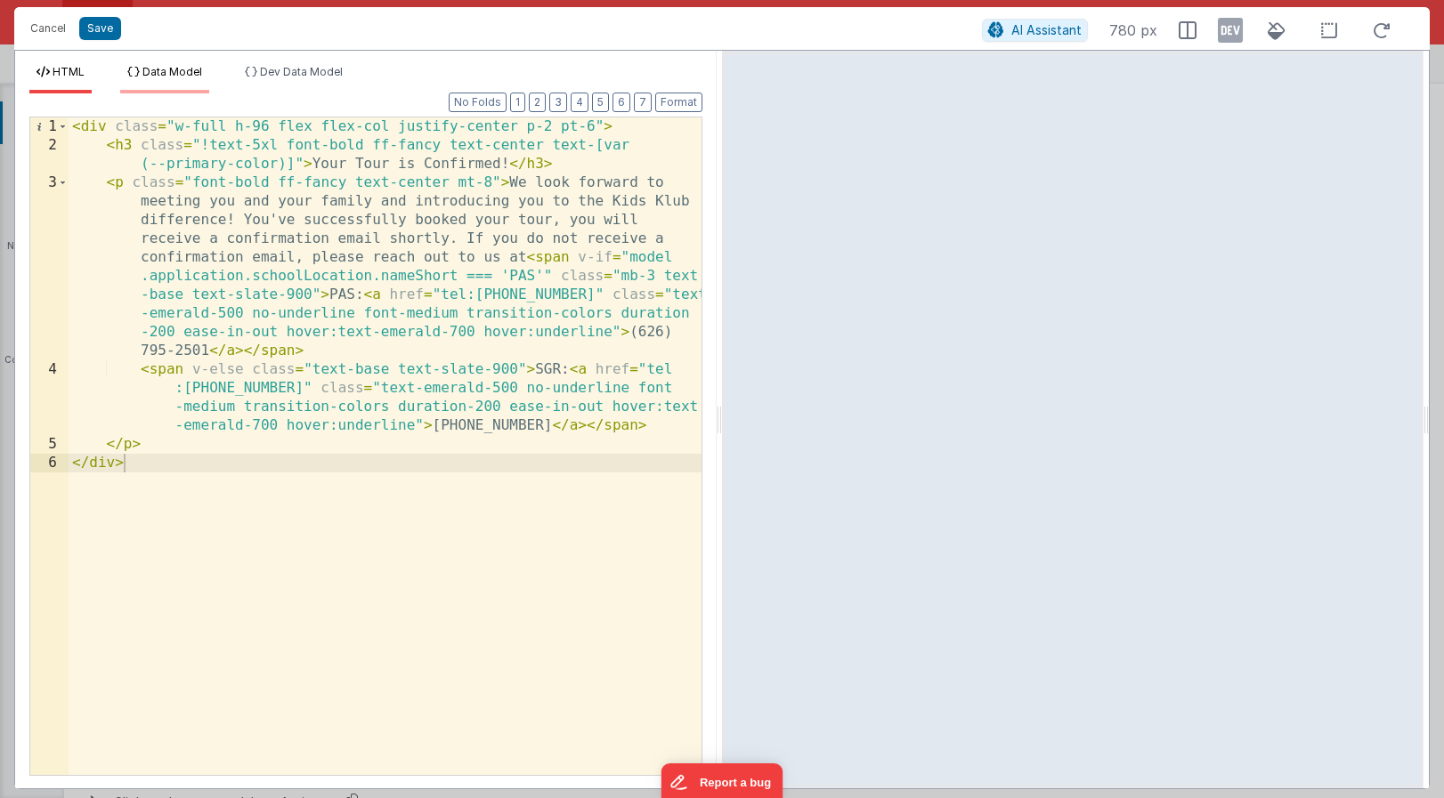
click at [184, 77] on span "Data Model" at bounding box center [172, 71] width 60 height 13
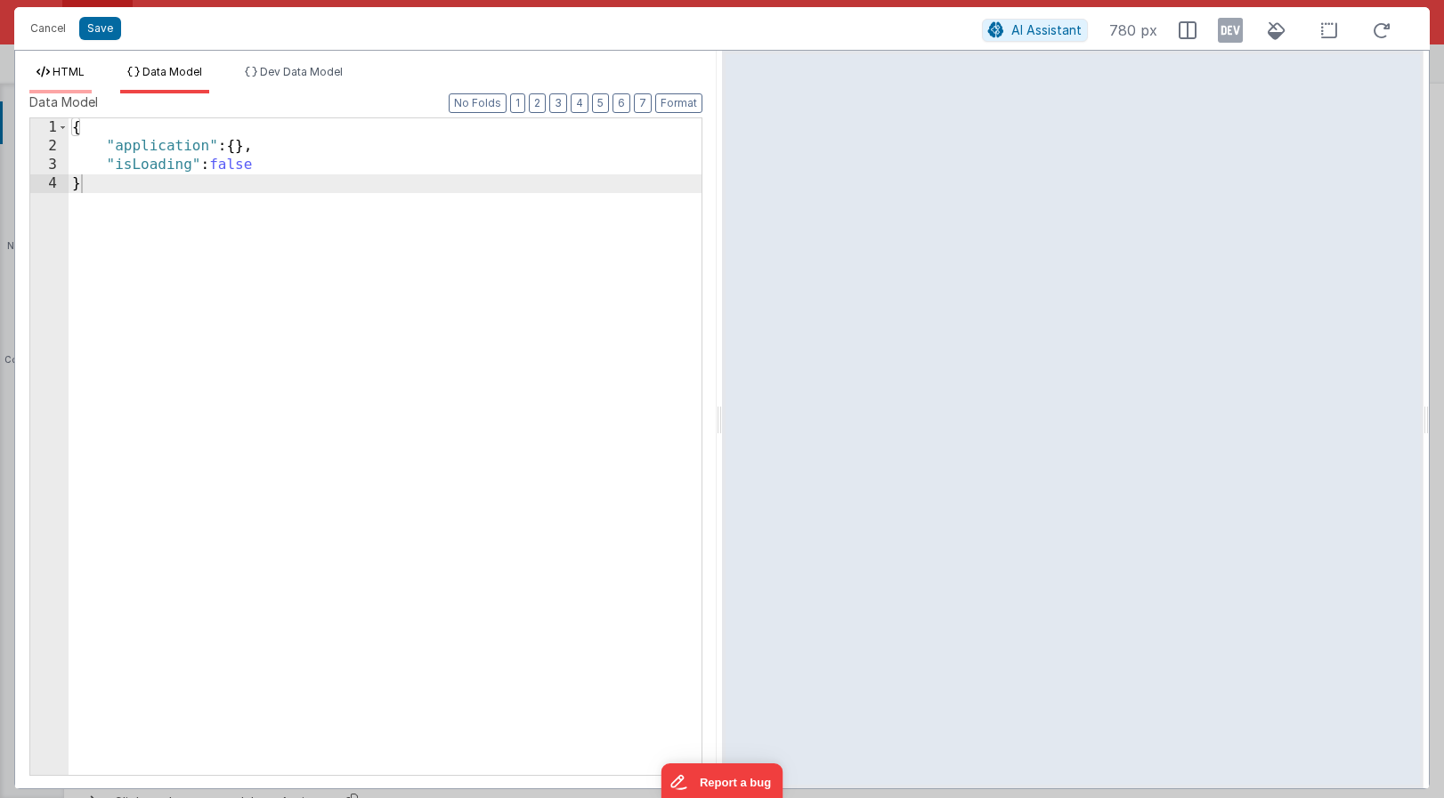
click at [70, 65] on span "HTML" at bounding box center [69, 71] width 32 height 13
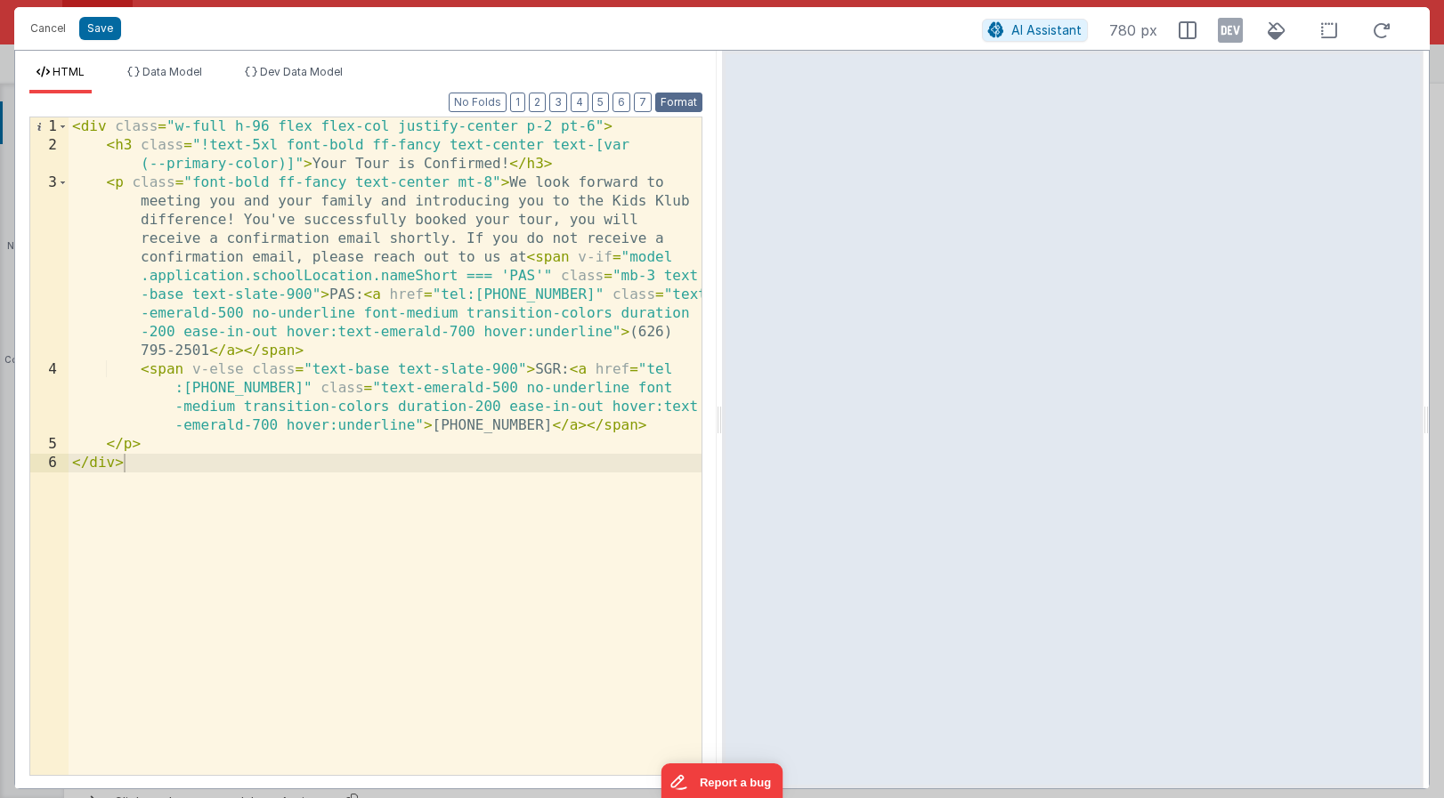
click at [675, 103] on button "Format" at bounding box center [678, 103] width 47 height 20
click at [650, 424] on div "< div class = "w-full h-96 flex flex-col justify-center p-2 pt-6" > < h3 class …" at bounding box center [385, 464] width 633 height 695
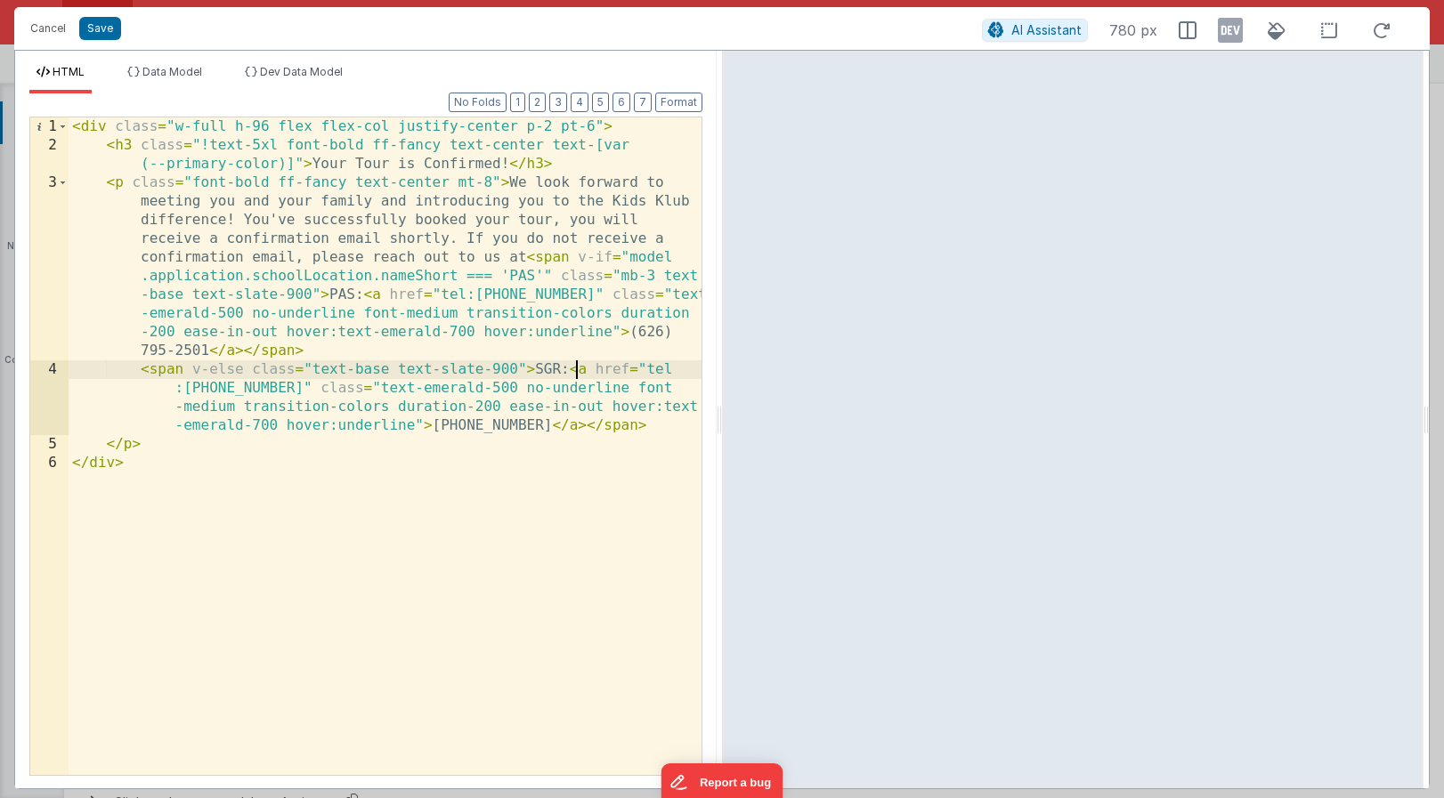
click at [575, 369] on div "< div class = "w-full h-96 flex flex-col justify-center p-2 pt-6" > < h3 class …" at bounding box center [385, 464] width 633 height 695
click at [372, 295] on div "< div class = "w-full h-96 flex flex-col justify-center p-2 pt-6" > < h3 class …" at bounding box center [385, 464] width 633 height 695
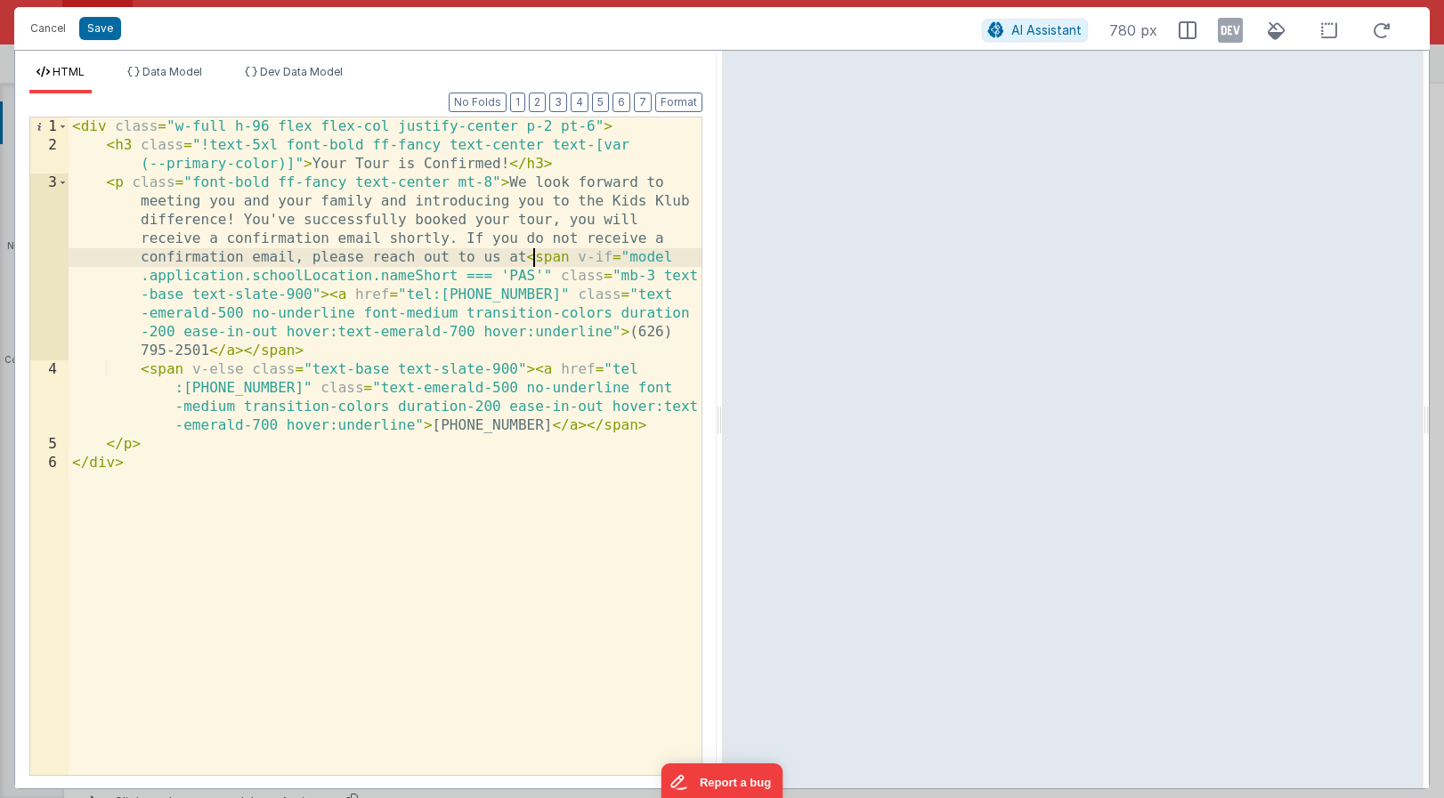
click at [538, 258] on div "< div class = "w-full h-96 flex flex-col justify-center p-2 pt-6" > < h3 class …" at bounding box center [385, 464] width 633 height 695
click at [683, 101] on button "Format" at bounding box center [678, 103] width 47 height 20
click at [97, 24] on button "Save" at bounding box center [100, 28] width 42 height 23
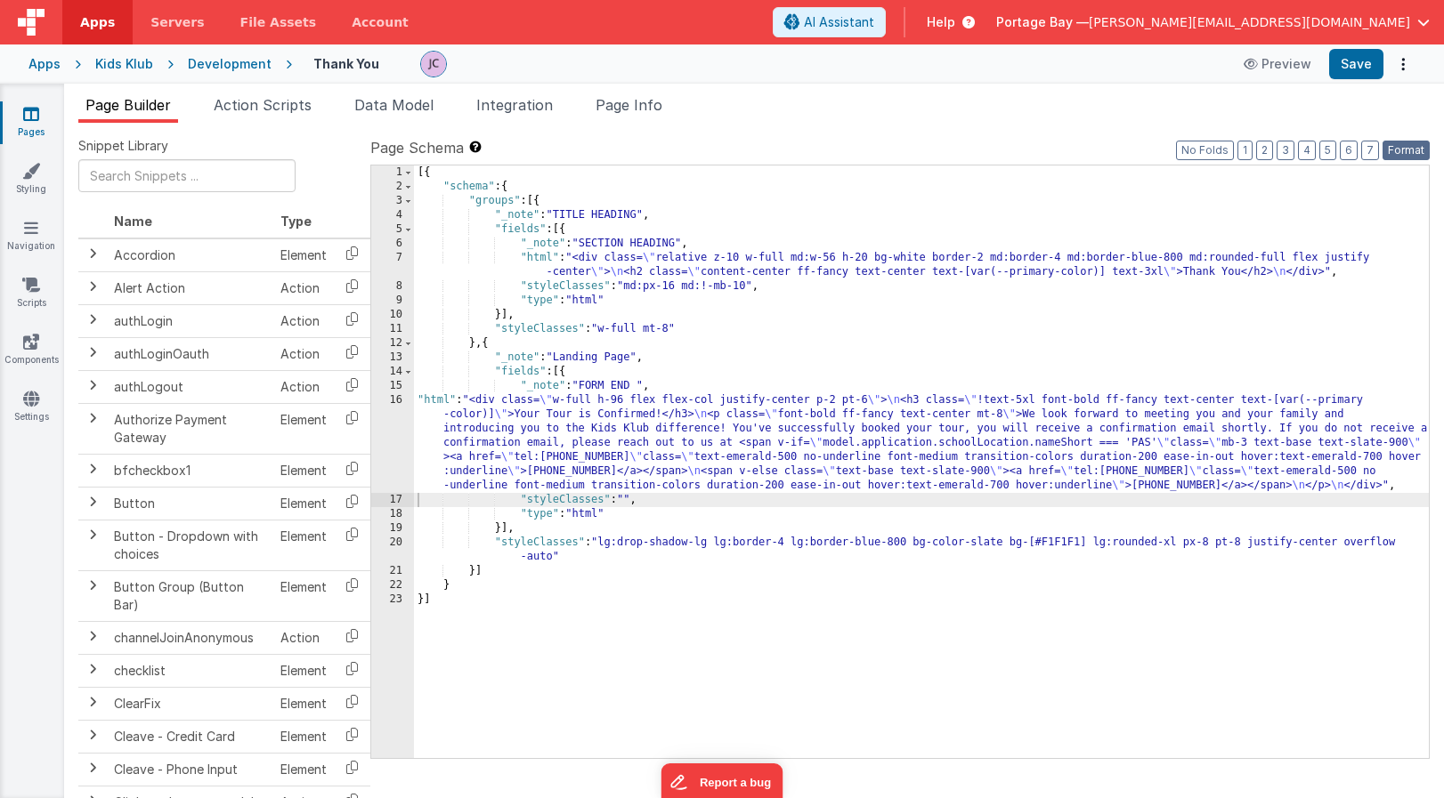
click at [1411, 155] on button "Format" at bounding box center [1405, 151] width 47 height 20
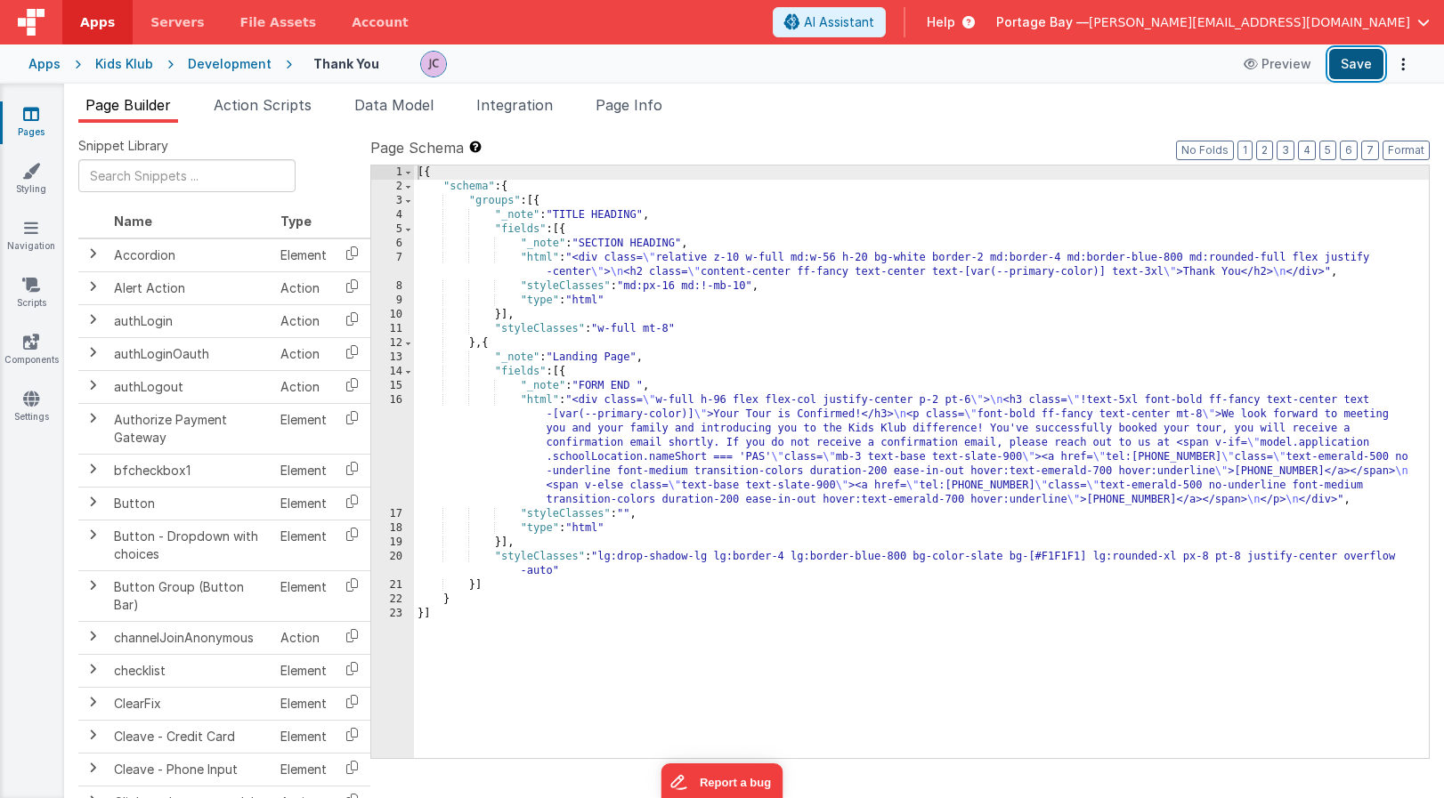
click at [1351, 67] on button "Save" at bounding box center [1356, 64] width 54 height 30
click at [397, 109] on span "Data Model" at bounding box center [393, 105] width 79 height 18
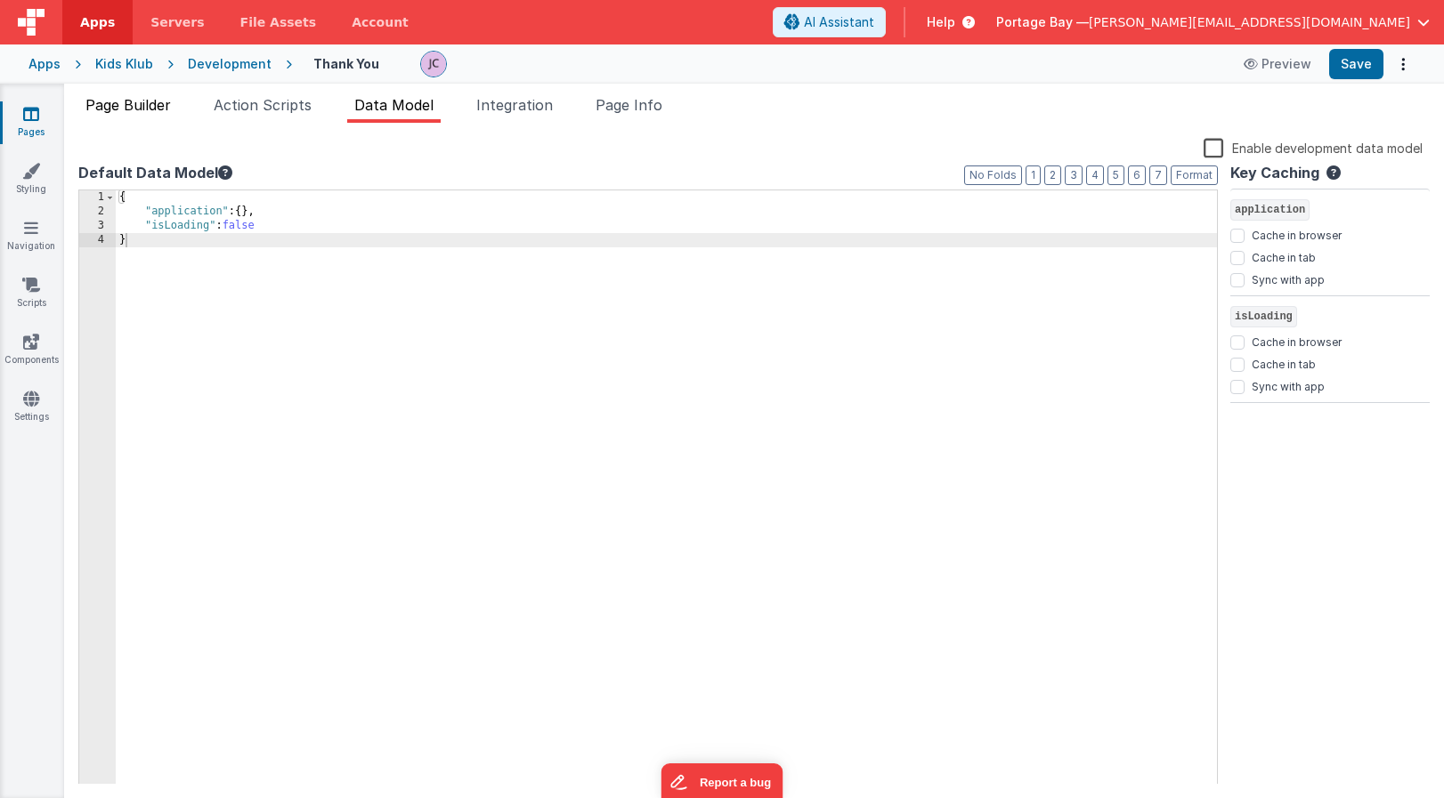
click at [118, 98] on span "Page Builder" at bounding box center [127, 105] width 85 height 18
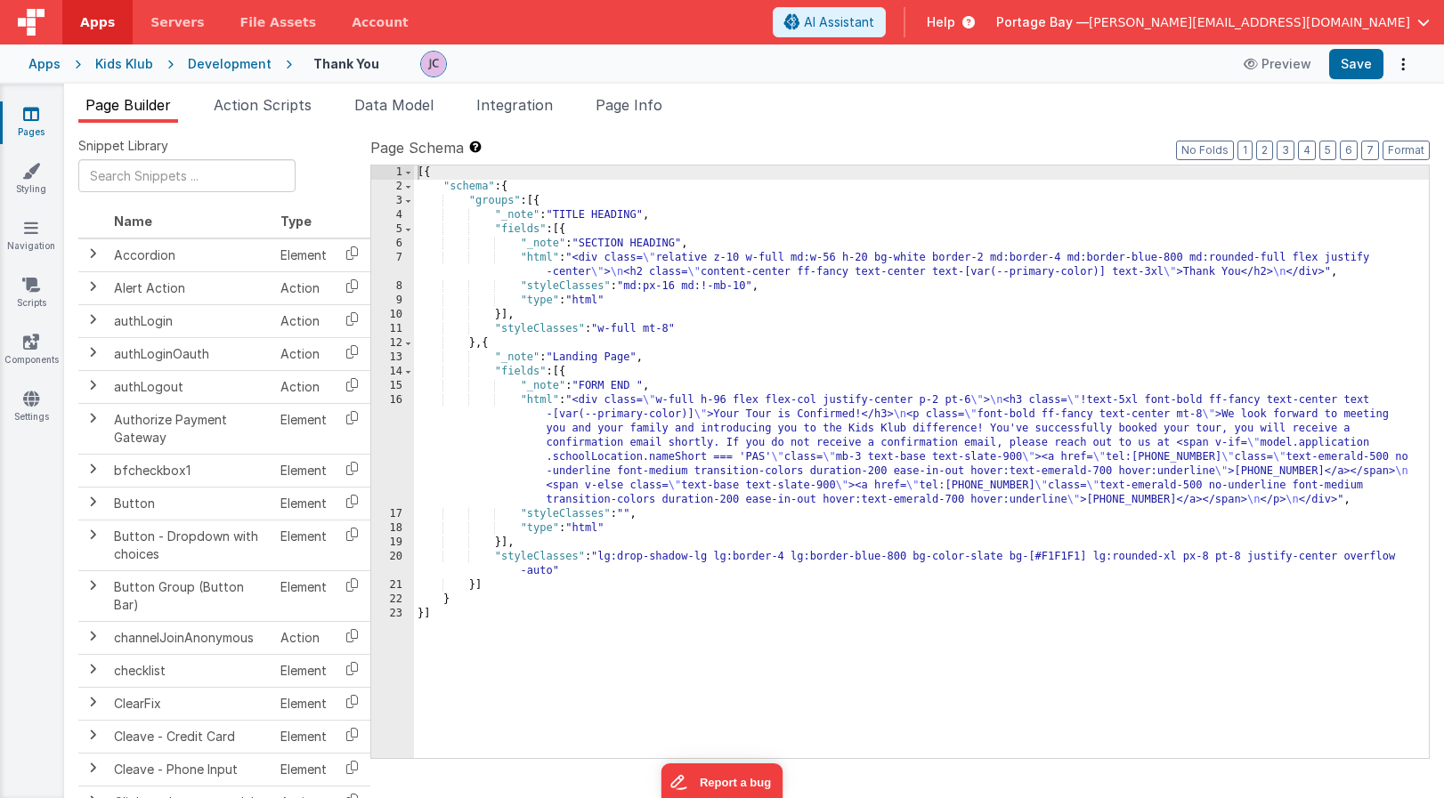
click at [538, 403] on div "[{ "schema" : { "groups" : [{ "_note" : "TITLE HEADING" , "fields" : [{ "_note"…" at bounding box center [921, 476] width 1015 height 621
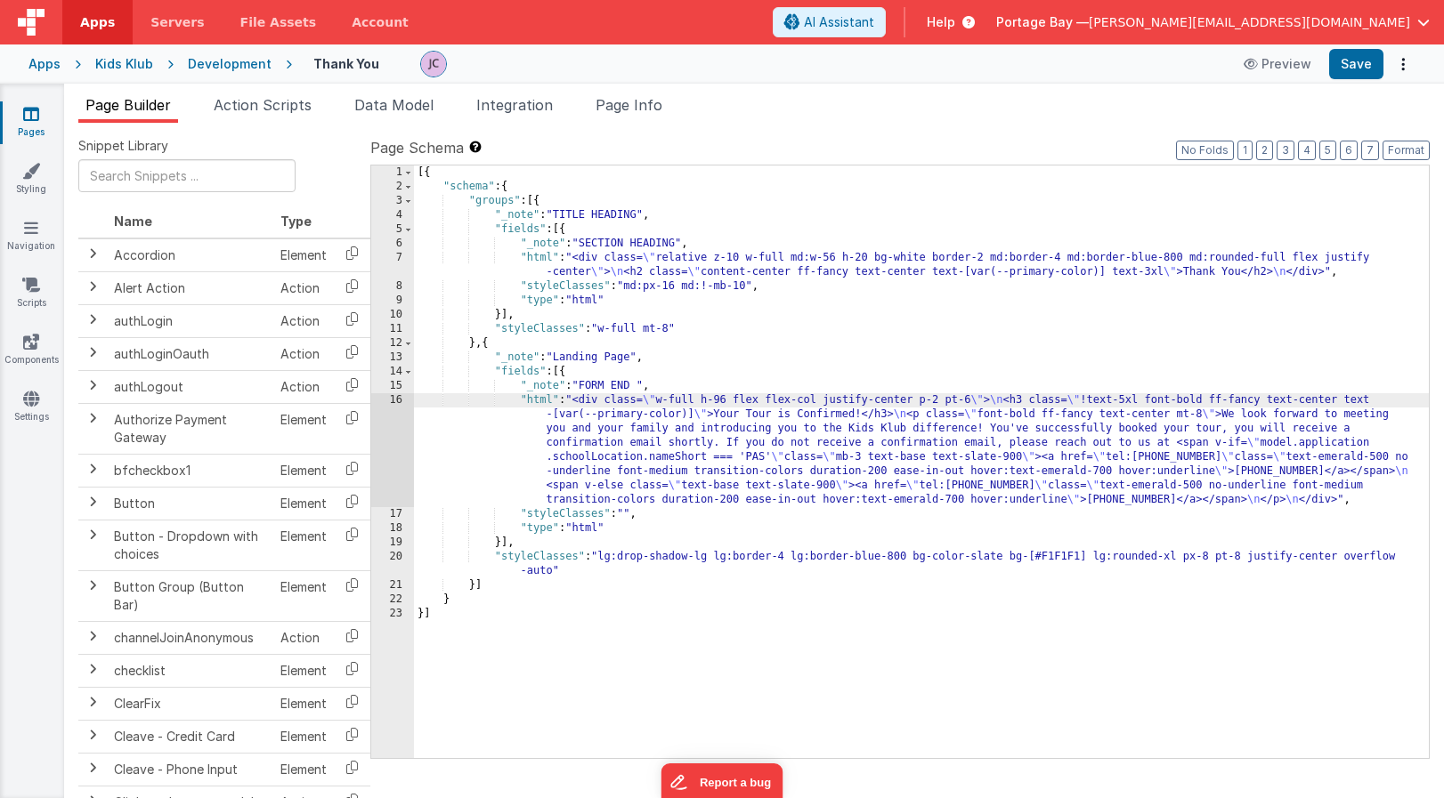
click at [393, 402] on div "16" at bounding box center [392, 450] width 43 height 114
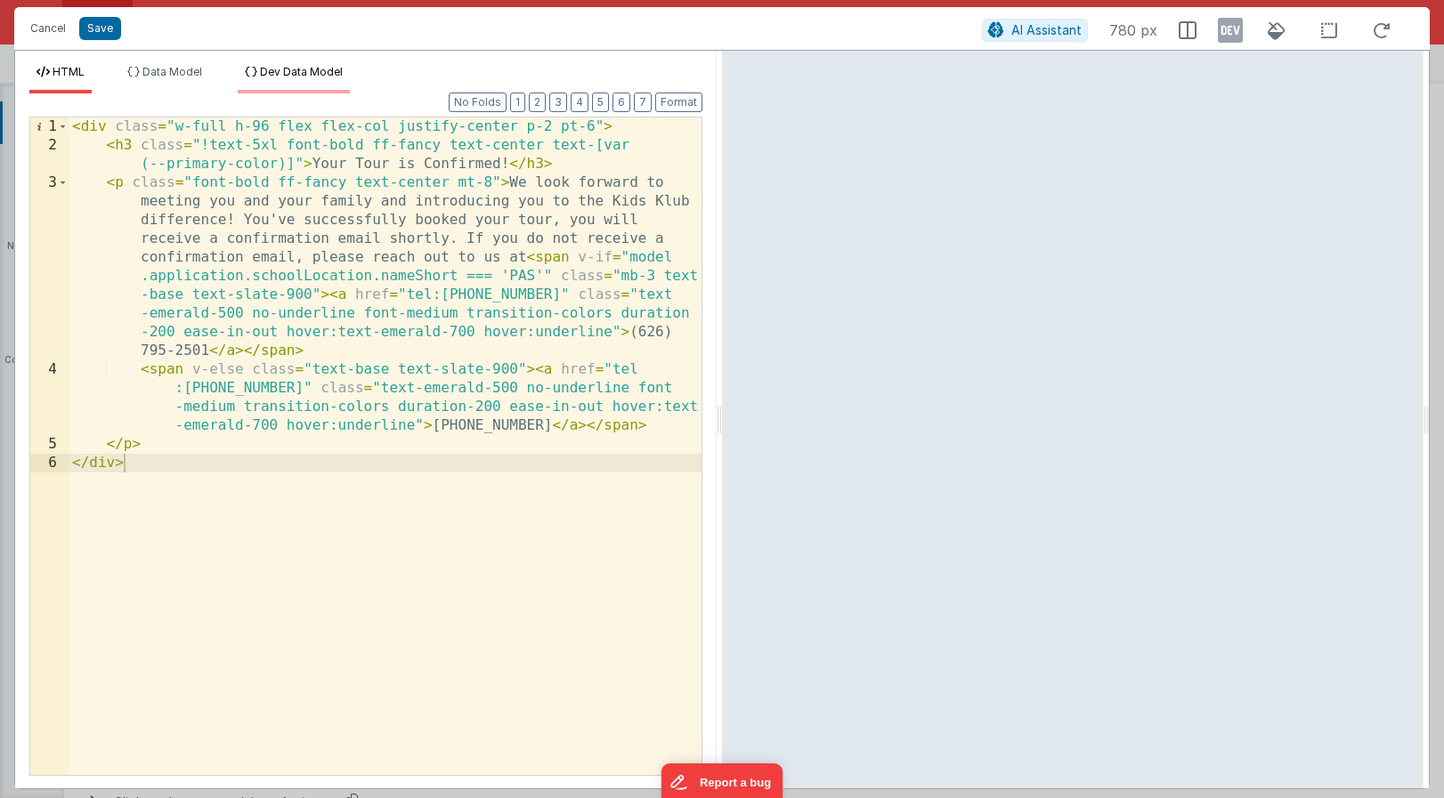
click at [303, 69] on span "Dev Data Model" at bounding box center [301, 71] width 83 height 13
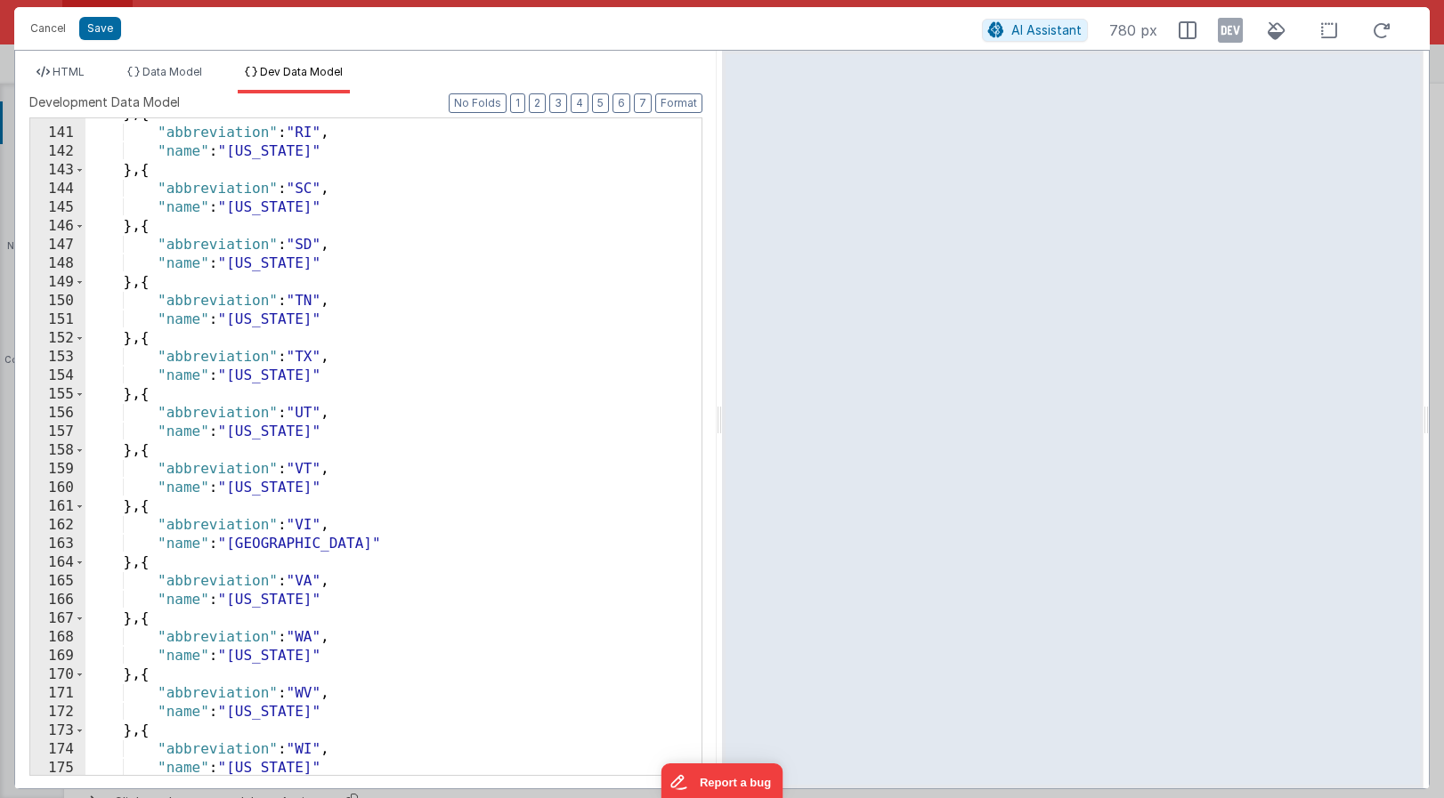
scroll to position [2707, 0]
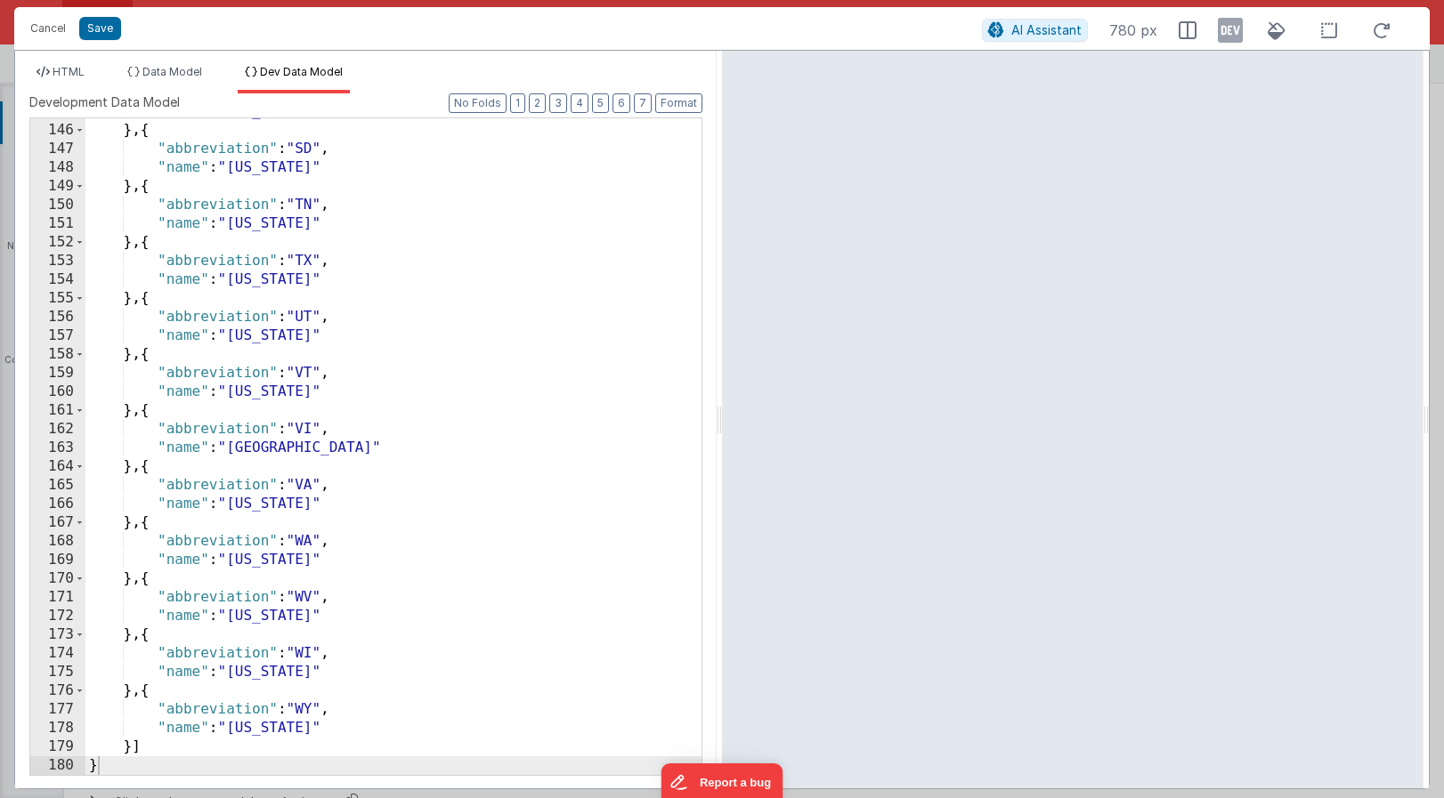
click at [525, 344] on div ""name" : "[US_STATE]" } , { "abbreviation" : "SD" , "name" : "[US_STATE]" } , {…" at bounding box center [393, 449] width 616 height 694
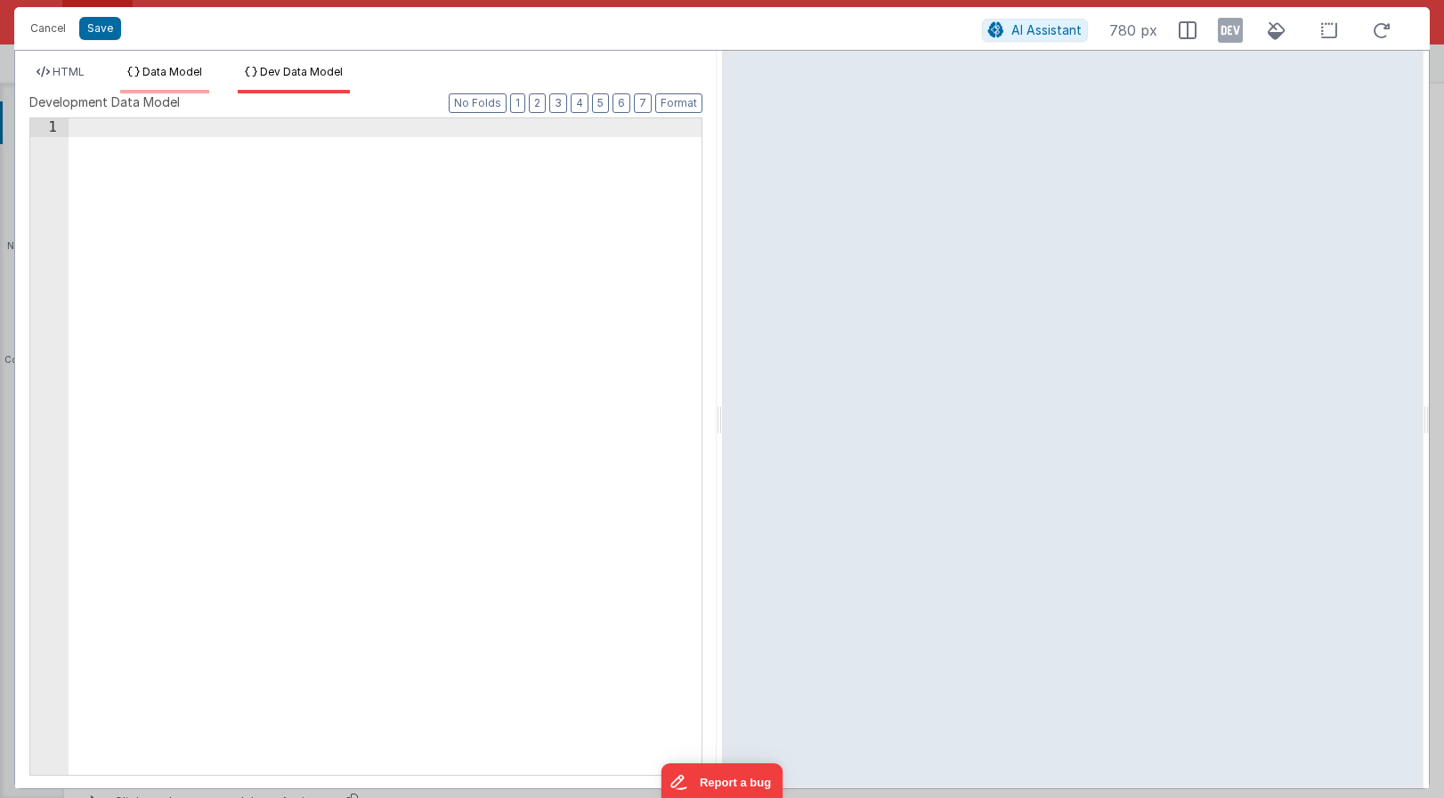
click at [173, 77] on span "Data Model" at bounding box center [172, 71] width 60 height 13
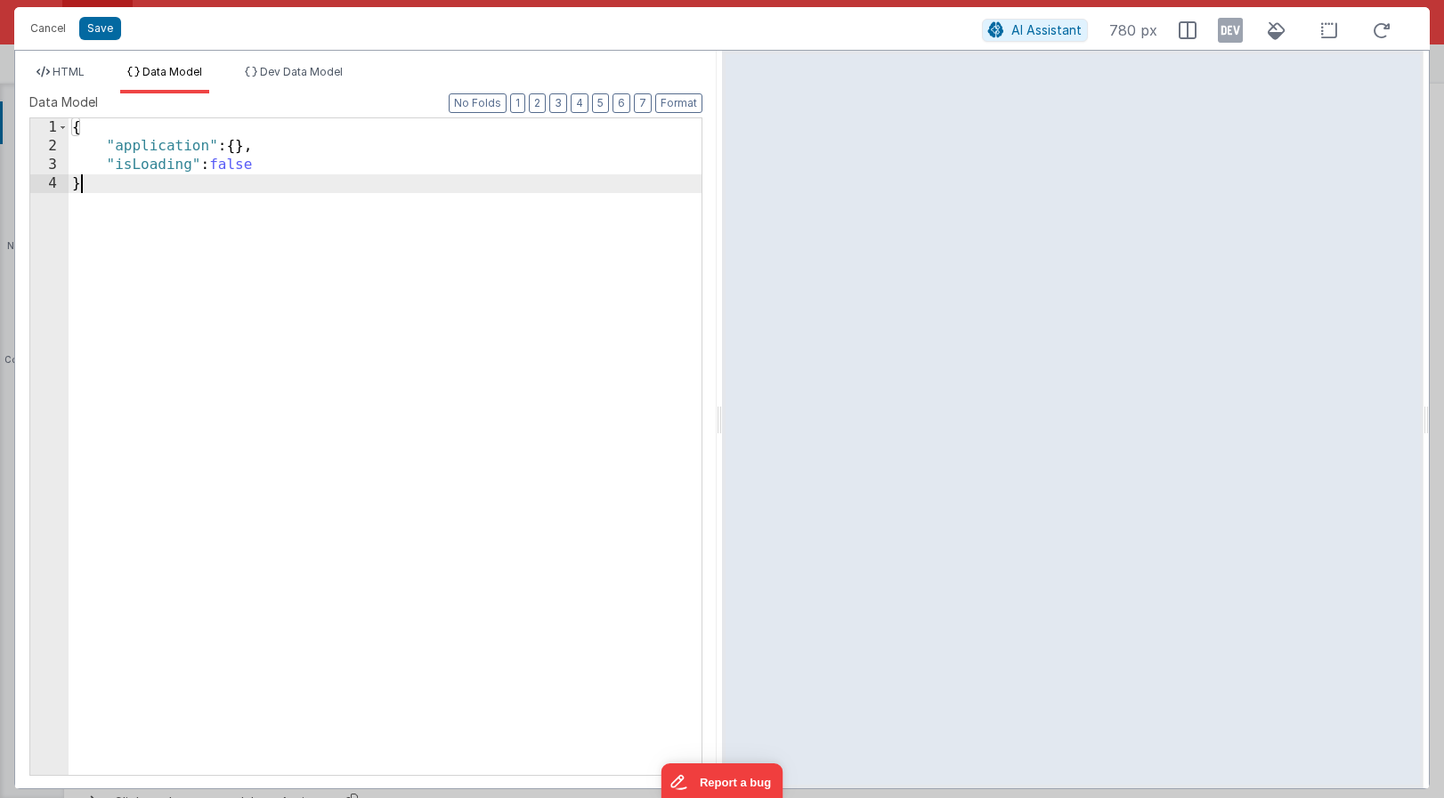
click at [236, 216] on div "{ "application" : { } , "isLoading" : false }" at bounding box center [385, 465] width 633 height 694
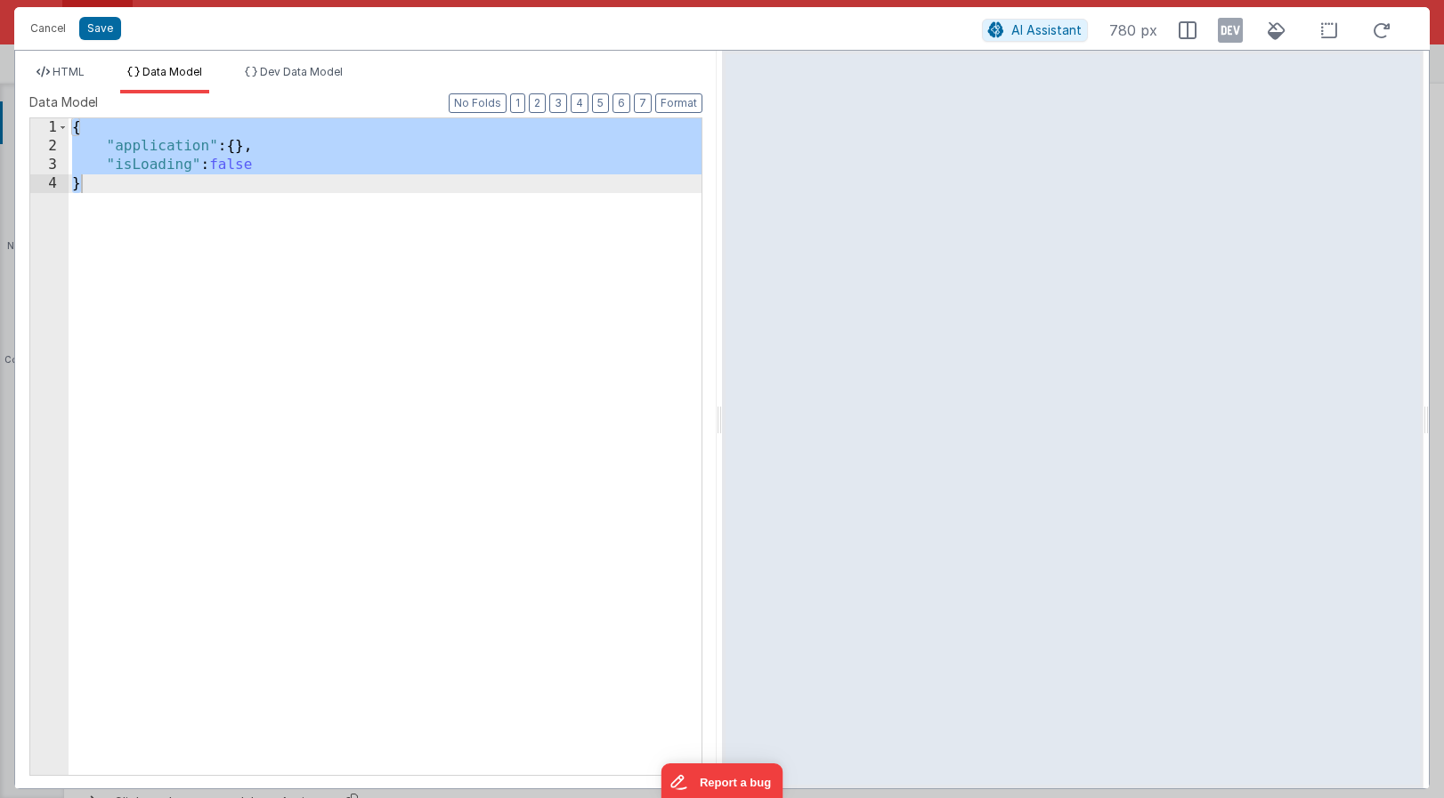
click at [307, 56] on div "HTML Data Model Dev Data Model Format 7 6 5 4 3 2 1 No Folds 1 2 3 4 5 6 < div …" at bounding box center [365, 420] width 701 height 738
click at [293, 71] on span "Dev Data Model" at bounding box center [301, 71] width 83 height 13
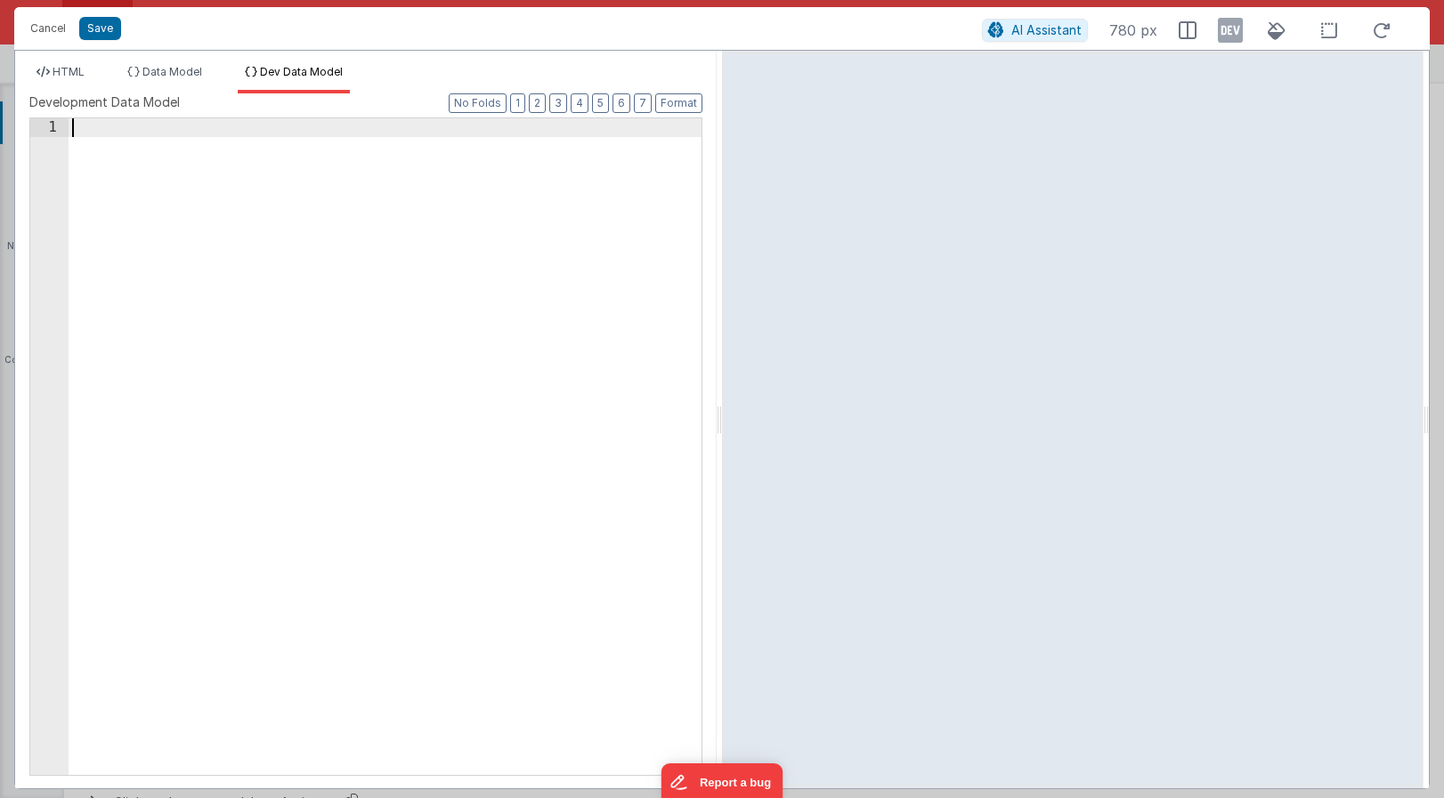
click at [195, 185] on div at bounding box center [385, 465] width 633 height 694
paste textarea
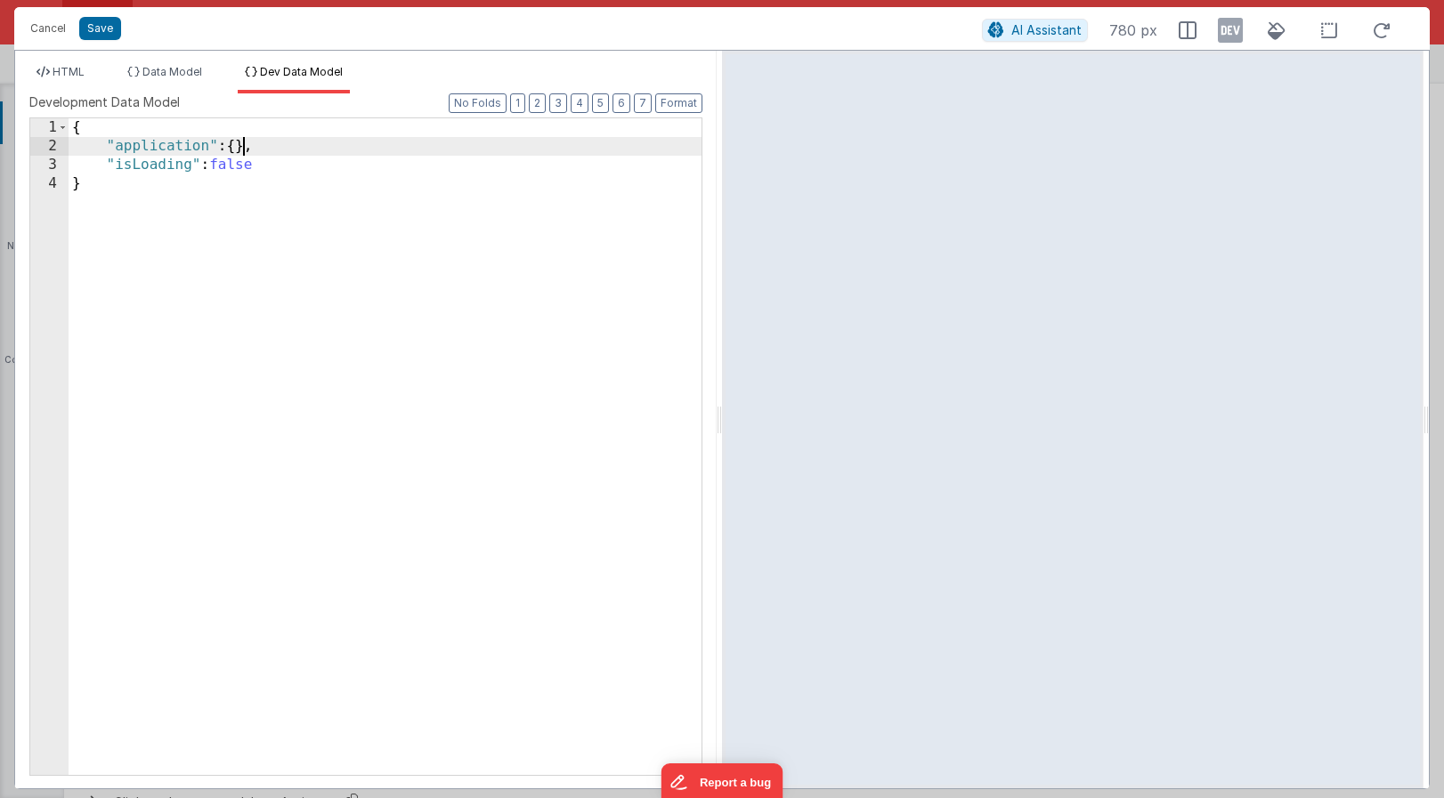
click at [244, 146] on div "{ "application" : { } , "isLoading" : false }" at bounding box center [385, 465] width 633 height 694
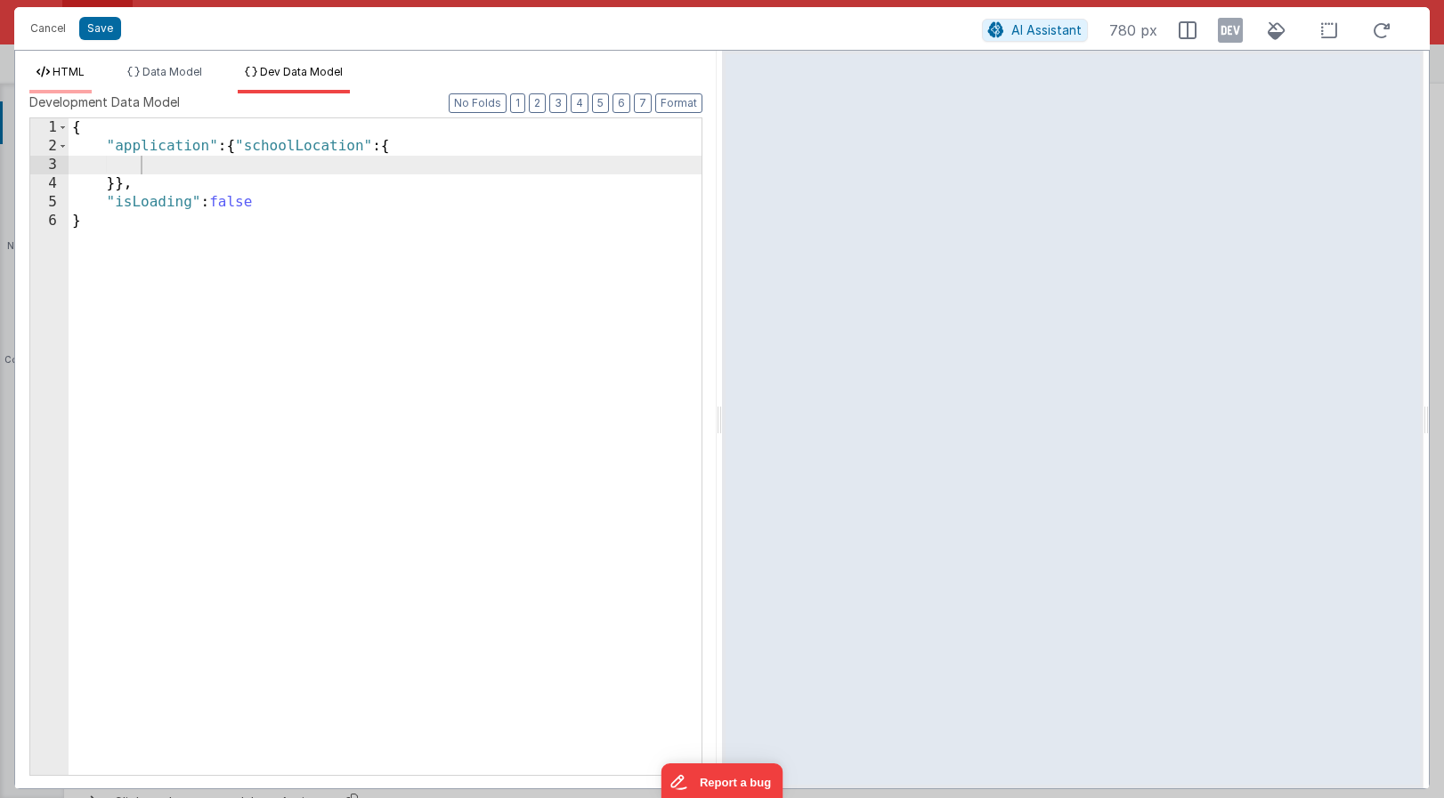
click at [73, 69] on span "HTML" at bounding box center [69, 71] width 32 height 13
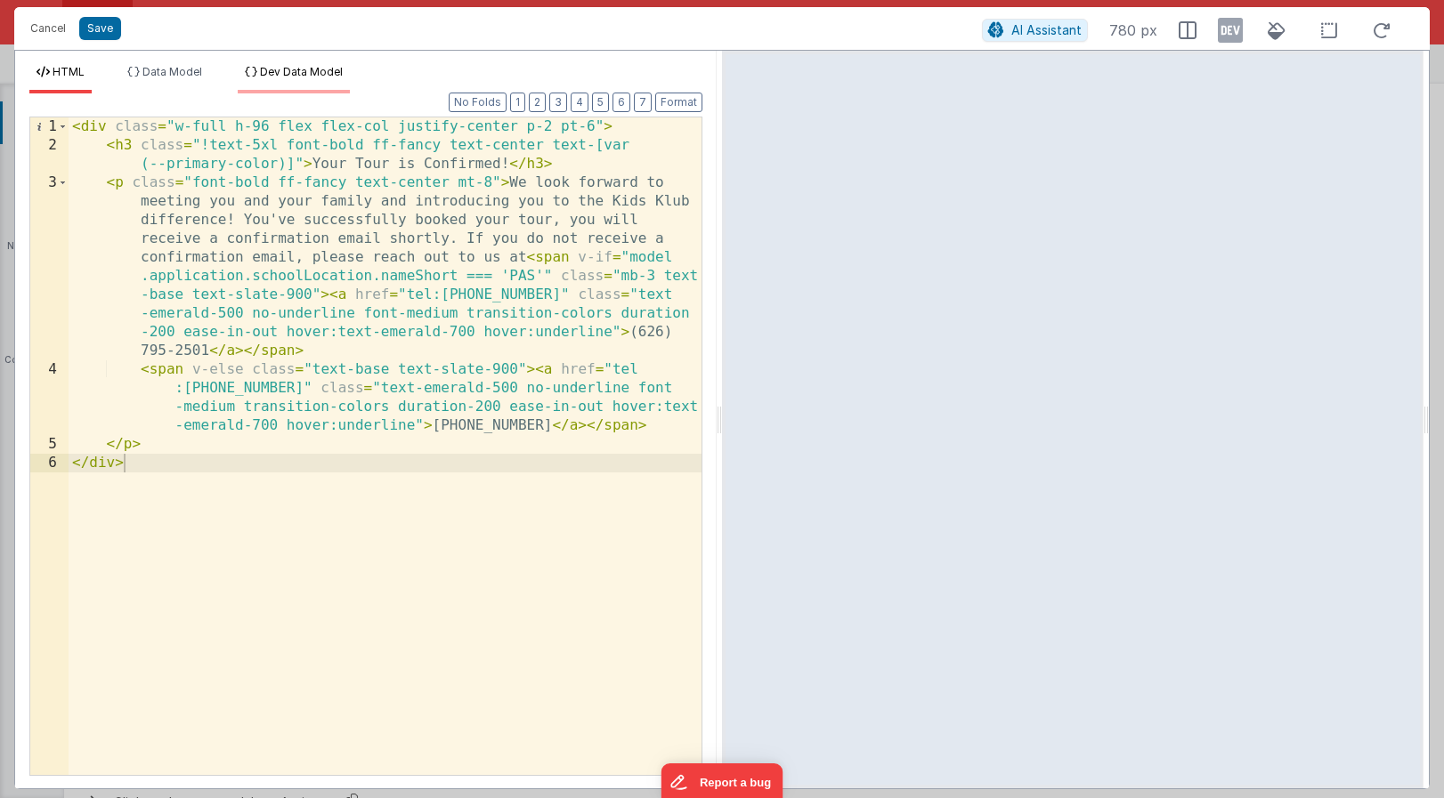
click at [300, 69] on span "Dev Data Model" at bounding box center [301, 71] width 83 height 13
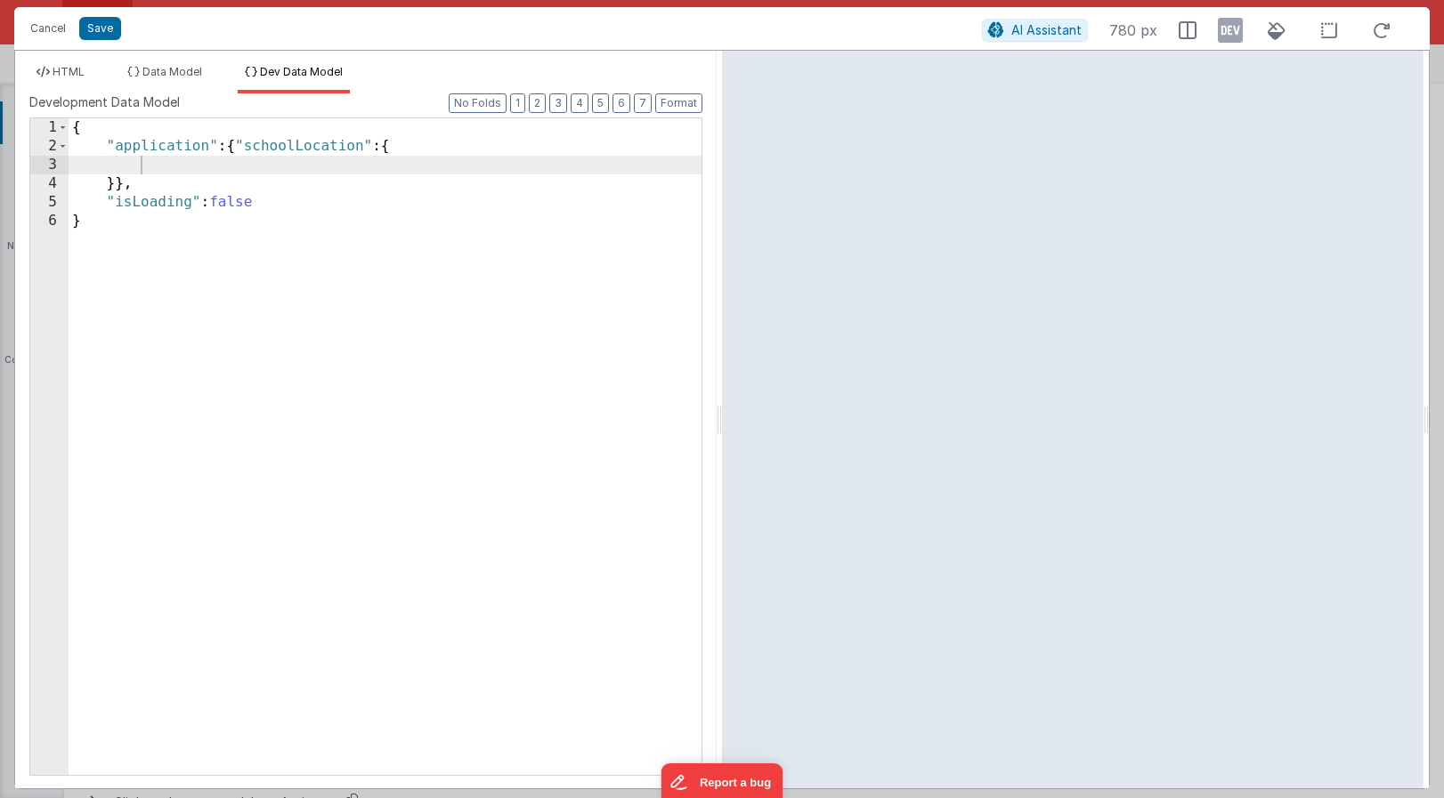
click at [149, 167] on div "{ "application" : { "schoolLocation" : { }} , "isLoading" : false }" at bounding box center [385, 465] width 633 height 694
click at [675, 100] on button "Format" at bounding box center [678, 103] width 47 height 20
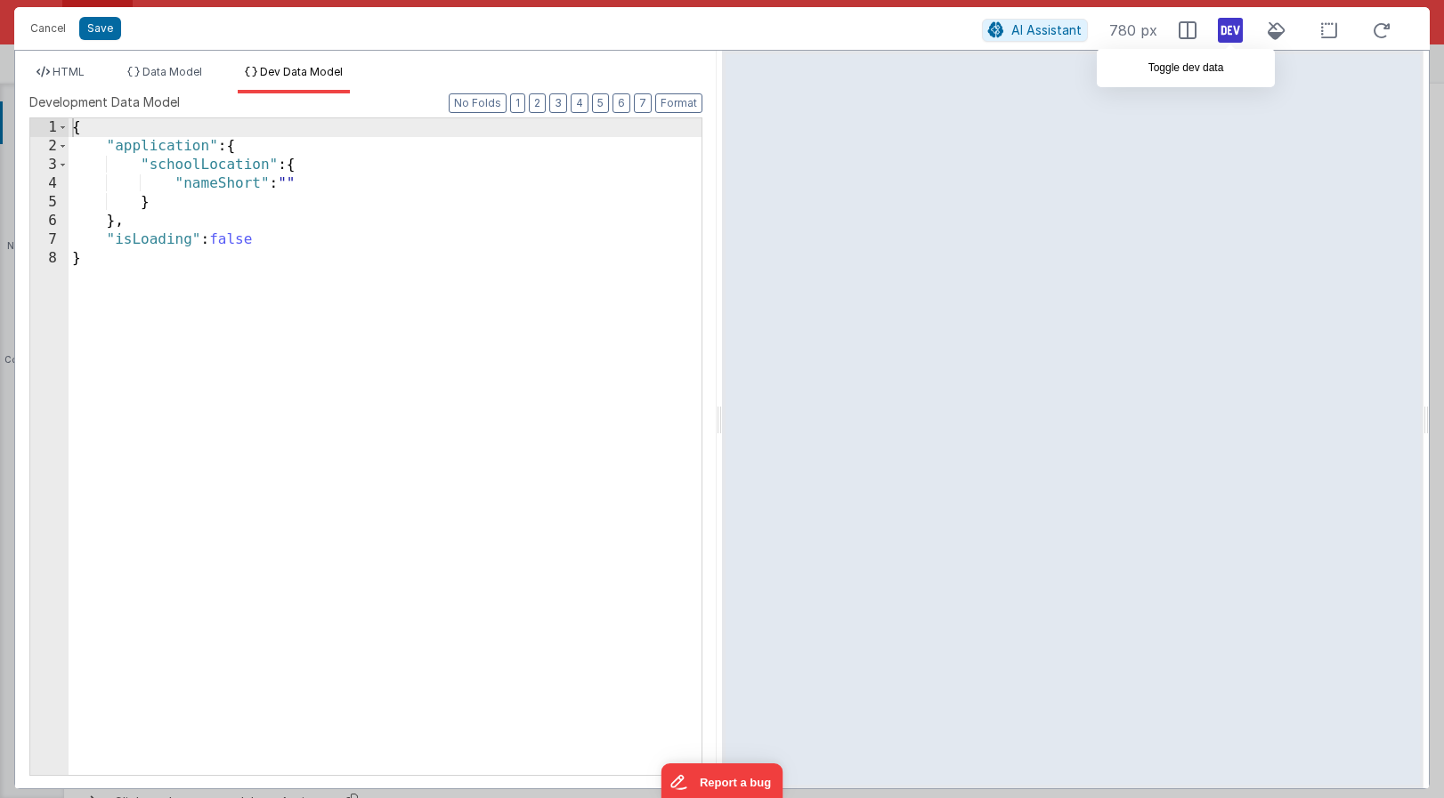
click at [1231, 32] on icon at bounding box center [1229, 30] width 25 height 28
click at [72, 66] on span "HTML" at bounding box center [69, 71] width 32 height 13
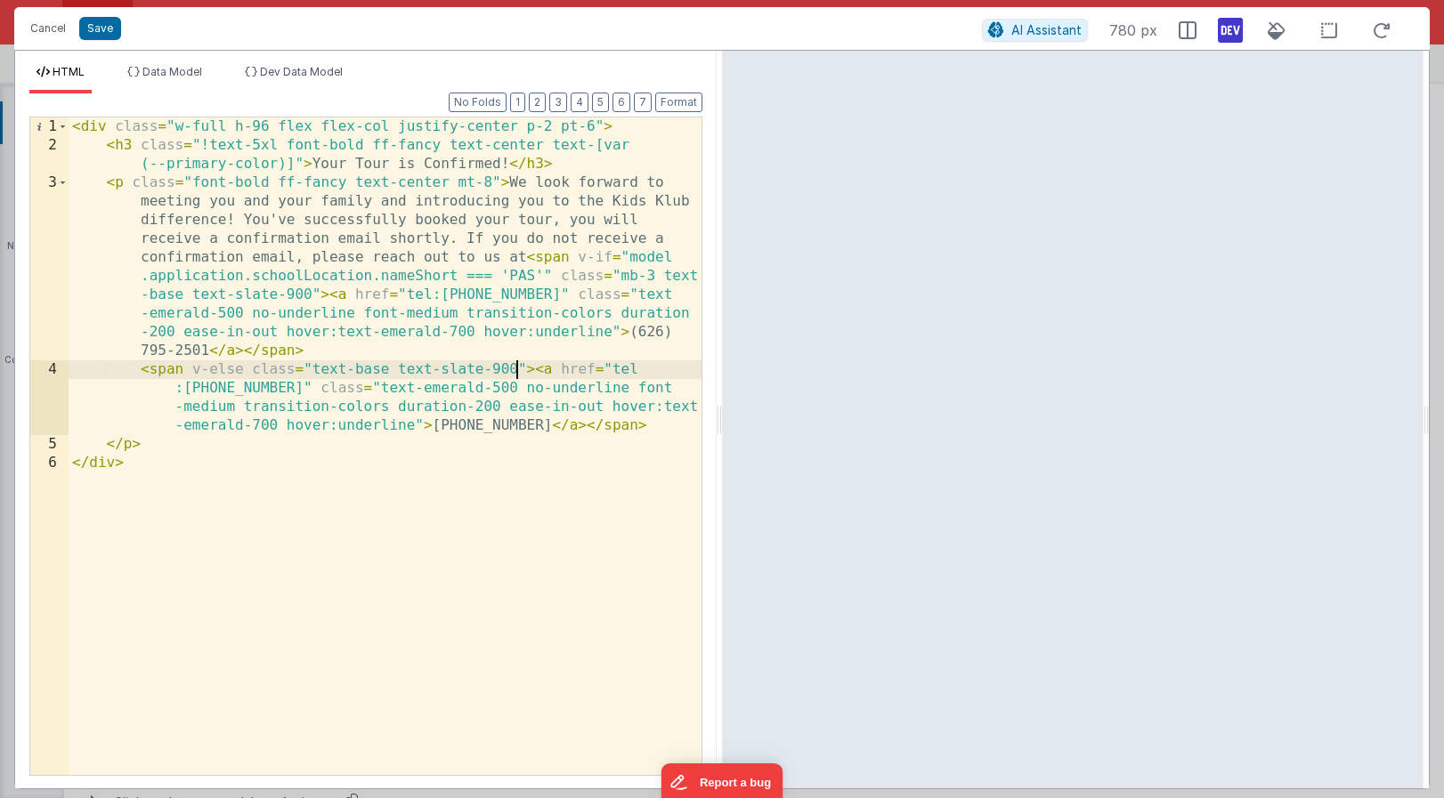
click at [516, 368] on div "< div class = "w-full h-96 flex flex-col justify-center p-2 pt-6" > < h3 class …" at bounding box center [385, 464] width 633 height 695
drag, startPoint x: 516, startPoint y: 368, endPoint x: 311, endPoint y: 369, distance: 205.6
click at [311, 369] on div "< div class = "w-full h-96 flex flex-col justify-center p-2 pt-6" > < h3 class …" at bounding box center [385, 464] width 633 height 695
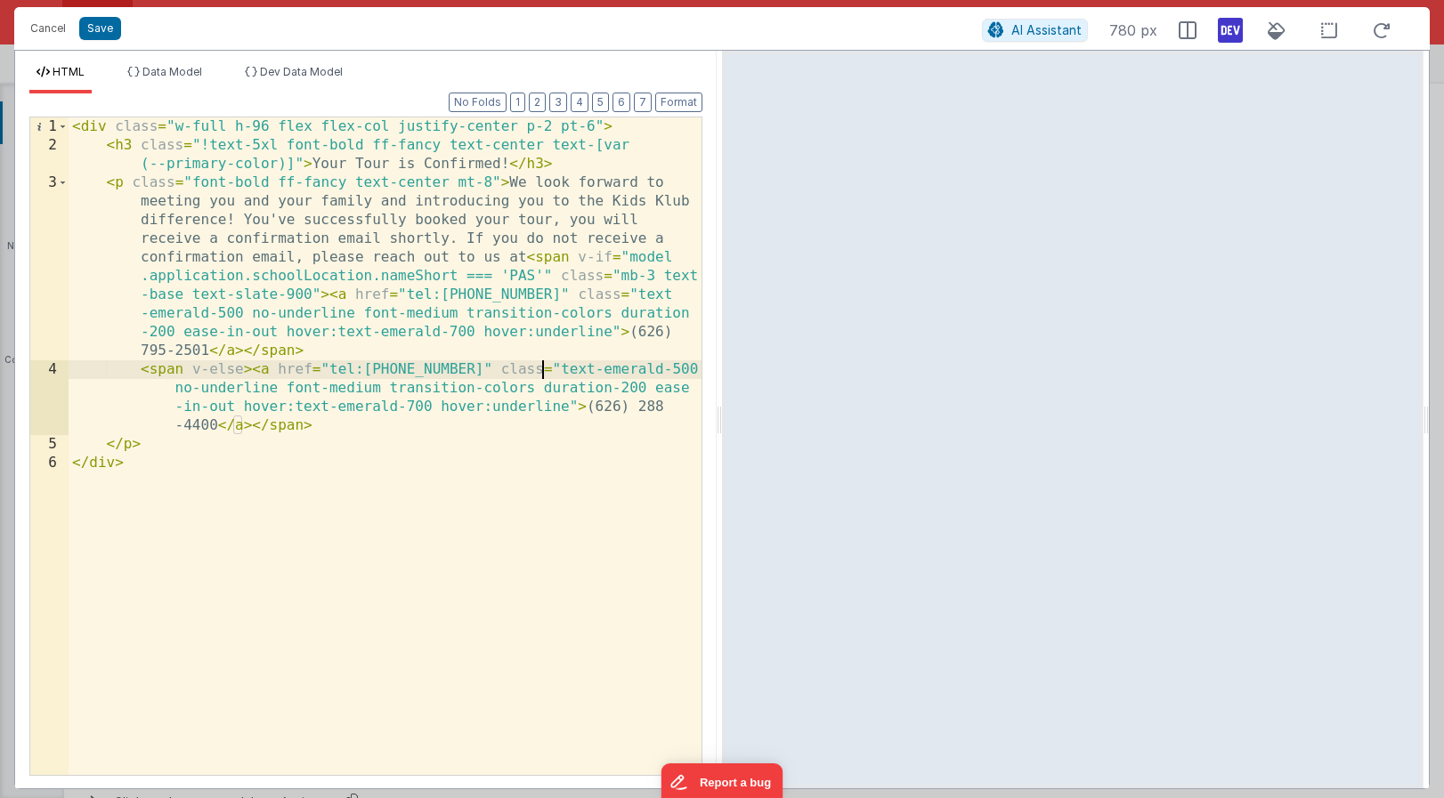
click at [546, 367] on div "< div class = "w-full h-96 flex flex-col justify-center p-2 pt-6" > < h3 class …" at bounding box center [385, 464] width 633 height 695
click at [544, 367] on div "< div class = "w-full h-96 flex flex-col justify-center p-2 pt-6" > < h3 class …" at bounding box center [385, 464] width 633 height 695
drag, startPoint x: 586, startPoint y: 368, endPoint x: 683, endPoint y: 371, distance: 96.2
click at [683, 371] on div "< div class = "w-full h-96 flex flex-col justify-center p-2 pt-6" > < h3 class …" at bounding box center [385, 464] width 633 height 695
click at [594, 369] on div "< div class = "w-full h-96 flex flex-col justify-center p-2 pt-6" > < h3 class …" at bounding box center [385, 464] width 633 height 695
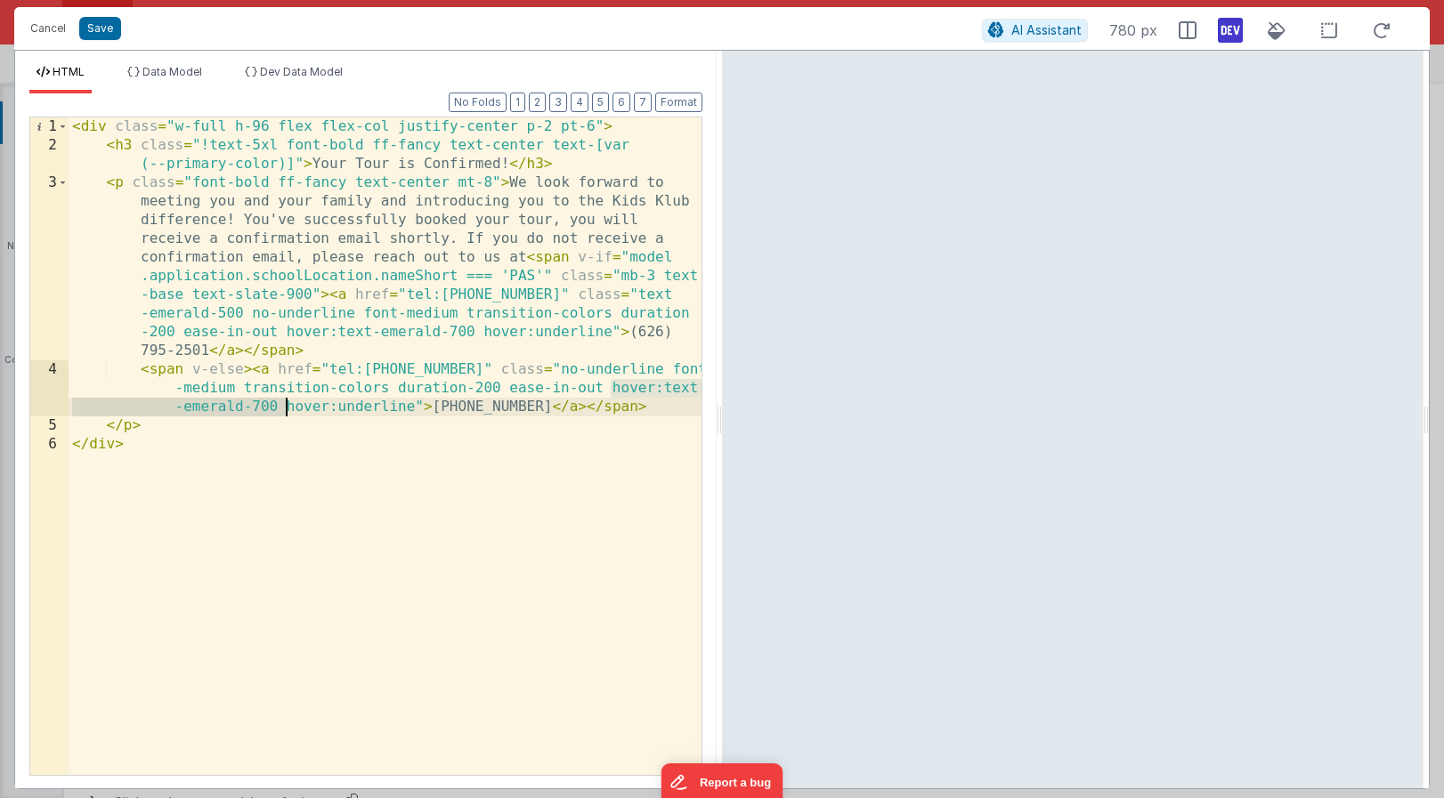
drag, startPoint x: 611, startPoint y: 386, endPoint x: 285, endPoint y: 406, distance: 327.2
click at [285, 406] on div "< div class = "w-full h-96 flex flex-col justify-center p-2 pt-6" > < h3 class …" at bounding box center [385, 464] width 633 height 695
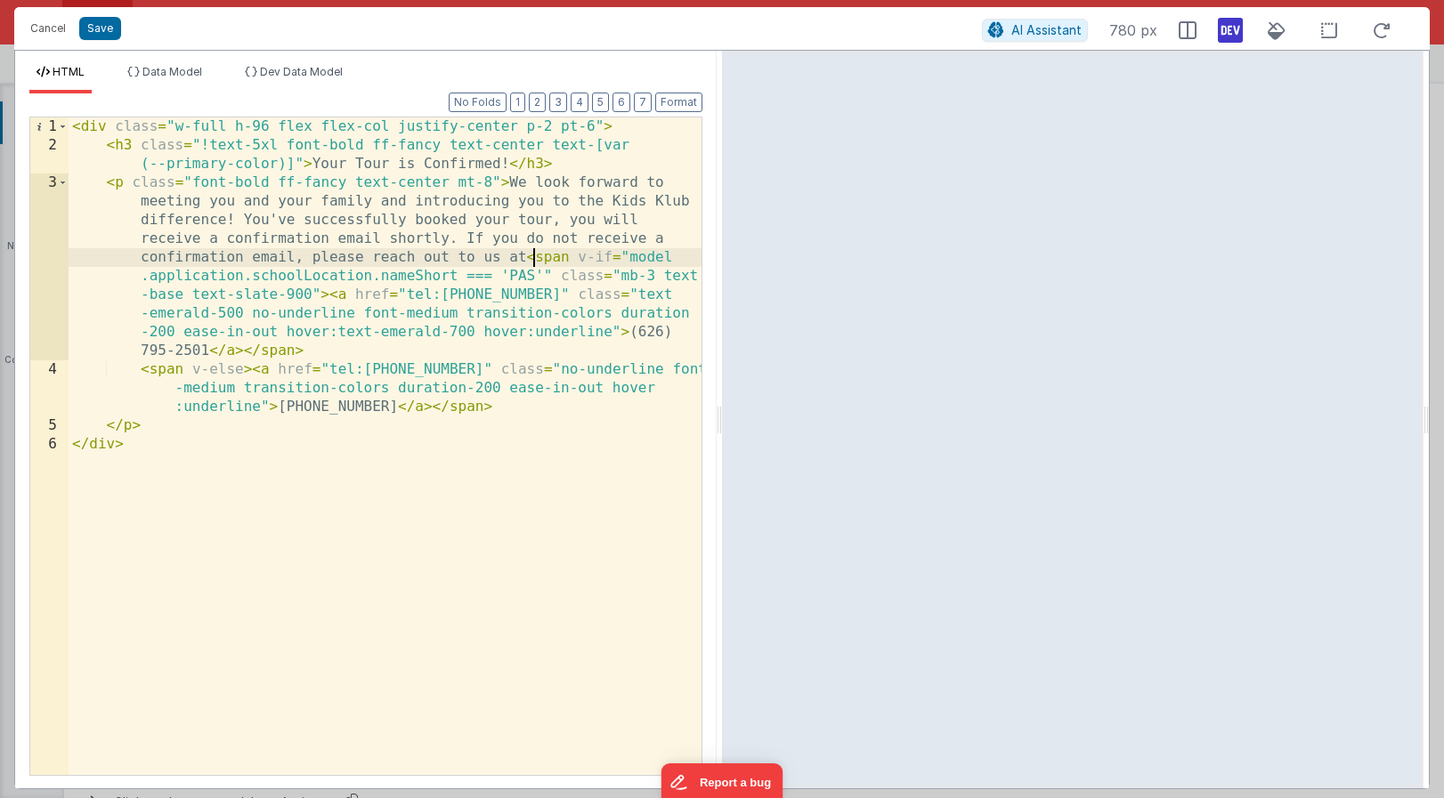
click at [532, 258] on div "< div class = "w-full h-96 flex flex-col justify-center p-2 pt-6" > < h3 class …" at bounding box center [385, 464] width 633 height 695
click at [644, 369] on div "< div class = "w-full h-96 flex flex-col justify-center p-2 pt-6" > < h3 class …" at bounding box center [385, 464] width 633 height 695
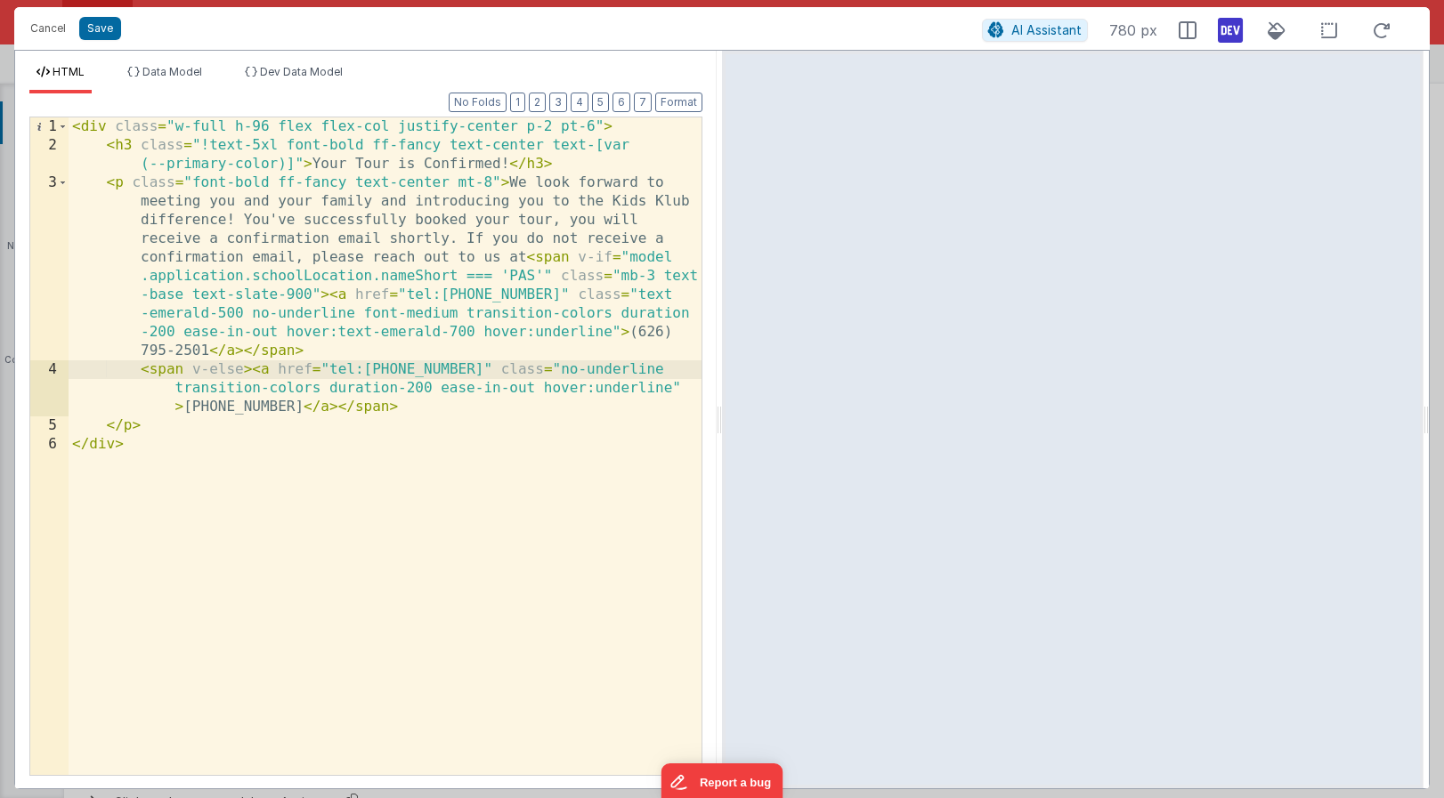
click at [193, 181] on div "< div class = "w-full h-96 flex flex-col justify-center p-2 pt-6" > < h3 class …" at bounding box center [385, 464] width 633 height 695
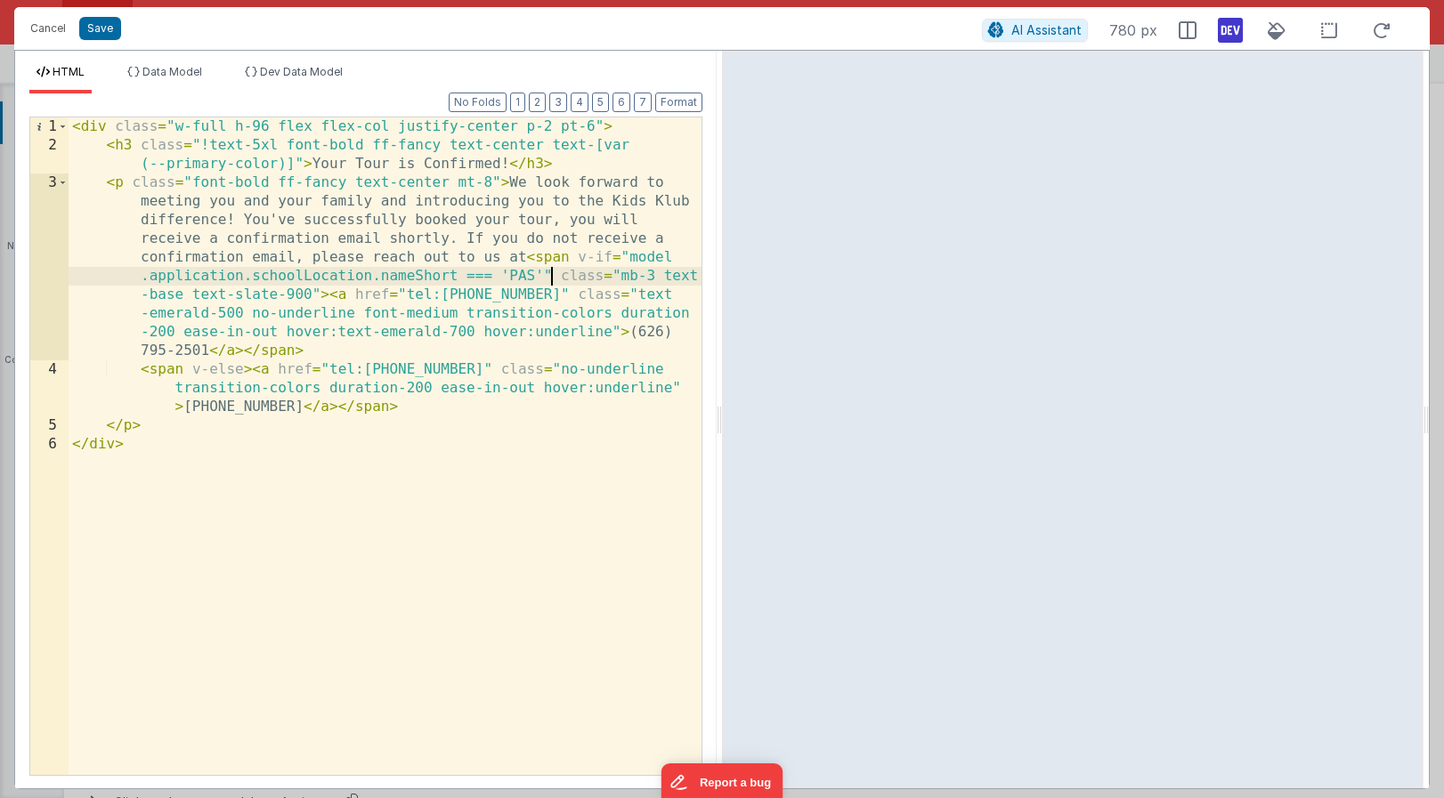
click at [552, 274] on div "< div class = "w-full h-96 flex flex-col justify-center p-2 pt-6" > < h3 class …" at bounding box center [385, 464] width 633 height 695
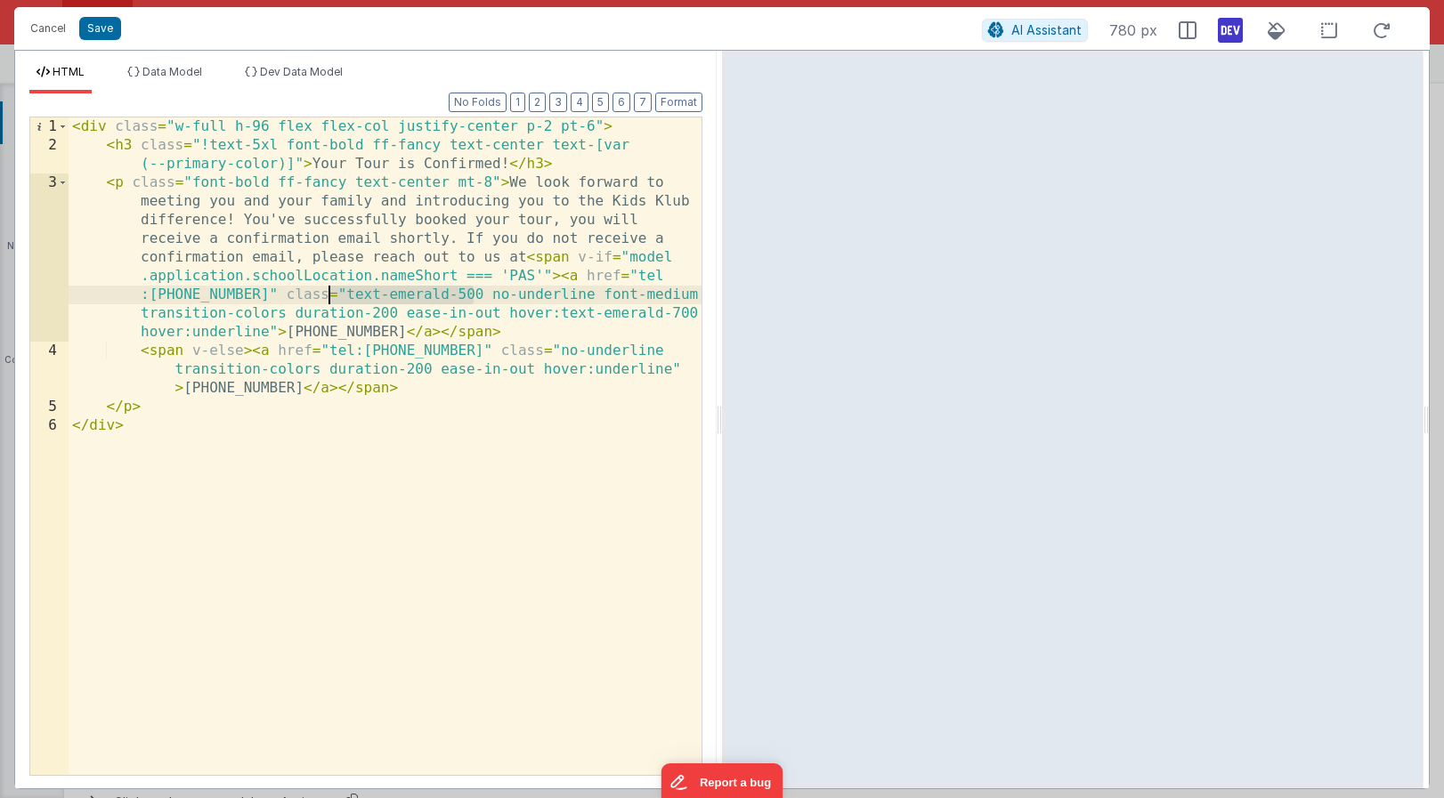
drag, startPoint x: 474, startPoint y: 296, endPoint x: 329, endPoint y: 293, distance: 145.1
click at [329, 293] on div "< div class = "w-full h-96 flex flex-col justify-center p-2 pt-6" > < h3 class …" at bounding box center [385, 464] width 633 height 695
drag, startPoint x: 544, startPoint y: 293, endPoint x: 443, endPoint y: 296, distance: 100.6
click at [443, 296] on div "< div class = "w-full h-96 flex flex-col justify-center p-2 pt-6" > < h3 class …" at bounding box center [385, 464] width 633 height 695
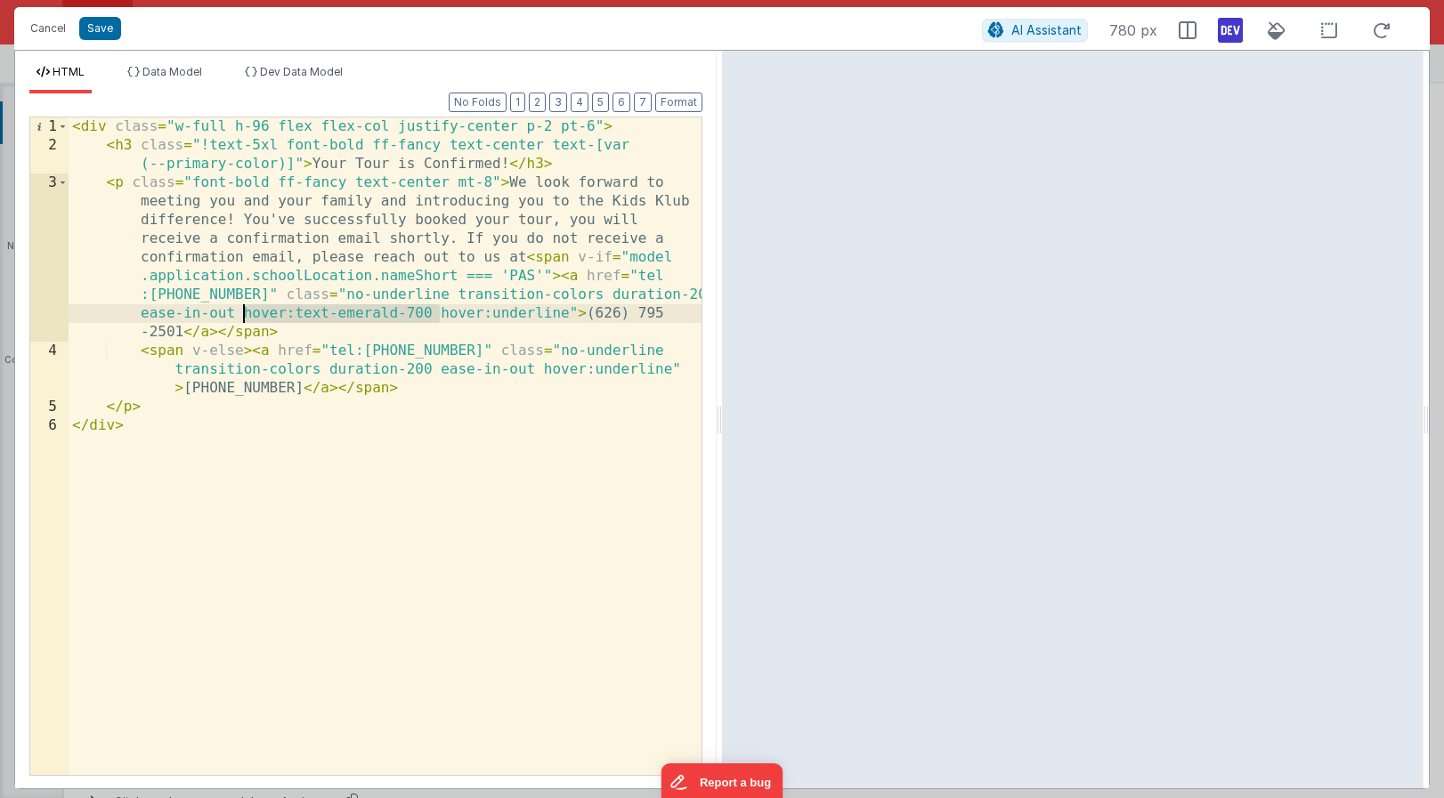
drag, startPoint x: 441, startPoint y: 312, endPoint x: 244, endPoint y: 314, distance: 197.6
click at [244, 314] on div "< div class = "w-full h-96 flex flex-col justify-center p-2 pt-6" > < h3 class …" at bounding box center [385, 464] width 633 height 695
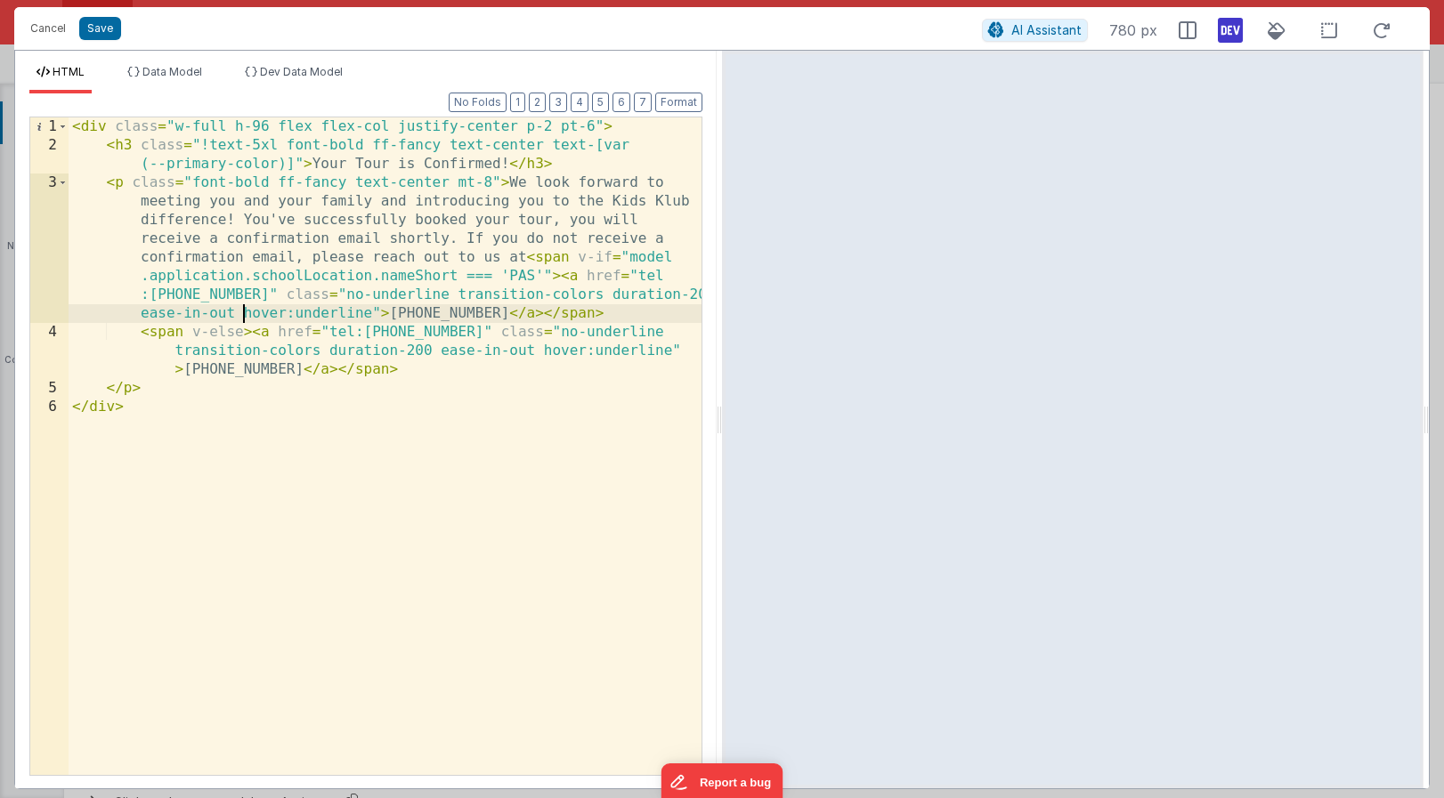
click at [526, 258] on div "< div class = "w-full h-96 flex flex-col justify-center p-2 pt-6" > < h3 class …" at bounding box center [385, 464] width 633 height 695
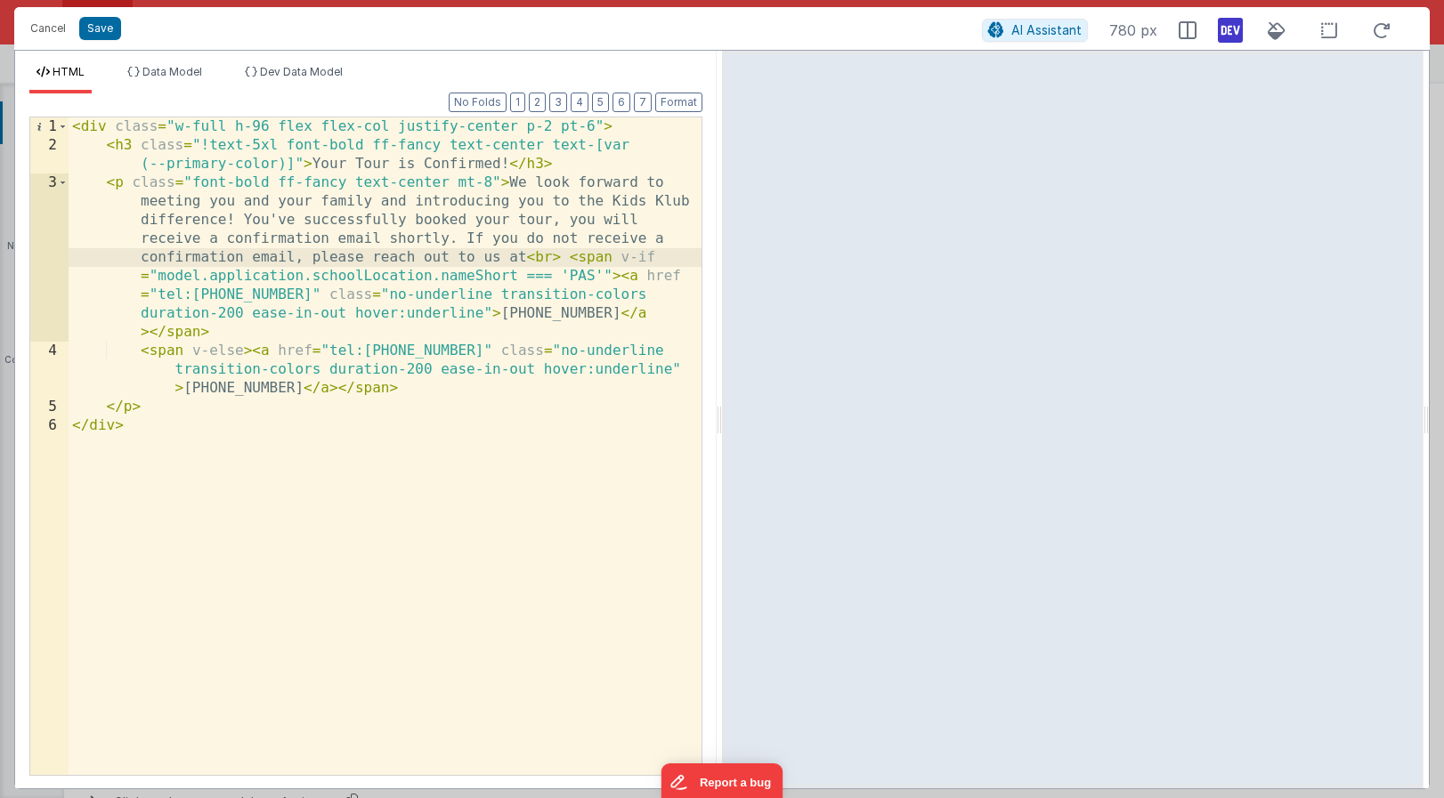
click at [527, 255] on div "< div class = "w-full h-96 flex flex-col justify-center p-2 pt-6" > < h3 class …" at bounding box center [385, 464] width 633 height 695
click at [103, 29] on button "Save" at bounding box center [100, 28] width 42 height 23
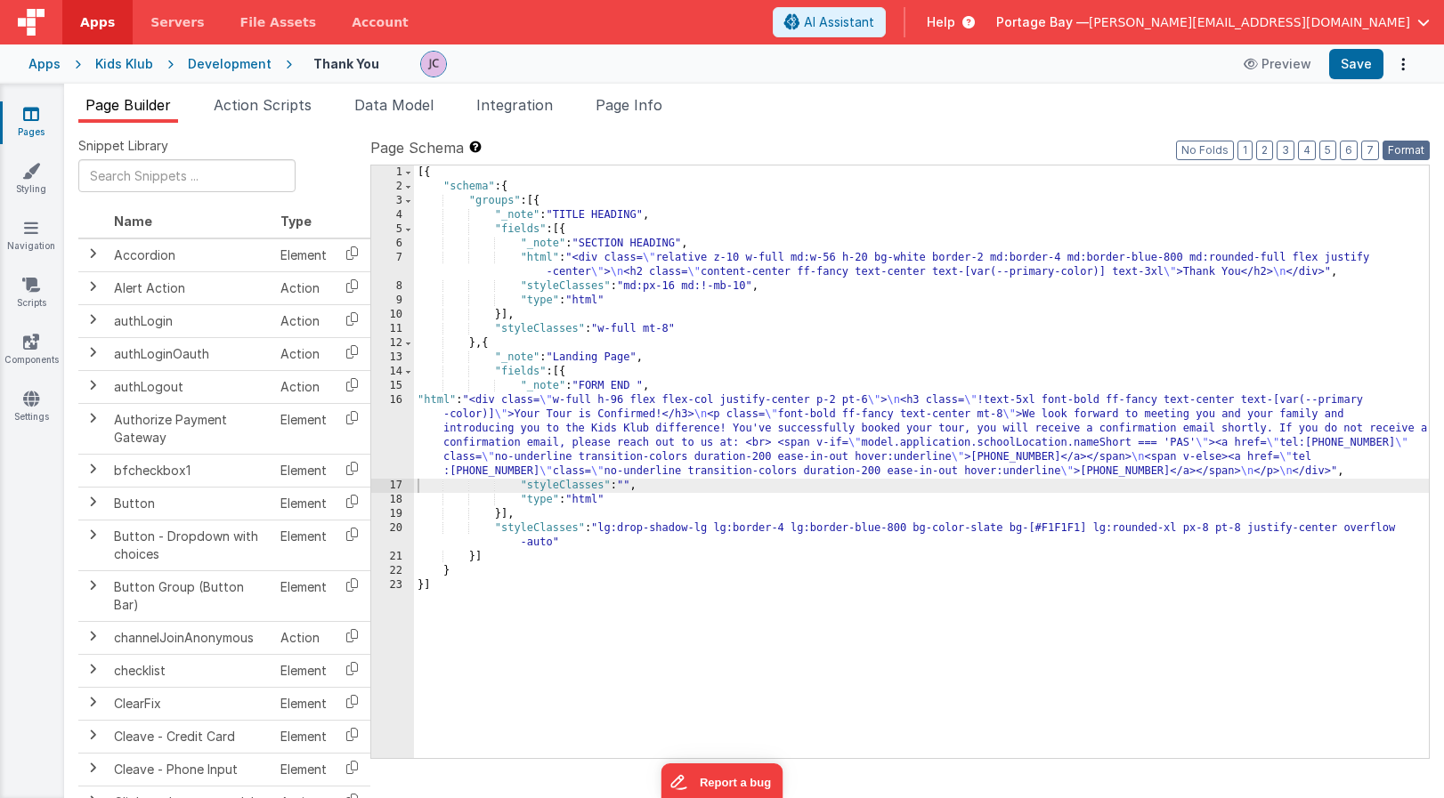
click at [1410, 157] on button "Format" at bounding box center [1405, 151] width 47 height 20
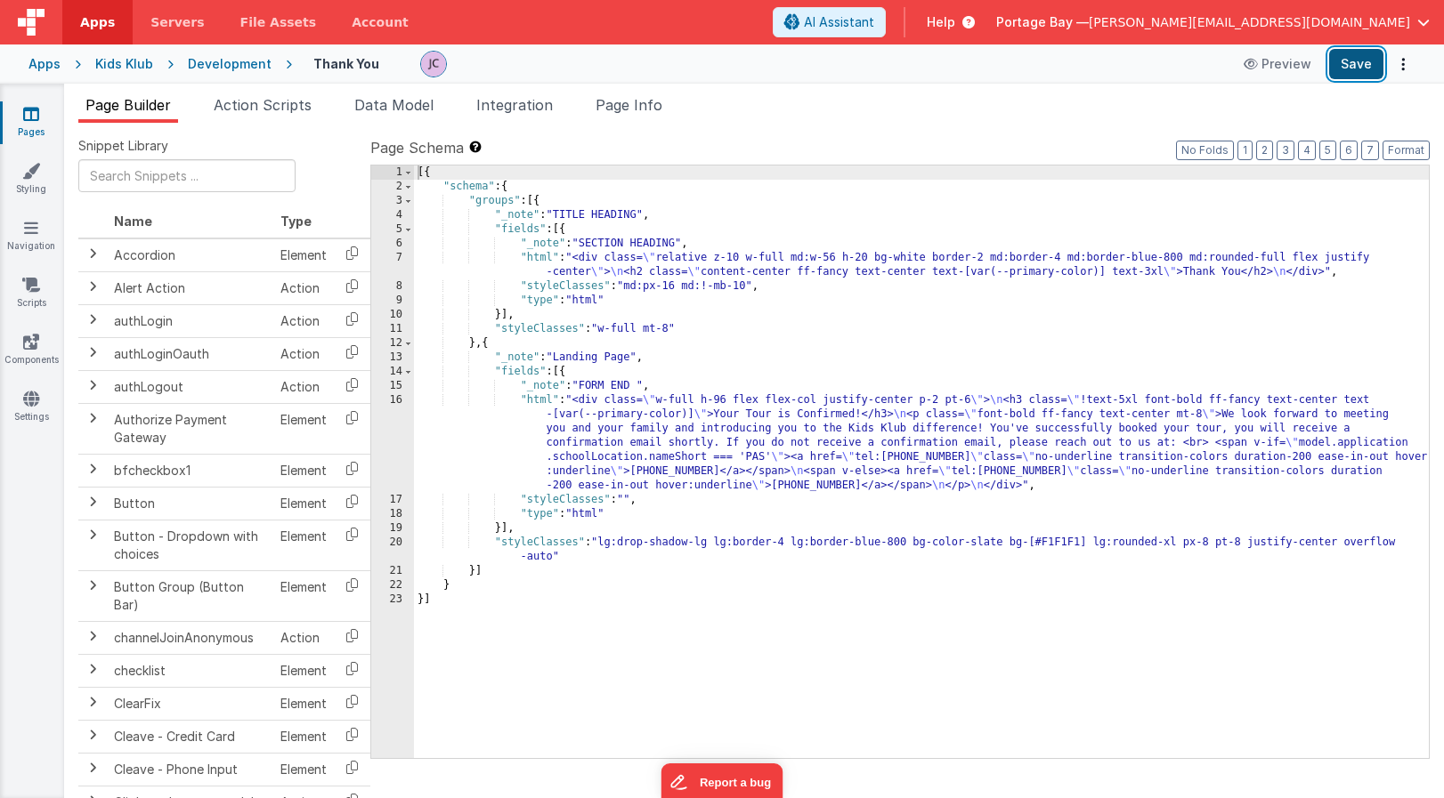
click at [1363, 58] on button "Save" at bounding box center [1356, 64] width 54 height 30
